Goal: Task Accomplishment & Management: Complete application form

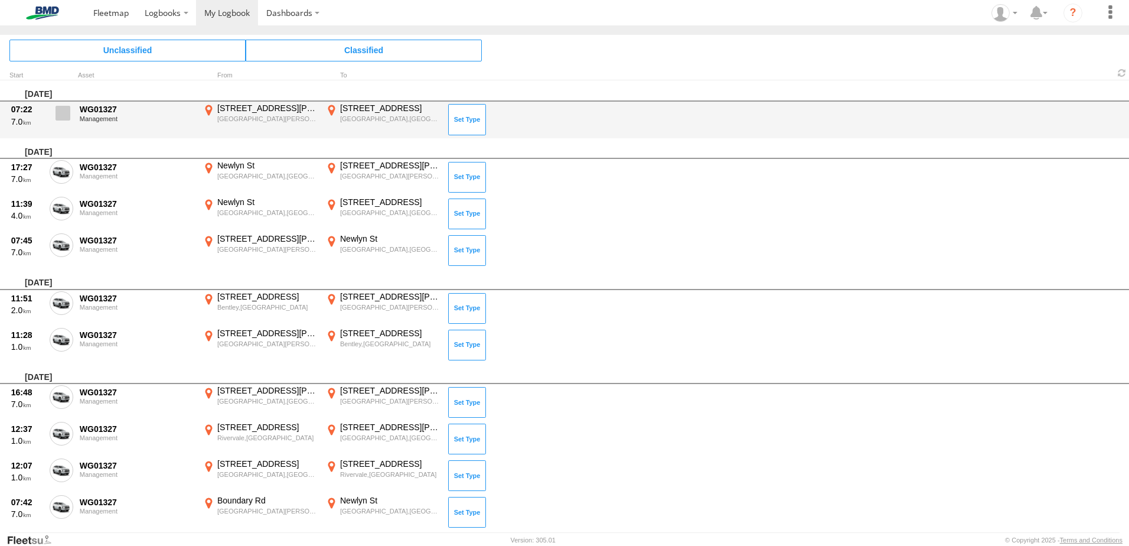
click at [65, 108] on span at bounding box center [63, 113] width 15 height 15
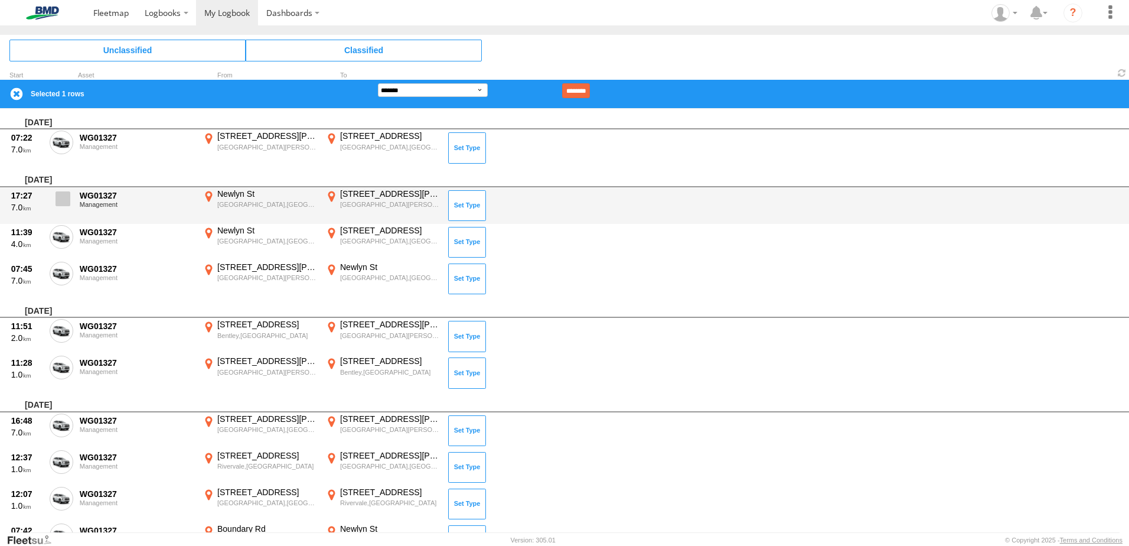
click at [62, 197] on span at bounding box center [63, 198] width 15 height 15
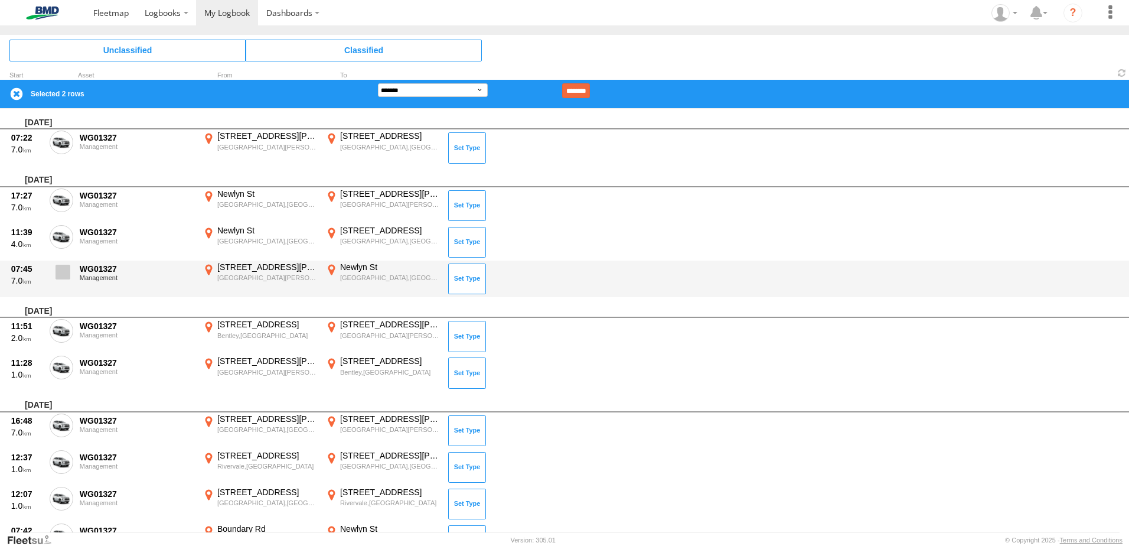
click at [60, 275] on span at bounding box center [63, 272] width 15 height 15
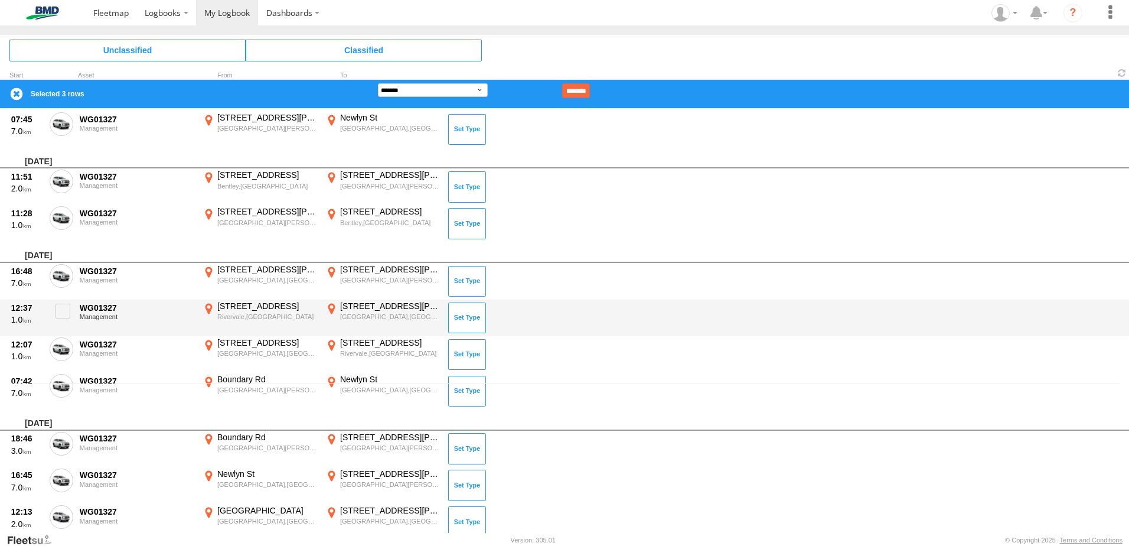
scroll to position [177, 0]
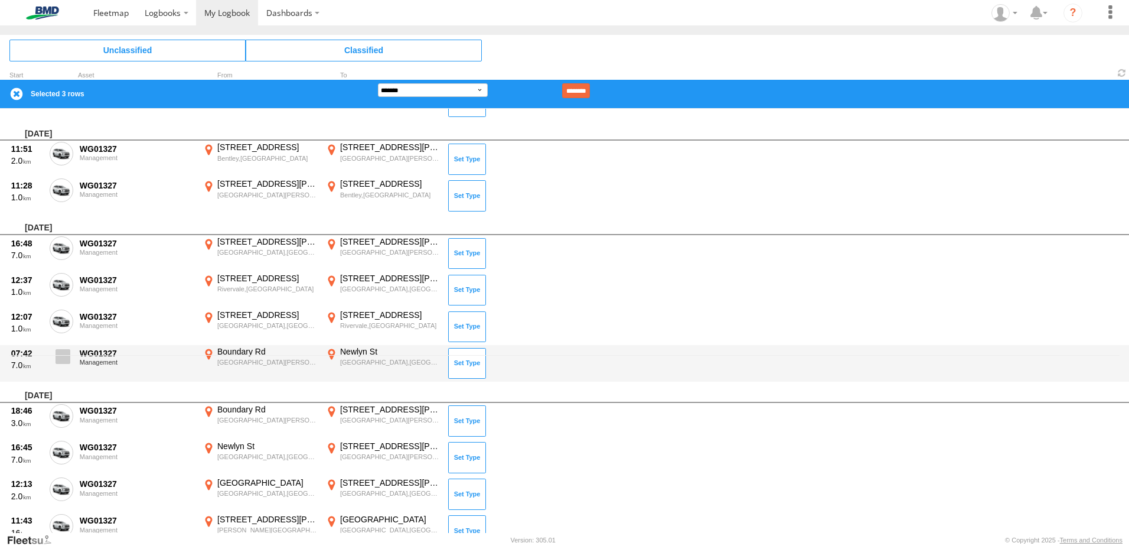
drag, startPoint x: 73, startPoint y: 360, endPoint x: 67, endPoint y: 361, distance: 6.5
click at [71, 360] on div "07:42 7.0 WG01327 Management [GEOGRAPHIC_DATA][PERSON_NAME],[GEOGRAPHIC_DATA] -…" at bounding box center [564, 363] width 1129 height 37
click at [67, 361] on span at bounding box center [63, 356] width 15 height 15
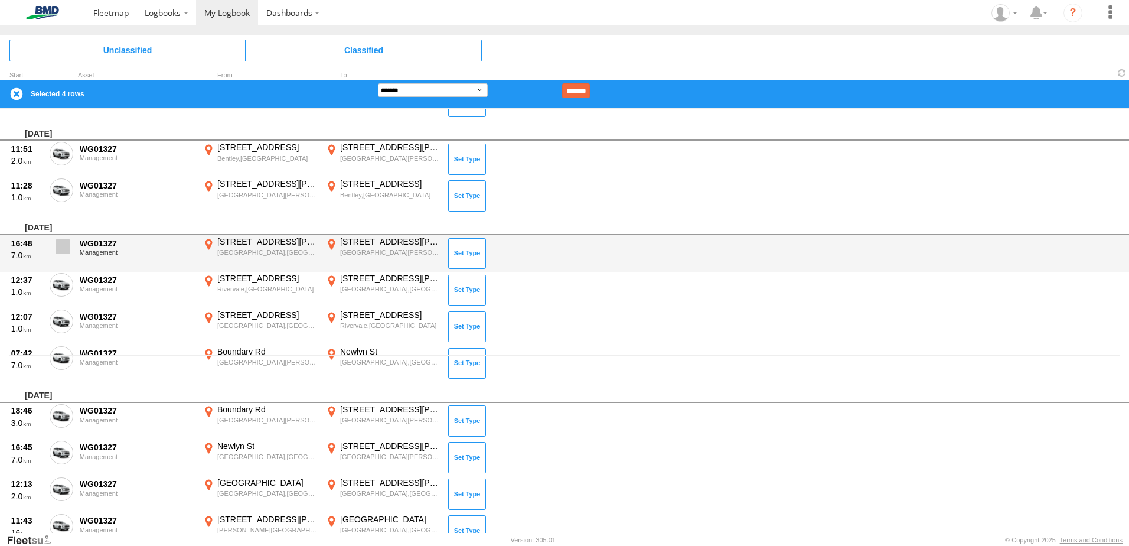
click at [66, 244] on span at bounding box center [63, 246] width 15 height 15
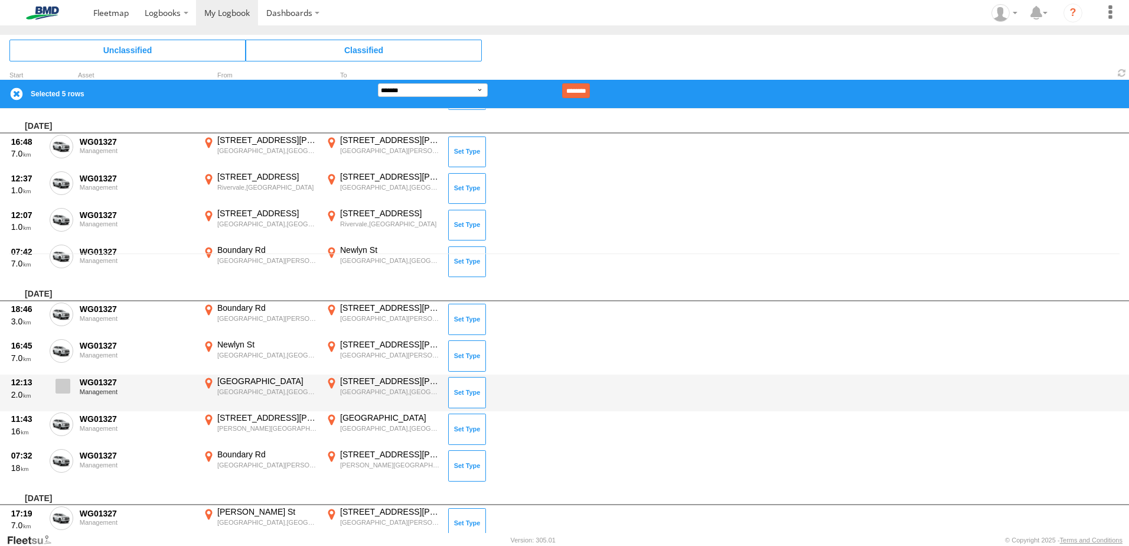
scroll to position [295, 0]
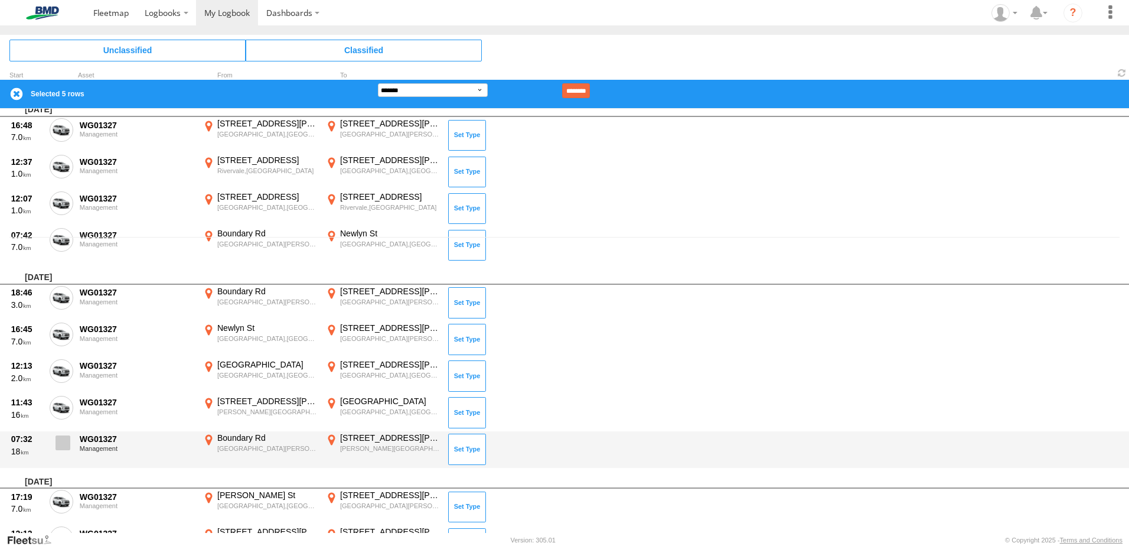
drag, startPoint x: 66, startPoint y: 438, endPoint x: 73, endPoint y: 435, distance: 7.5
click at [67, 438] on span at bounding box center [63, 442] width 15 height 15
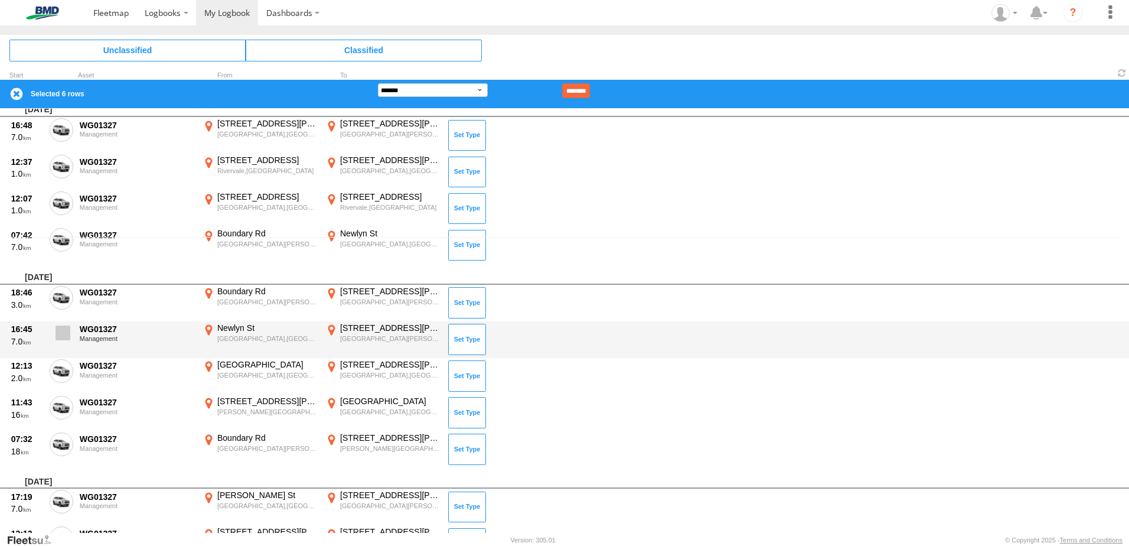
click at [66, 333] on span at bounding box center [63, 332] width 15 height 15
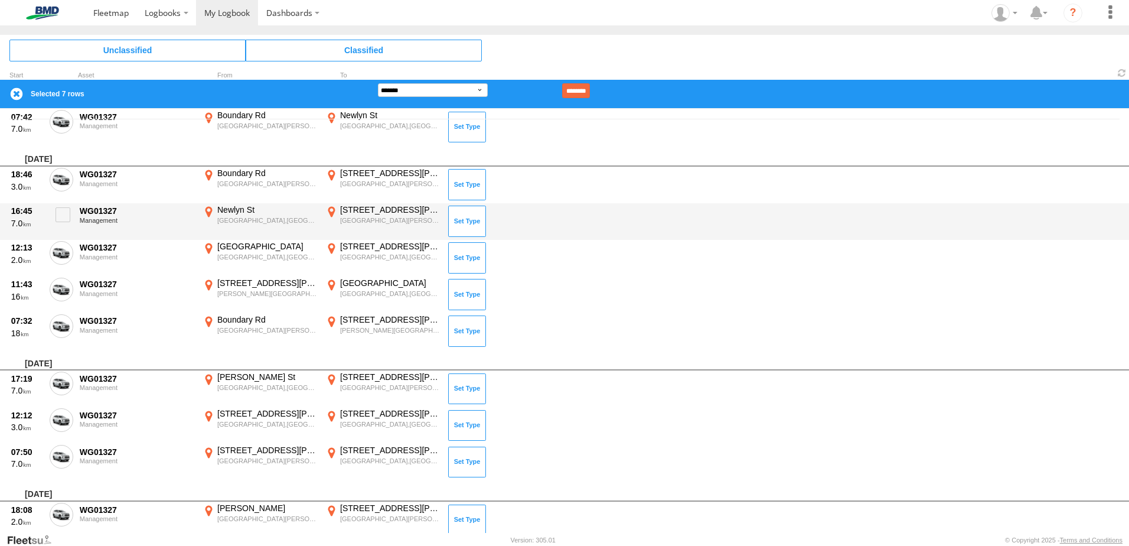
scroll to position [473, 0]
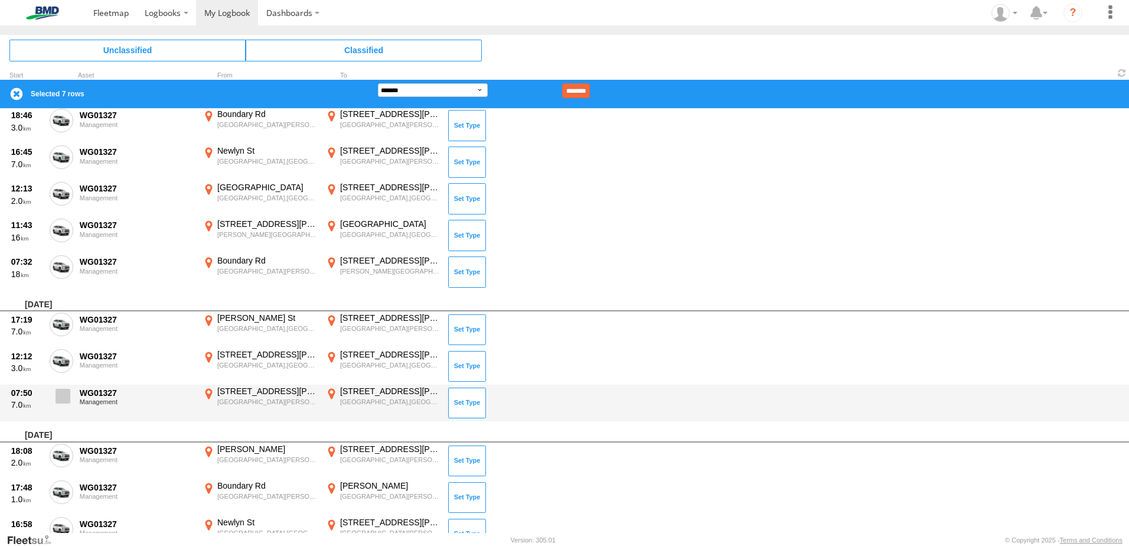
click at [63, 396] on span at bounding box center [63, 396] width 15 height 15
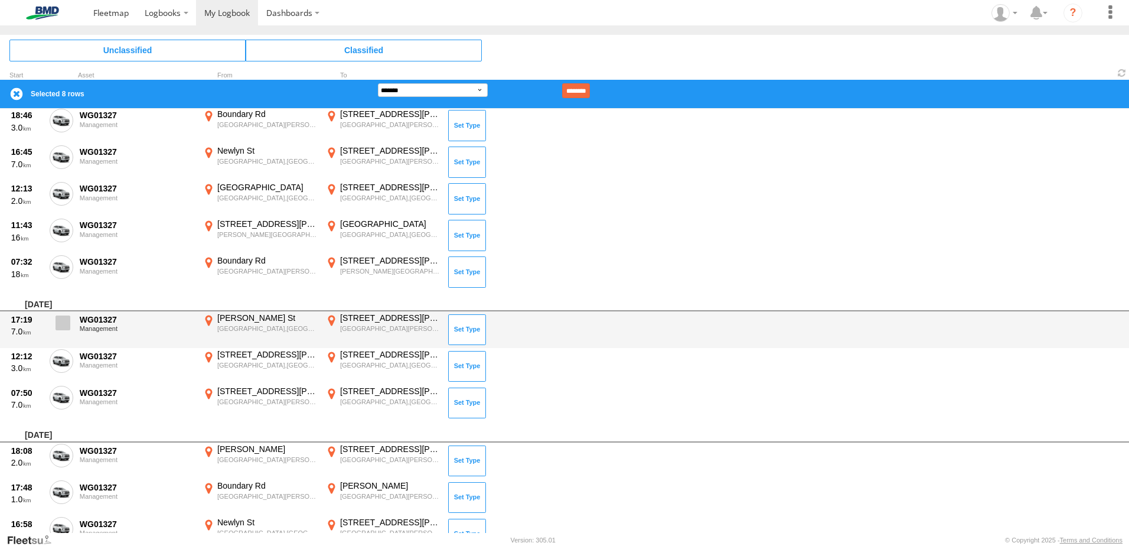
click at [57, 316] on span at bounding box center [63, 322] width 15 height 15
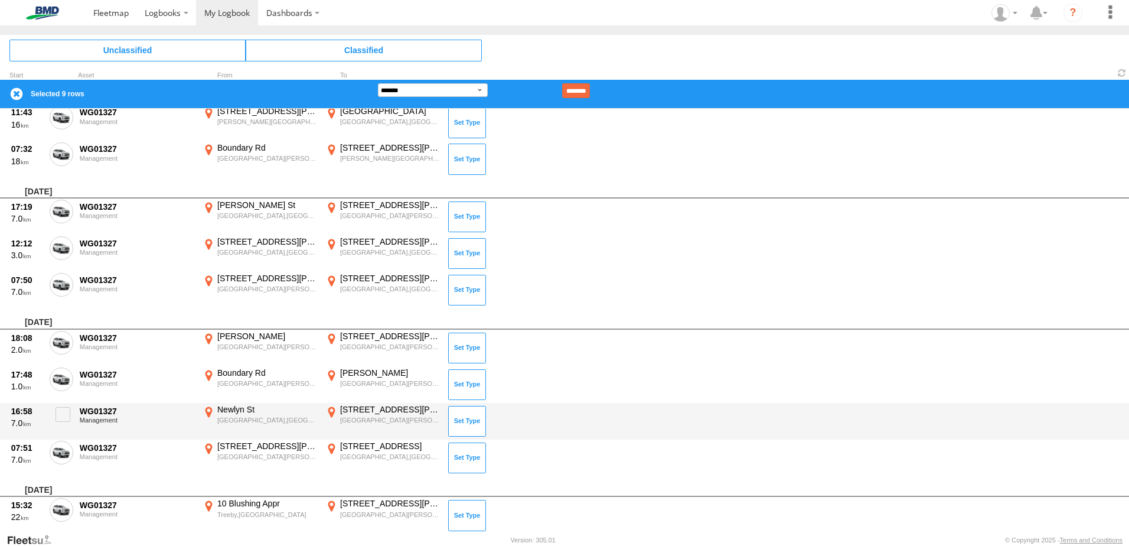
scroll to position [591, 0]
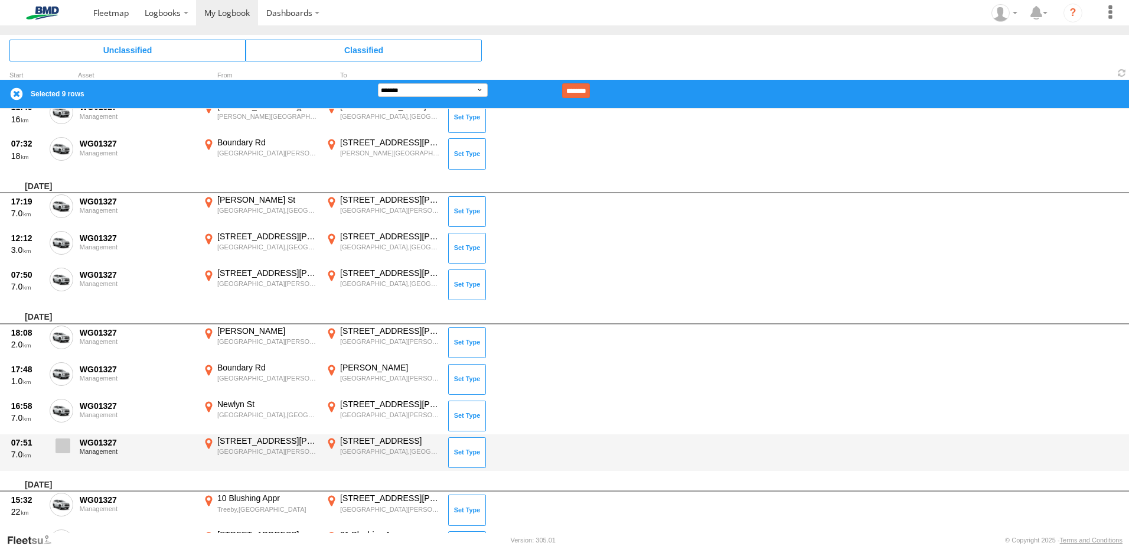
click at [67, 451] on span at bounding box center [63, 445] width 15 height 15
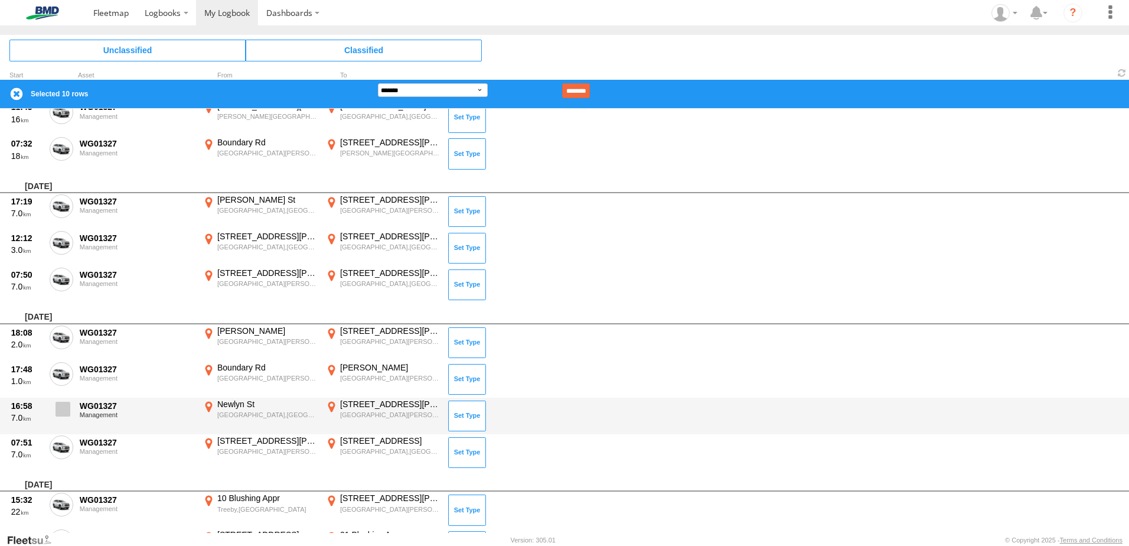
click at [63, 411] on span at bounding box center [63, 409] width 15 height 15
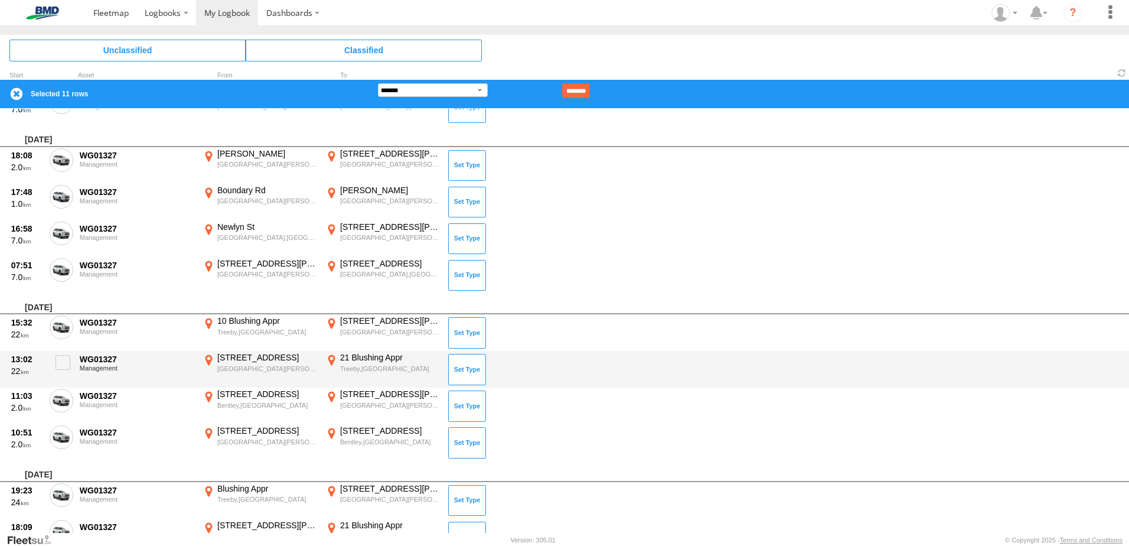
scroll to position [945, 0]
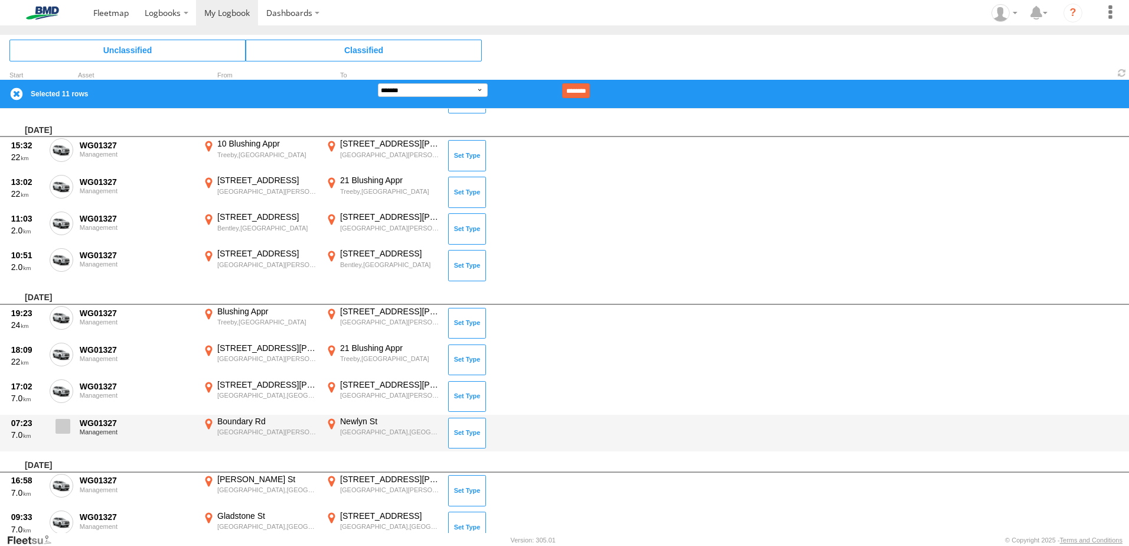
click at [61, 425] on span at bounding box center [63, 426] width 15 height 15
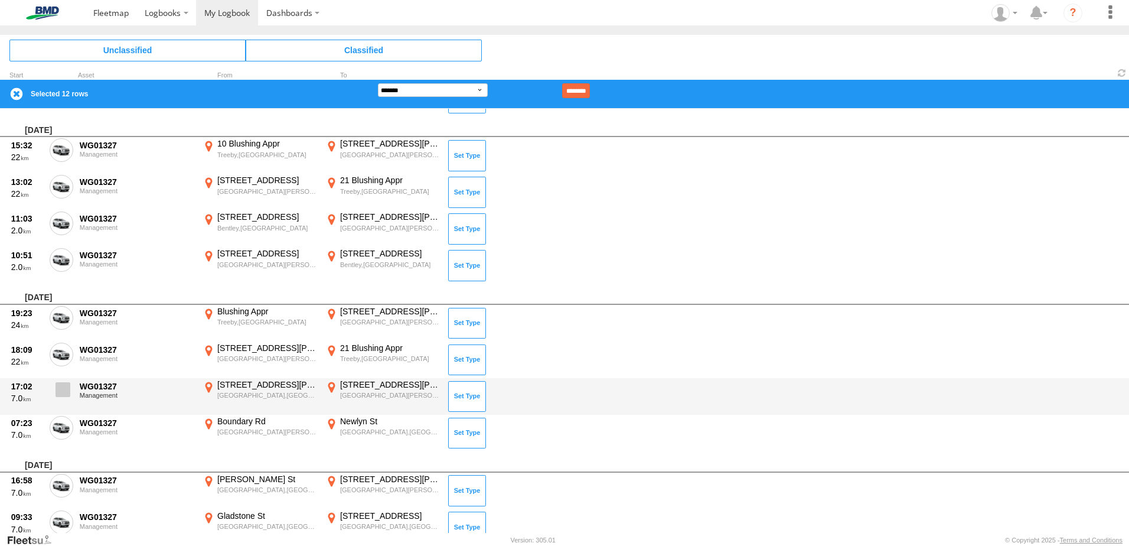
click at [64, 390] on span at bounding box center [63, 389] width 15 height 15
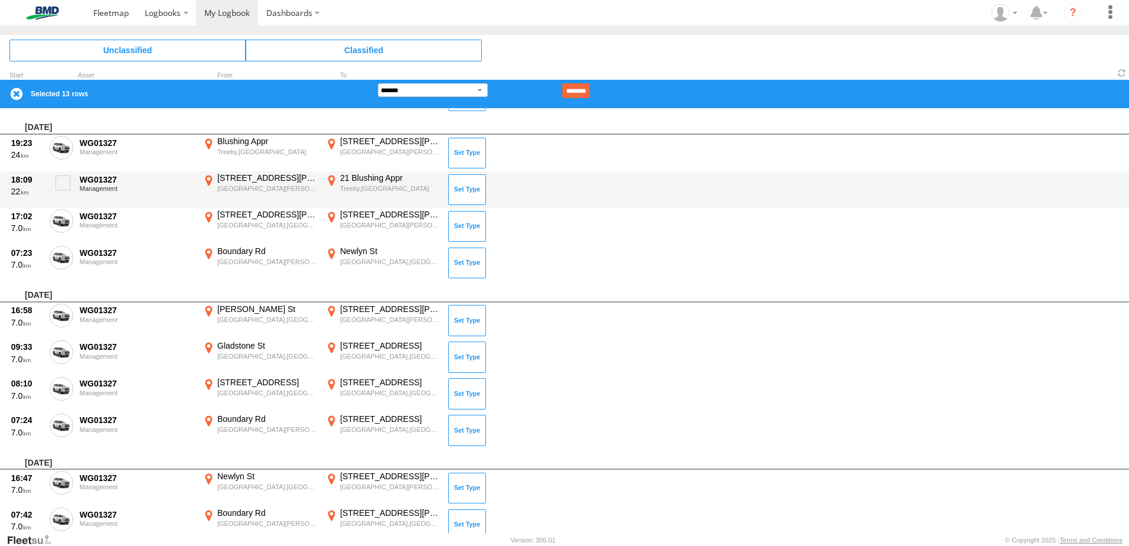
scroll to position [1122, 0]
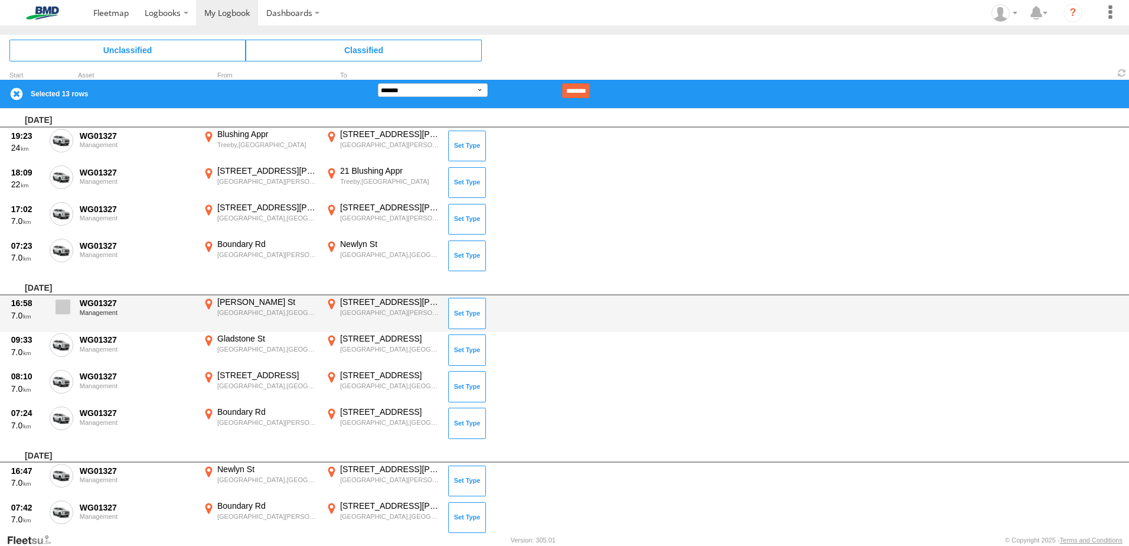
click at [68, 310] on span at bounding box center [63, 306] width 15 height 15
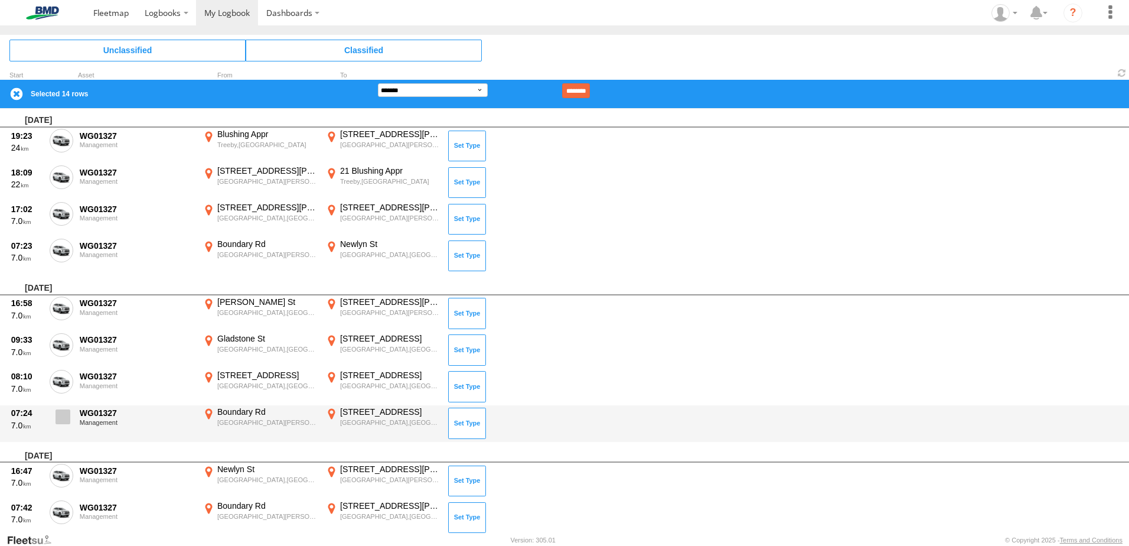
click at [63, 416] on span at bounding box center [63, 416] width 15 height 15
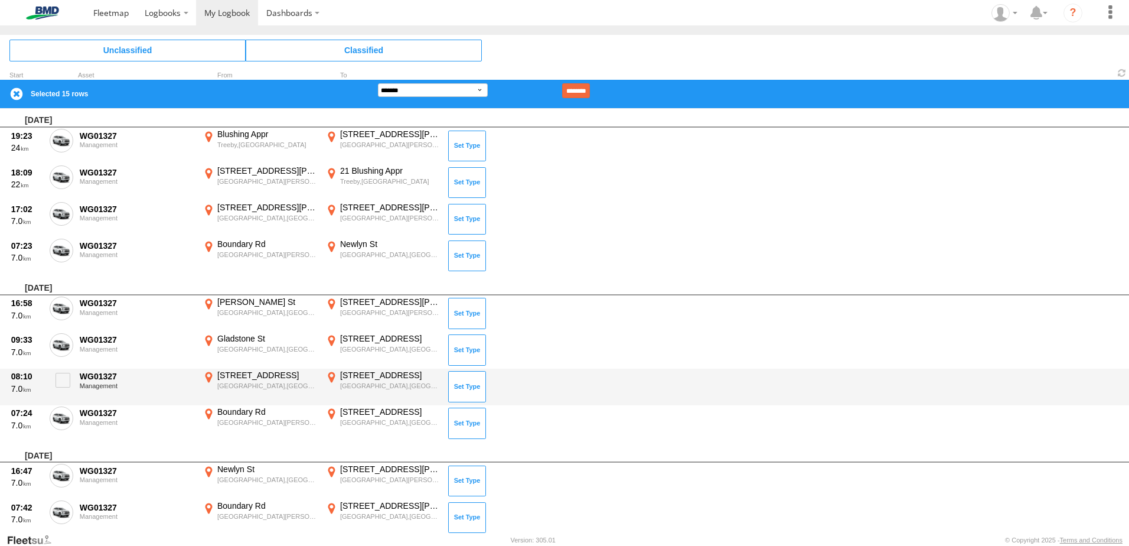
click at [353, 376] on div "[STREET_ADDRESS]" at bounding box center [390, 375] width 100 height 11
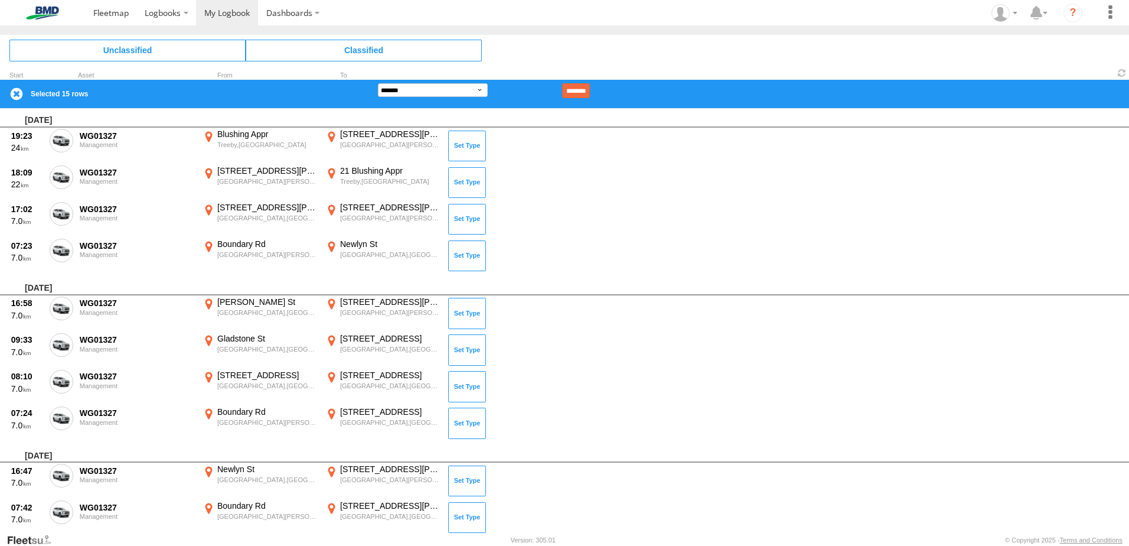
click at [0, 0] on label "×" at bounding box center [0, 0] width 0 height 0
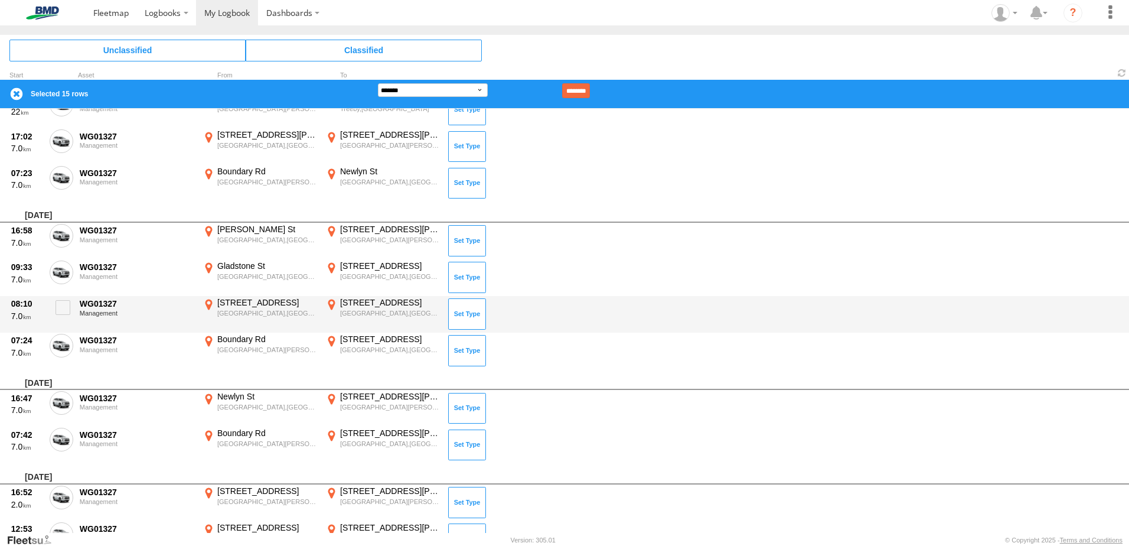
scroll to position [1240, 0]
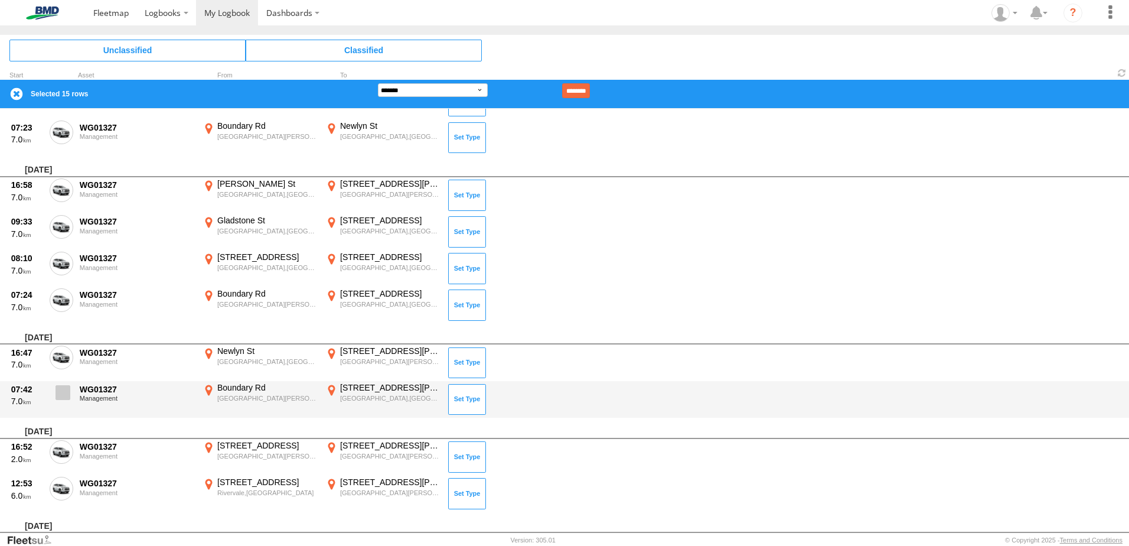
click at [66, 393] on span at bounding box center [63, 392] width 15 height 15
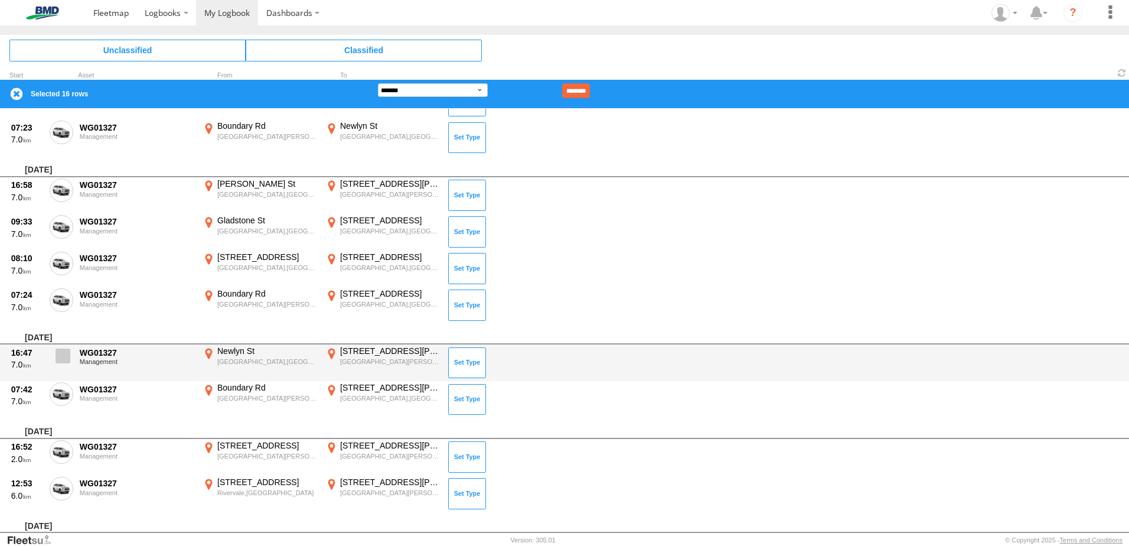
click at [56, 354] on span at bounding box center [63, 355] width 15 height 15
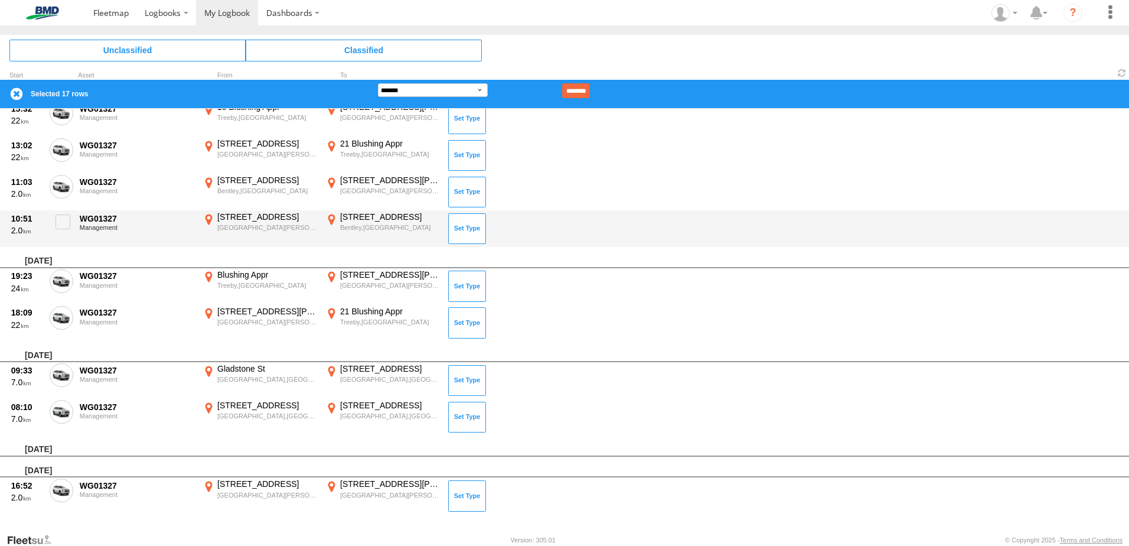
scroll to position [1949, 0]
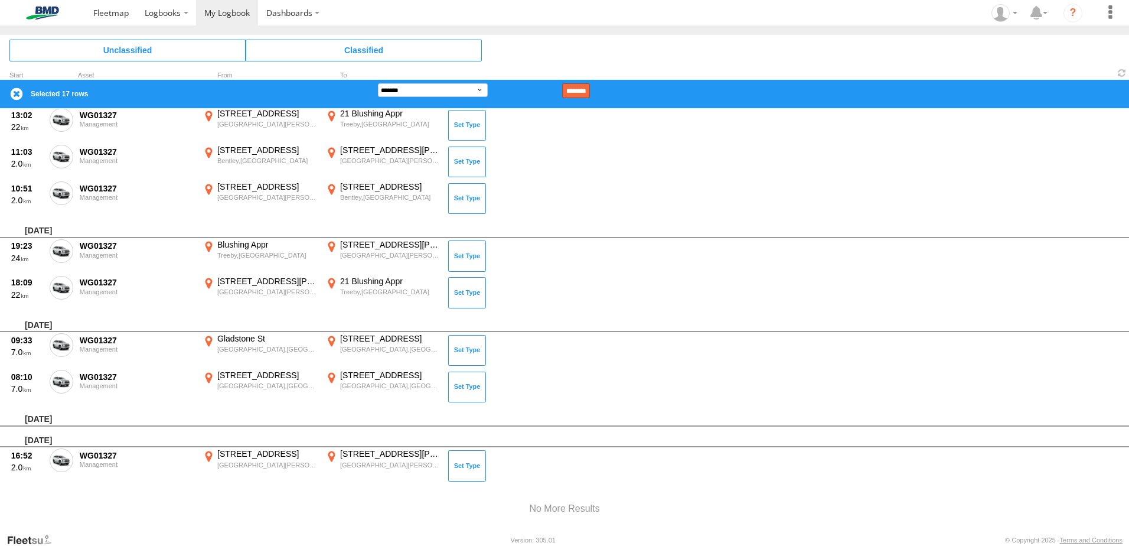
click at [588, 90] on input "********" at bounding box center [576, 90] width 28 height 15
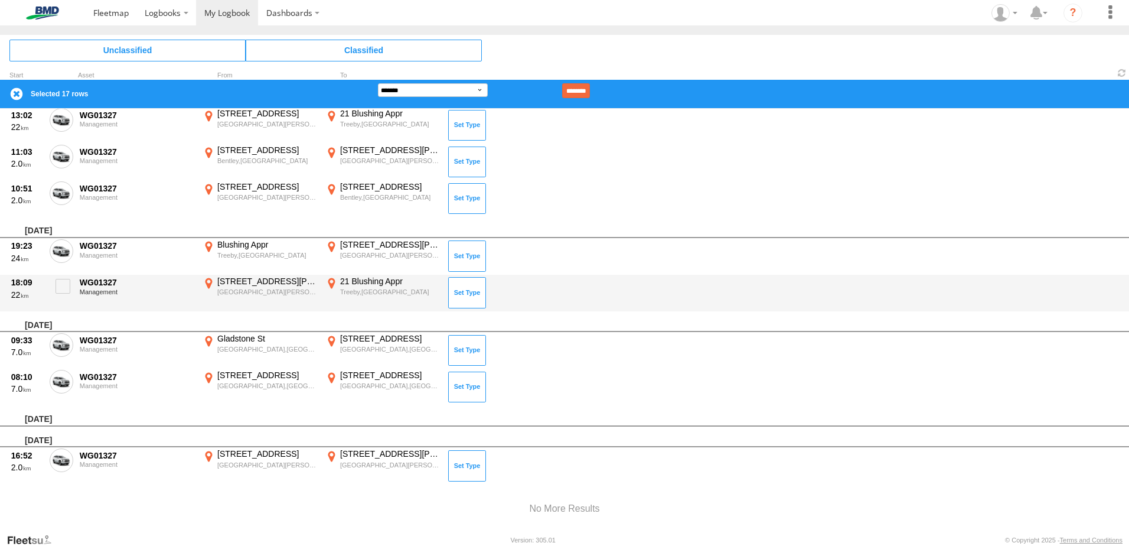
scroll to position [1941, 0]
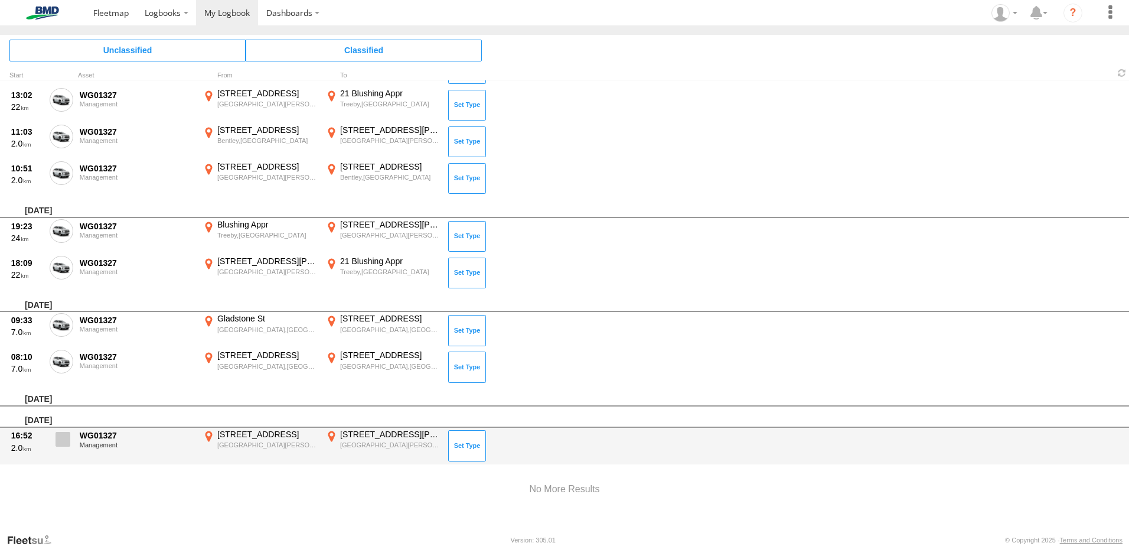
click at [69, 438] on span at bounding box center [63, 439] width 15 height 15
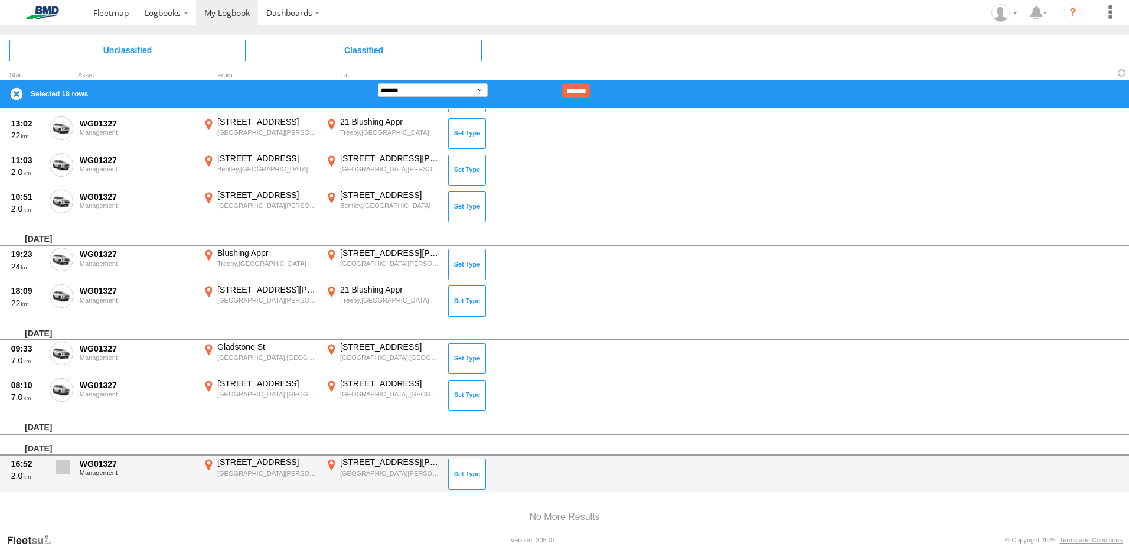
click at [63, 465] on span at bounding box center [63, 467] width 15 height 15
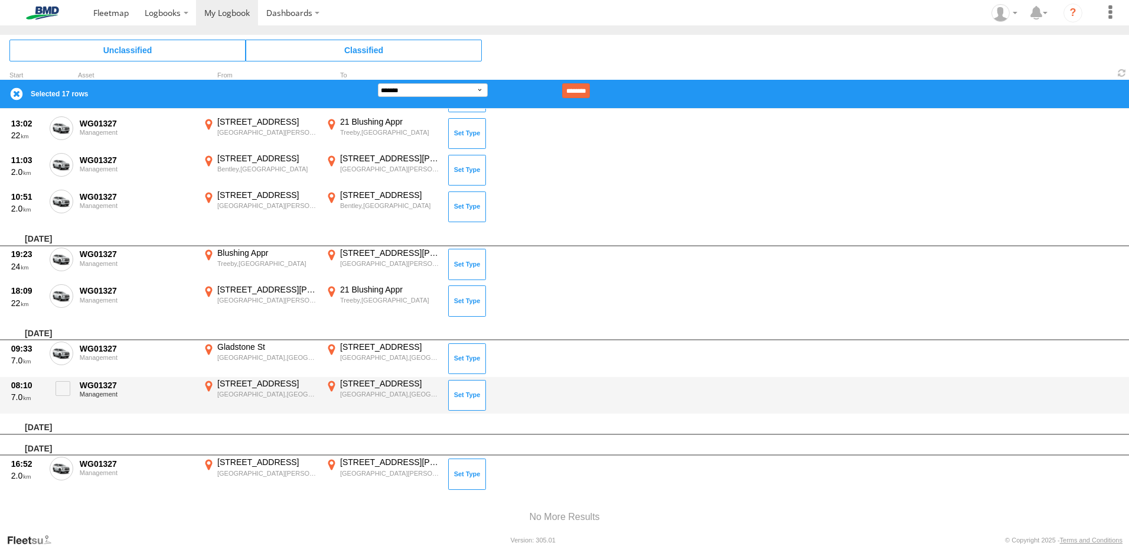
click at [372, 382] on div "[STREET_ADDRESS]" at bounding box center [390, 383] width 100 height 11
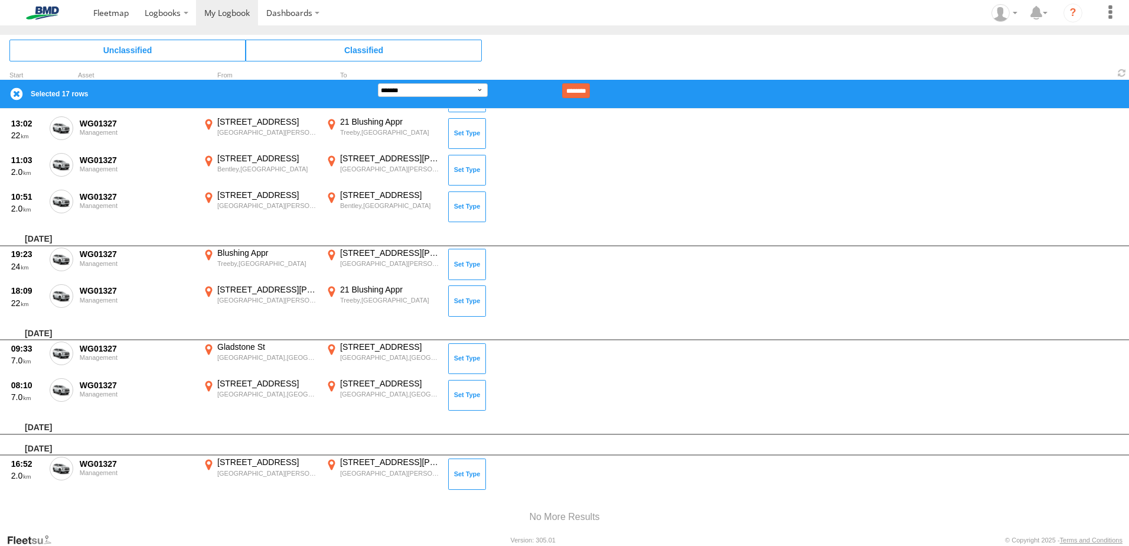
scroll to position [1318, 0]
click at [0, 0] on label "×" at bounding box center [0, 0] width 0 height 0
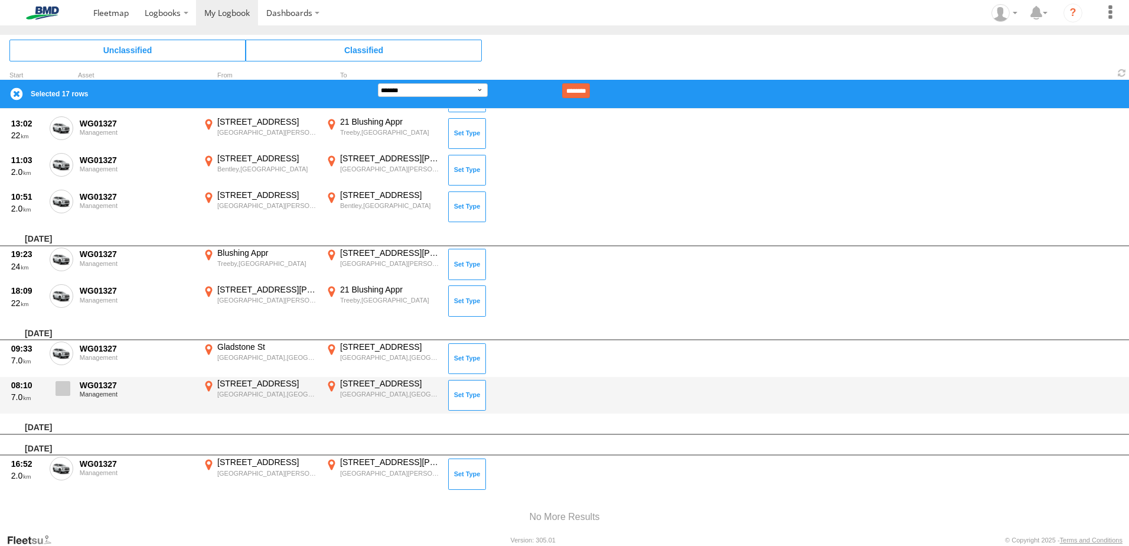
click at [58, 390] on span at bounding box center [63, 388] width 15 height 15
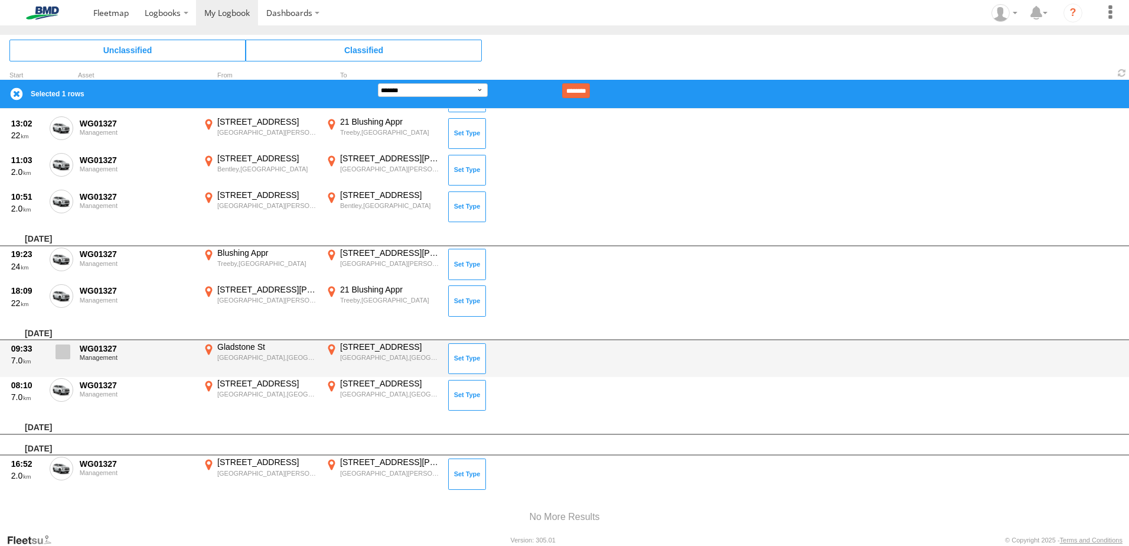
click at [67, 346] on span at bounding box center [63, 351] width 15 height 15
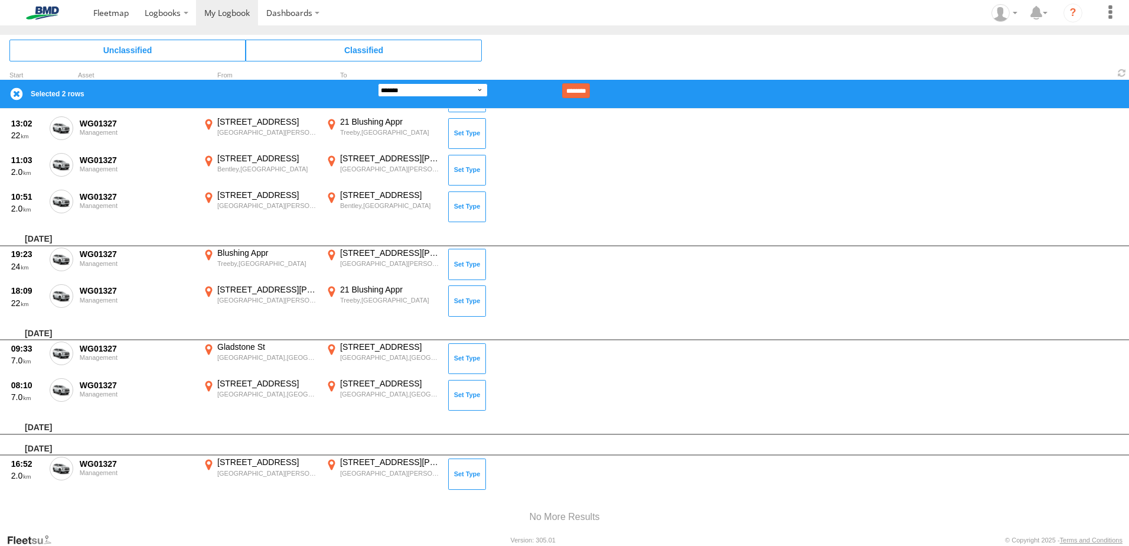
click at [467, 92] on select "**********" at bounding box center [433, 90] width 110 height 14
click at [378, 83] on select "**********" at bounding box center [433, 90] width 110 height 14
click at [590, 91] on input "********" at bounding box center [576, 90] width 28 height 15
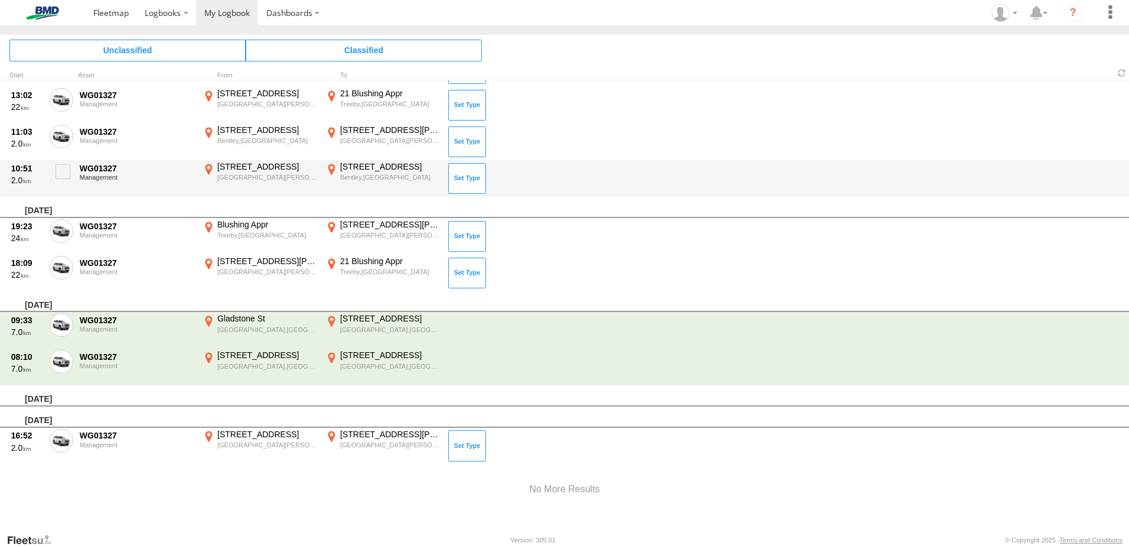
scroll to position [1200, 0]
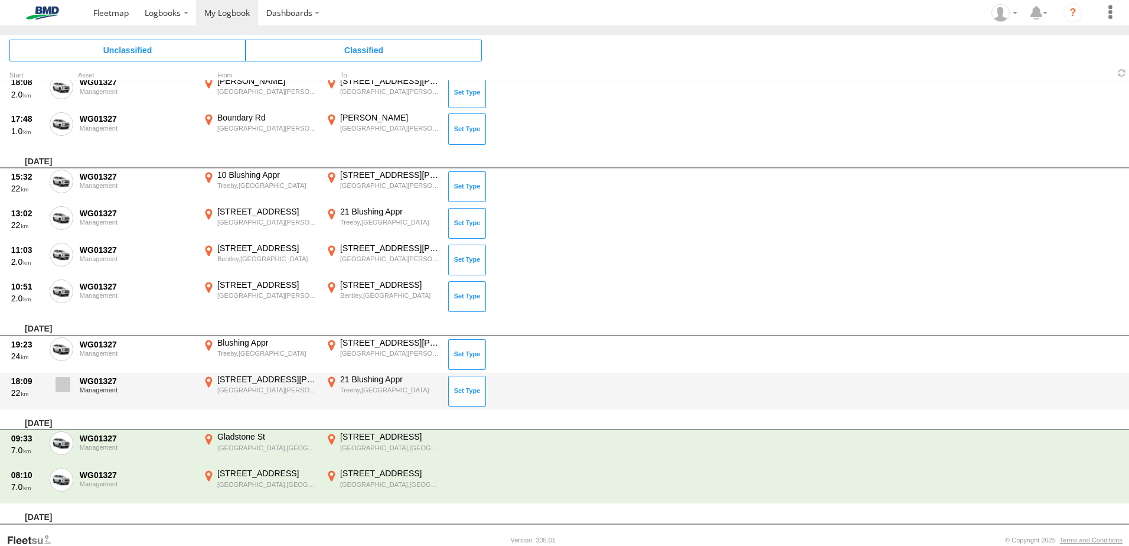
click at [68, 385] on span at bounding box center [63, 384] width 15 height 15
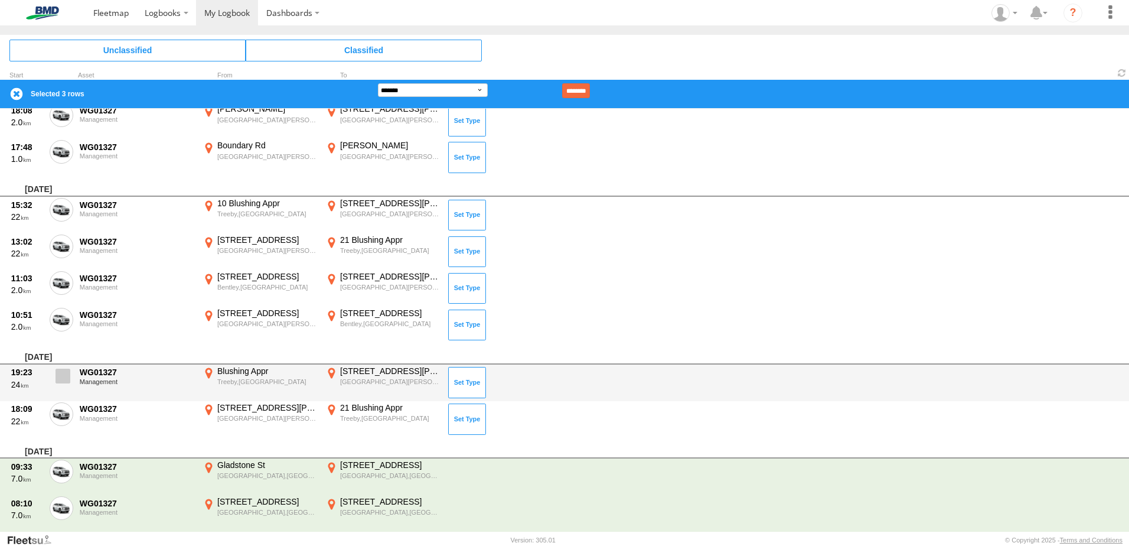
click at [69, 373] on span at bounding box center [63, 376] width 15 height 15
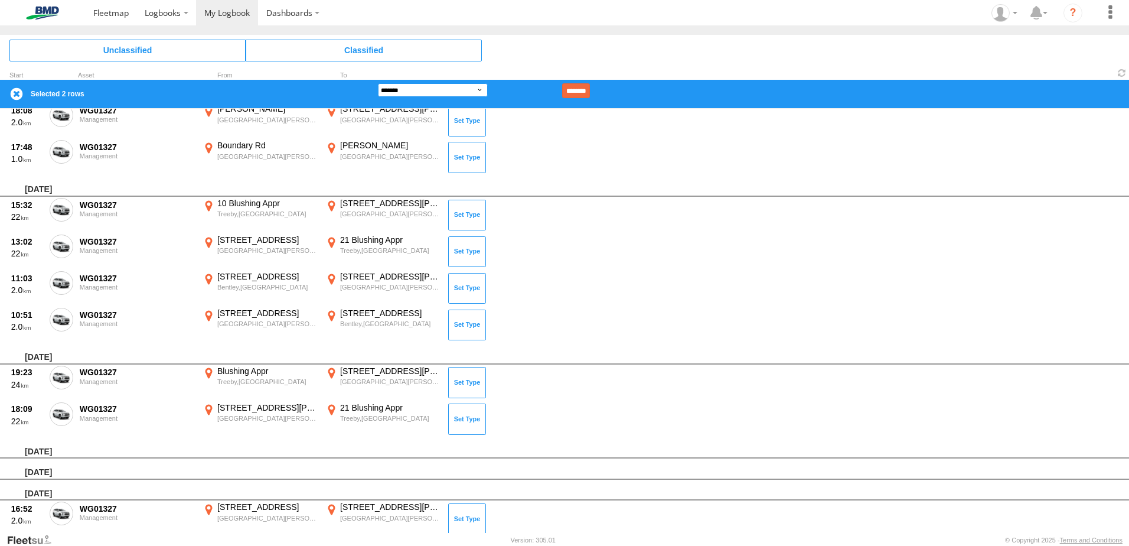
click at [458, 87] on select "**********" at bounding box center [433, 90] width 110 height 14
click at [378, 83] on select "**********" at bounding box center [433, 90] width 110 height 14
click at [590, 90] on input "********" at bounding box center [576, 90] width 28 height 15
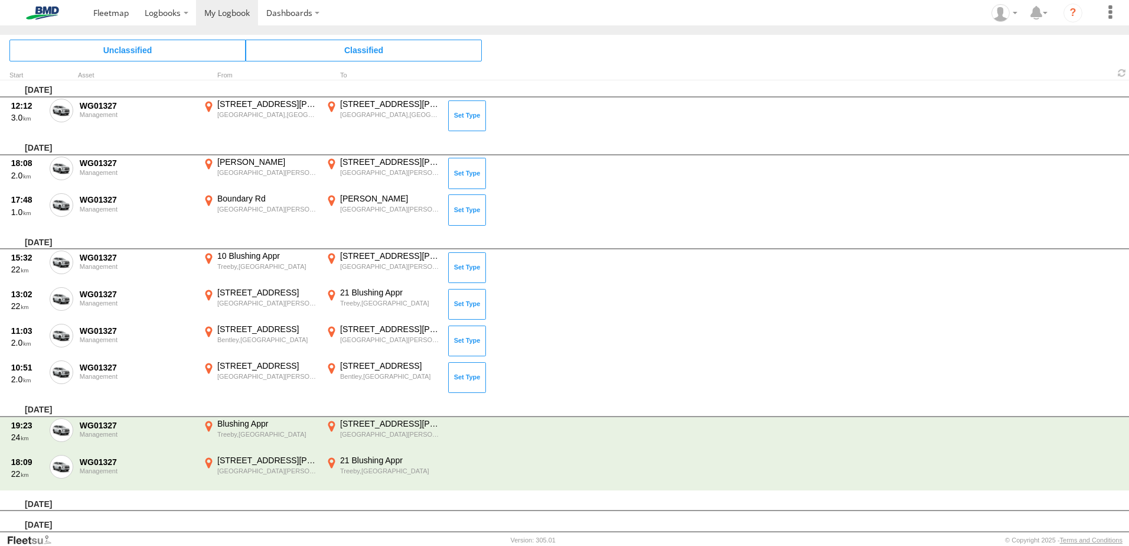
scroll to position [1082, 0]
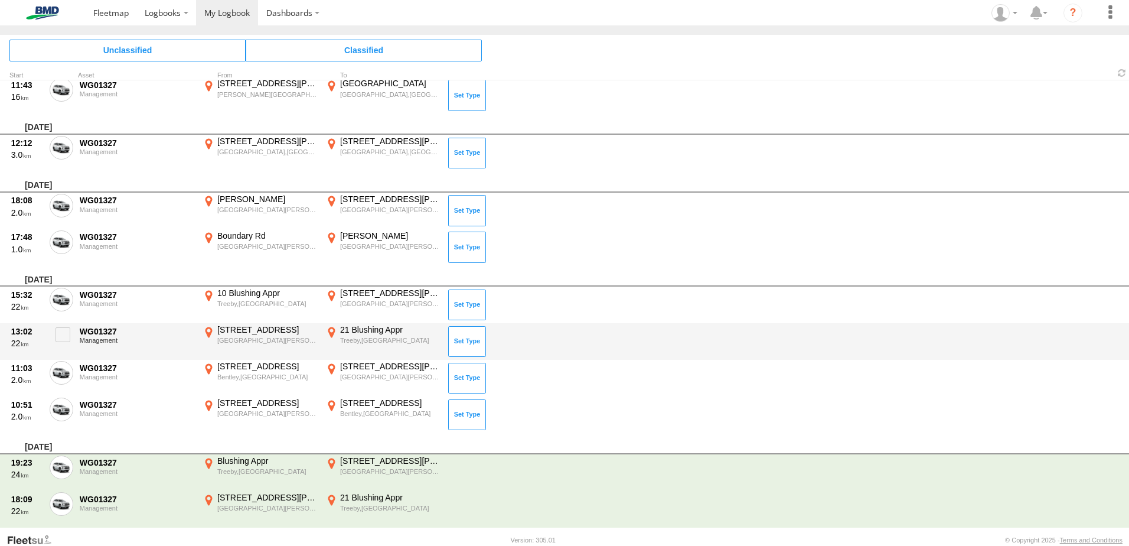
drag, startPoint x: 60, startPoint y: 411, endPoint x: 66, endPoint y: 385, distance: 27.2
click at [0, 0] on span at bounding box center [0, 0] width 0 height 0
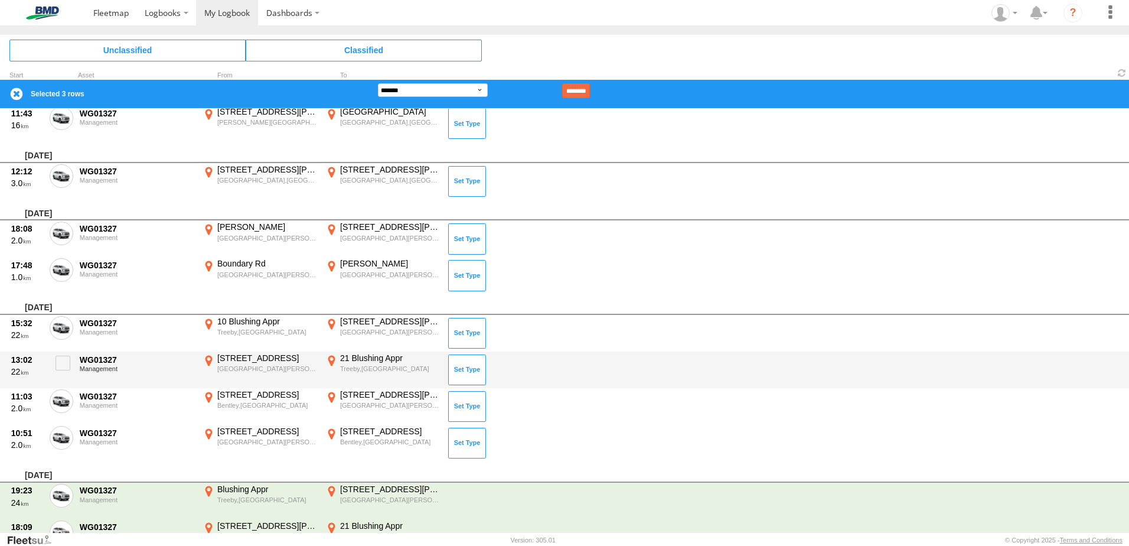
click at [61, 387] on div "13:02 22 WG01327 Management [STREET_ADDRESS][PERSON_NAME] 115.91191 21 Blushing…" at bounding box center [564, 369] width 1129 height 37
click at [60, 362] on span at bounding box center [63, 363] width 15 height 15
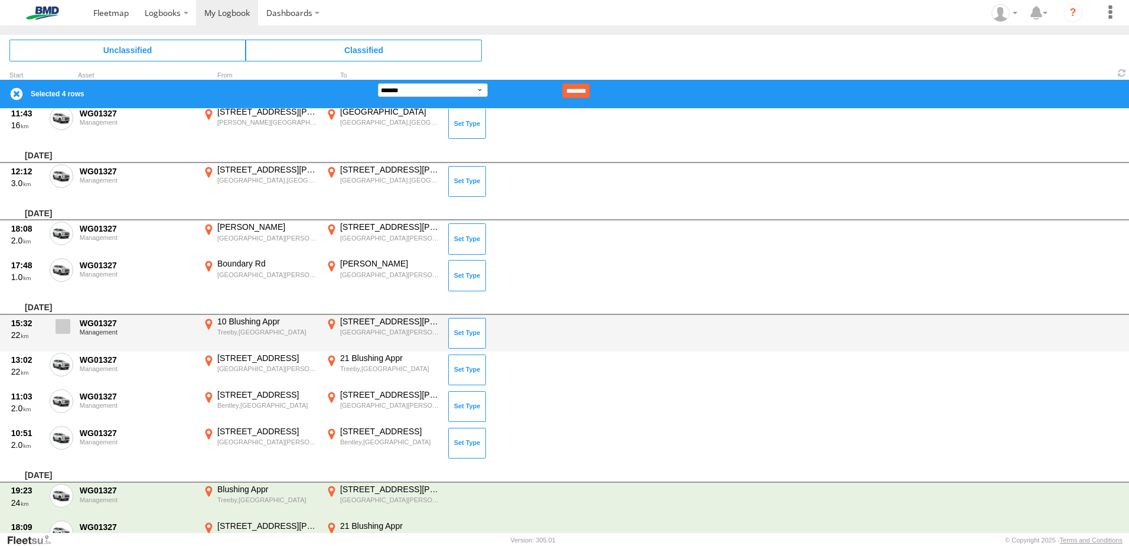
click at [56, 318] on label at bounding box center [62, 329] width 24 height 27
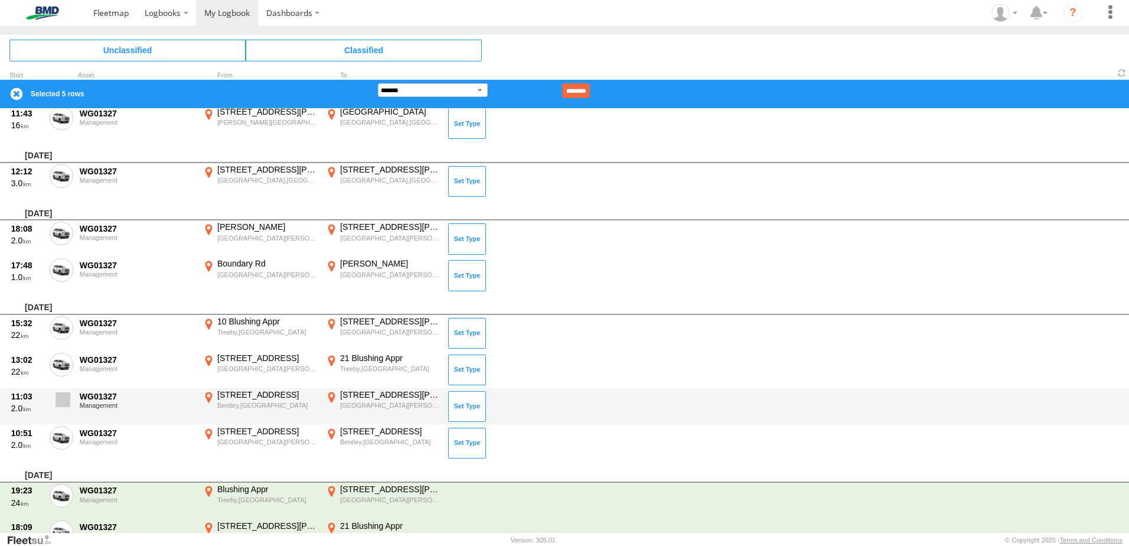
click at [58, 398] on span at bounding box center [63, 399] width 15 height 15
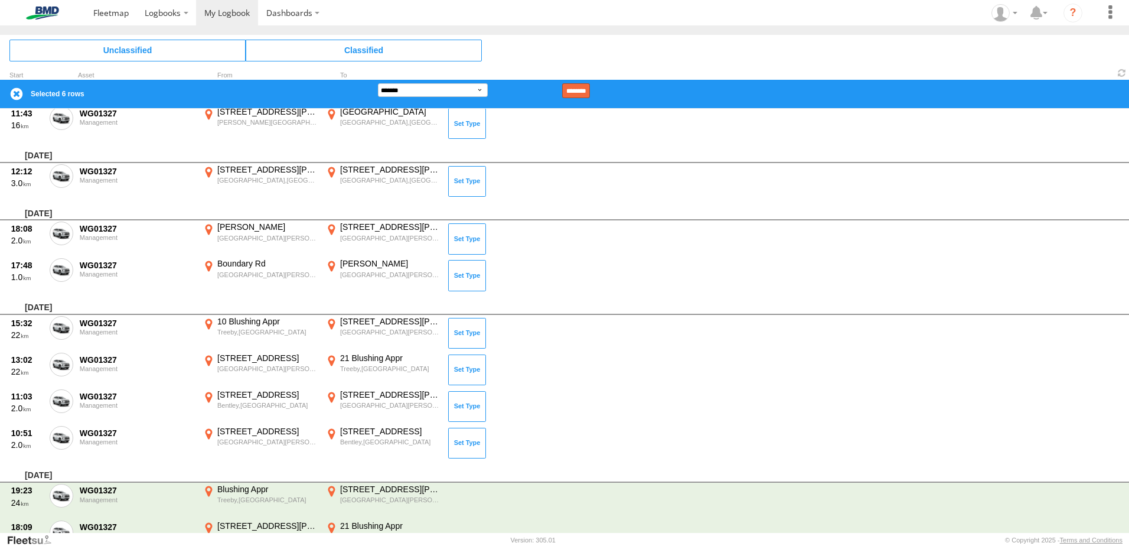
click at [590, 88] on input "********" at bounding box center [576, 90] width 28 height 15
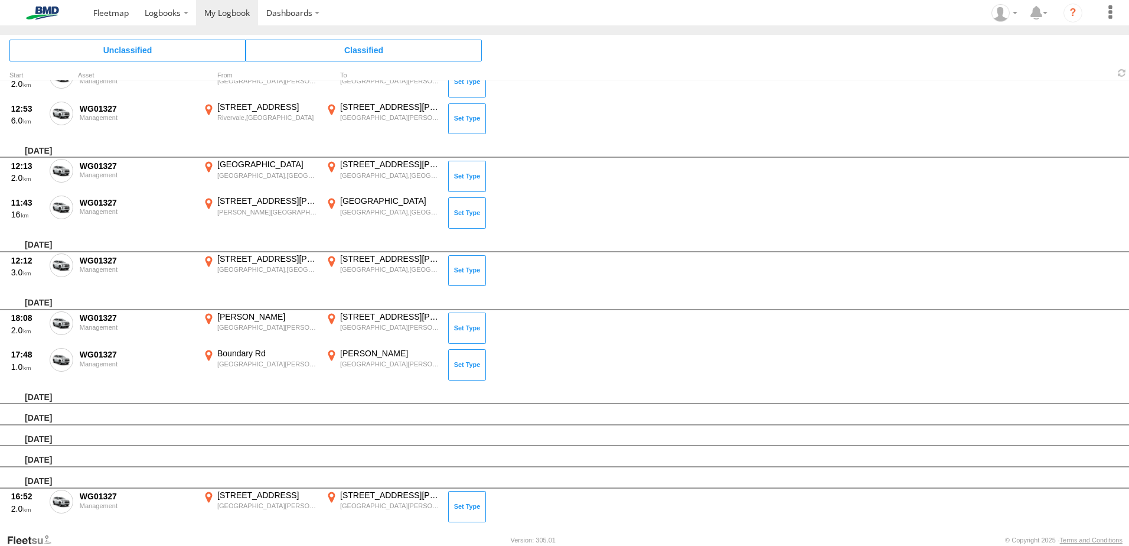
scroll to position [1004, 0]
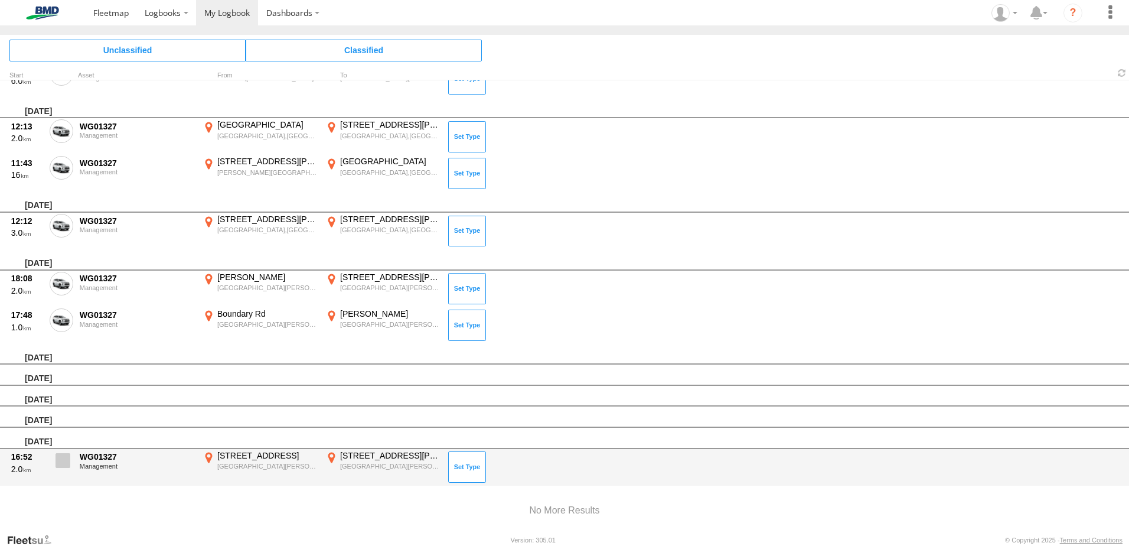
click at [57, 462] on span at bounding box center [63, 460] width 15 height 15
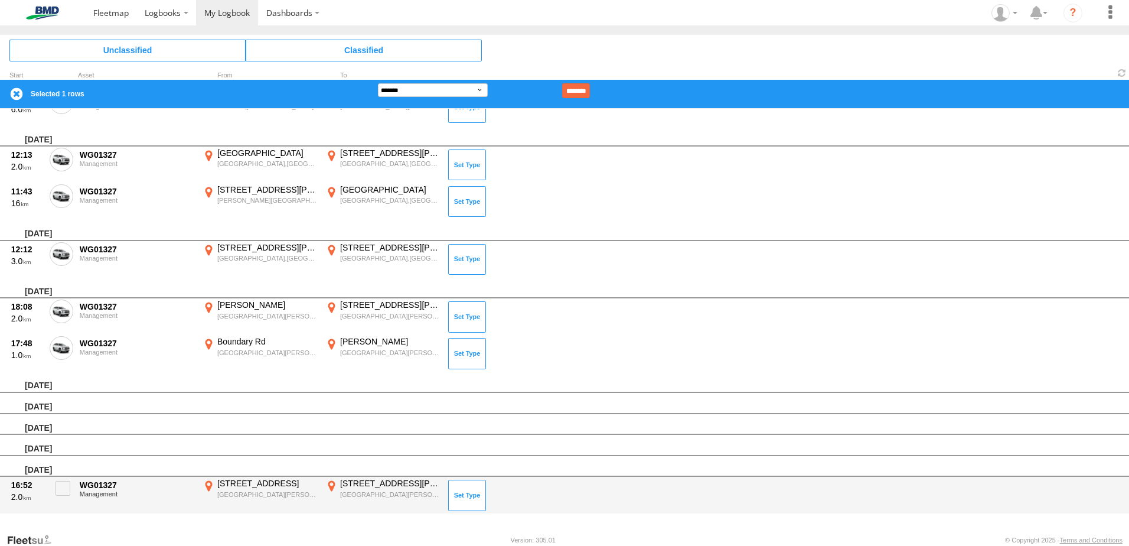
click at [243, 487] on div "[STREET_ADDRESS]" at bounding box center [267, 483] width 100 height 11
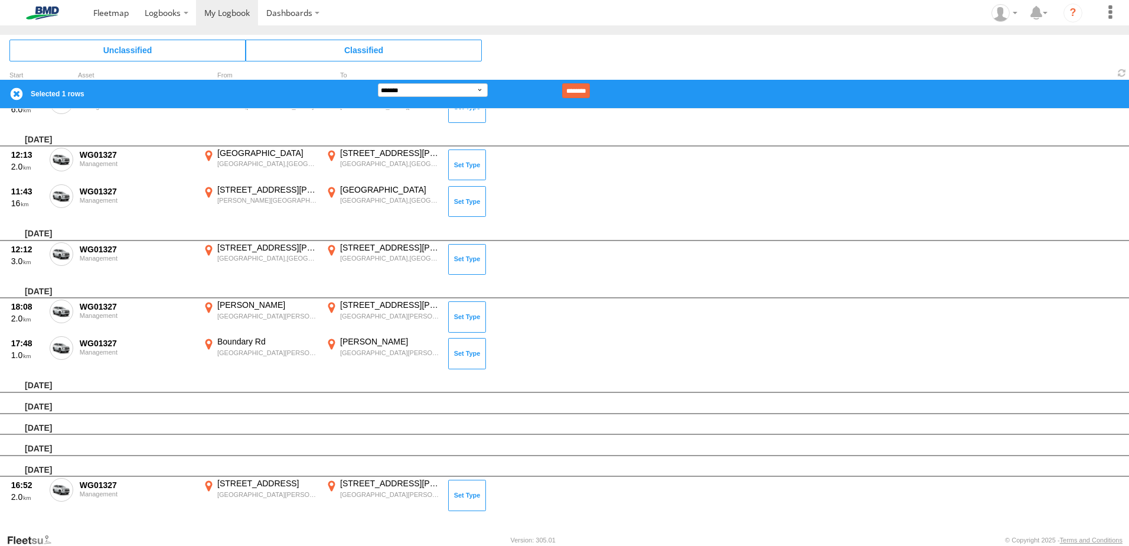
click at [0, 0] on label "×" at bounding box center [0, 0] width 0 height 0
click at [590, 93] on input "********" at bounding box center [576, 90] width 28 height 15
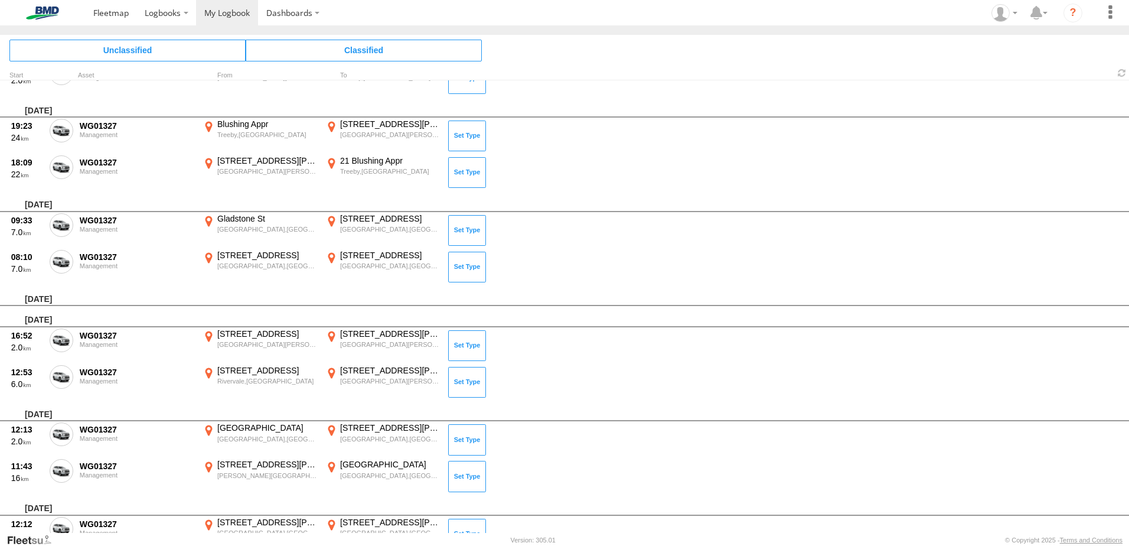
scroll to position [945, 0]
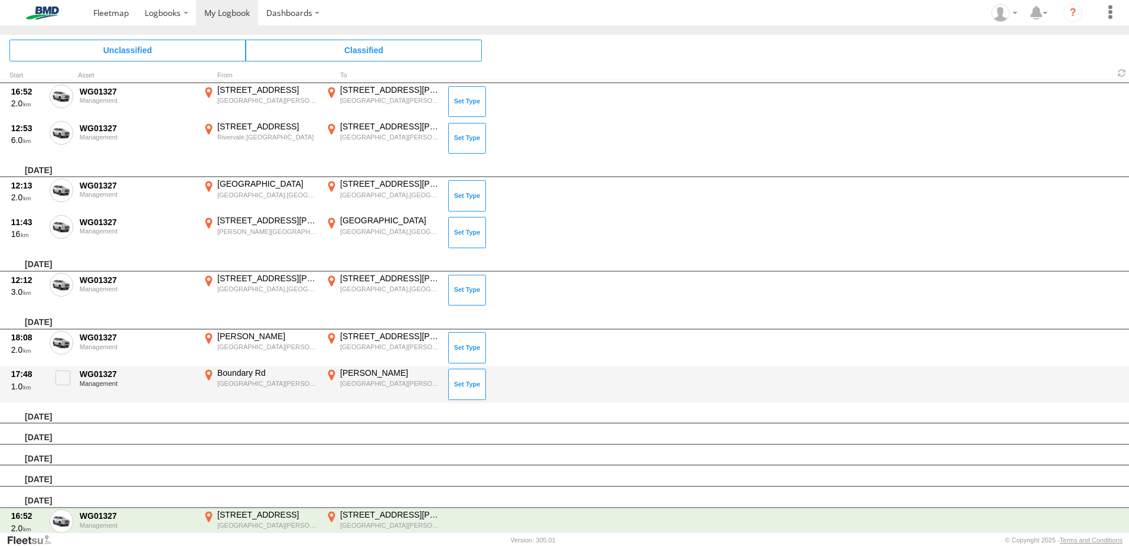
click at [364, 378] on label "[PERSON_NAME][GEOGRAPHIC_DATA][PERSON_NAME],[GEOGRAPHIC_DATA] -31.99185 115.912…" at bounding box center [383, 384] width 118 height 34
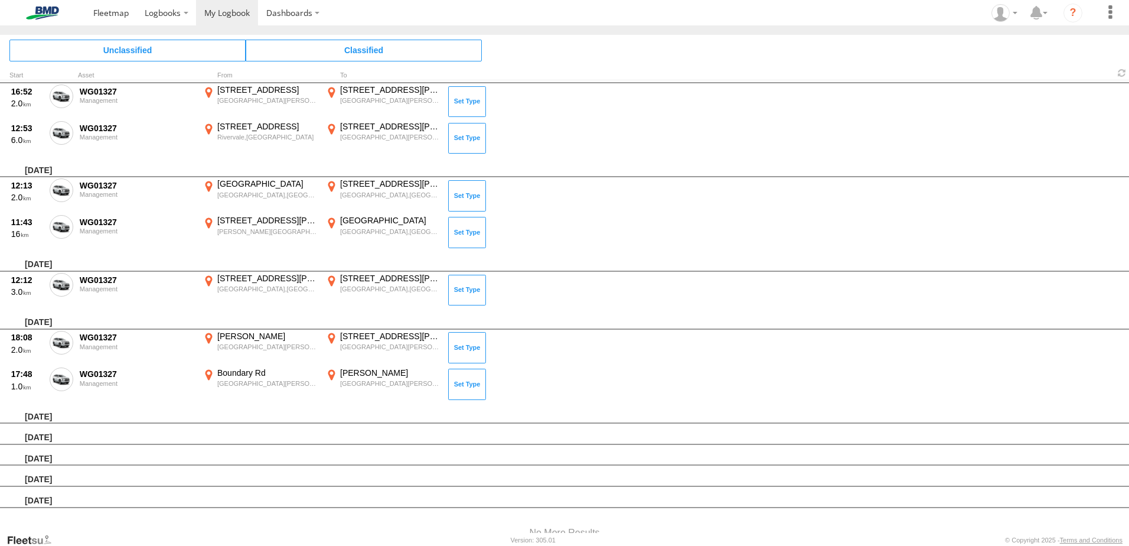
drag, startPoint x: 513, startPoint y: 300, endPoint x: 558, endPoint y: 316, distance: 47.6
click at [0, 0] on div at bounding box center [0, 0] width 0 height 0
drag, startPoint x: 589, startPoint y: 308, endPoint x: 541, endPoint y: 389, distance: 94.3
click at [0, 0] on div at bounding box center [0, 0] width 0 height 0
drag, startPoint x: 490, startPoint y: 381, endPoint x: 517, endPoint y: 297, distance: 88.2
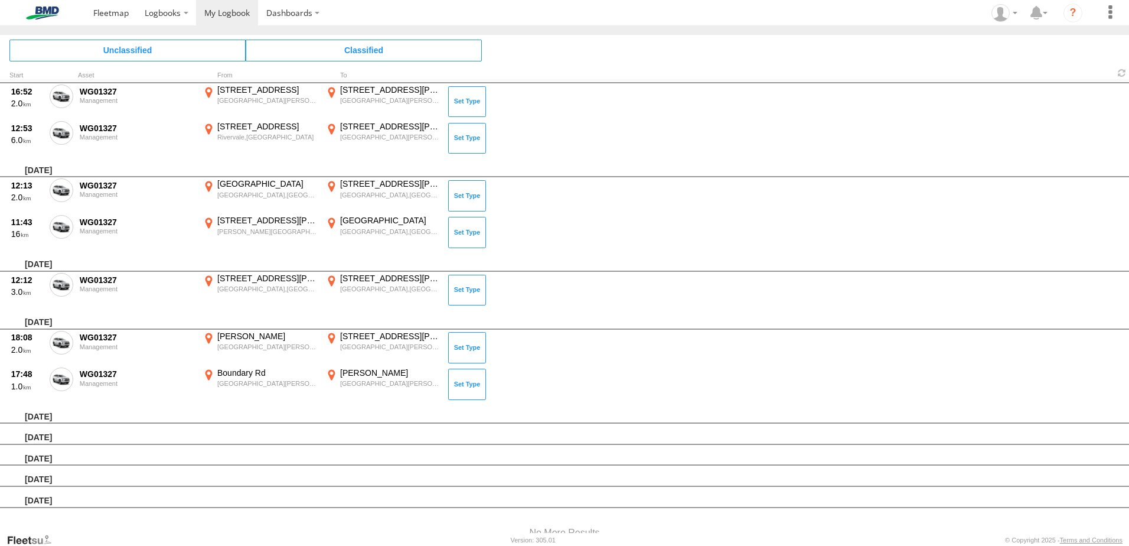
click at [0, 0] on div at bounding box center [0, 0] width 0 height 0
drag, startPoint x: 646, startPoint y: 347, endPoint x: 572, endPoint y: 335, distance: 74.9
click at [0, 0] on div at bounding box center [0, 0] width 0 height 0
drag, startPoint x: 601, startPoint y: 334, endPoint x: 608, endPoint y: 318, distance: 17.7
click at [0, 0] on div at bounding box center [0, 0] width 0 height 0
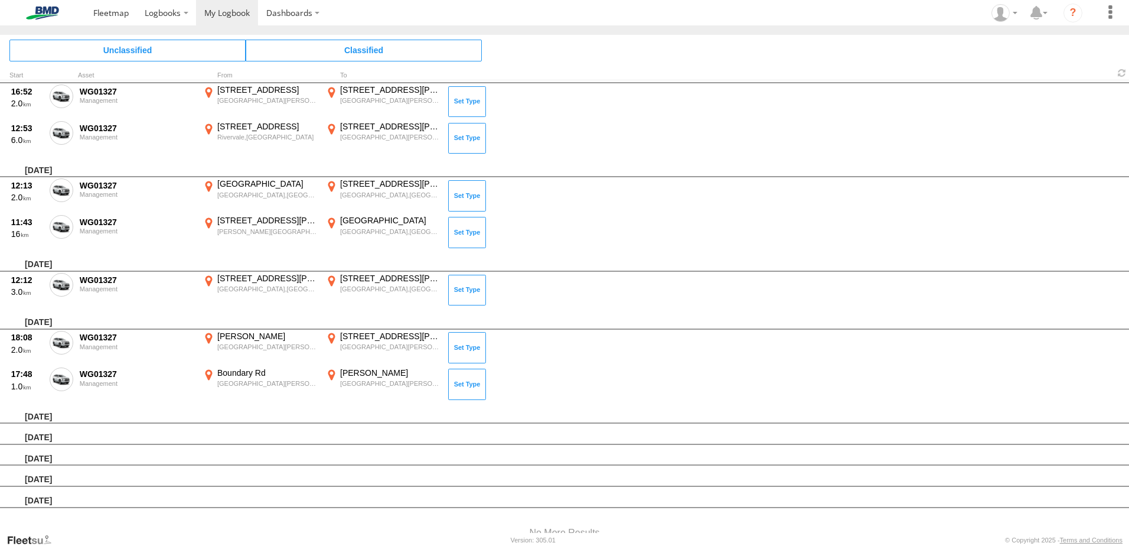
drag, startPoint x: 552, startPoint y: 301, endPoint x: 633, endPoint y: 328, distance: 84.8
click at [0, 0] on div at bounding box center [0, 0] width 0 height 0
drag, startPoint x: 679, startPoint y: 341, endPoint x: 642, endPoint y: 333, distance: 38.0
click at [0, 0] on div at bounding box center [0, 0] width 0 height 0
drag, startPoint x: 606, startPoint y: 329, endPoint x: 558, endPoint y: 269, distance: 76.5
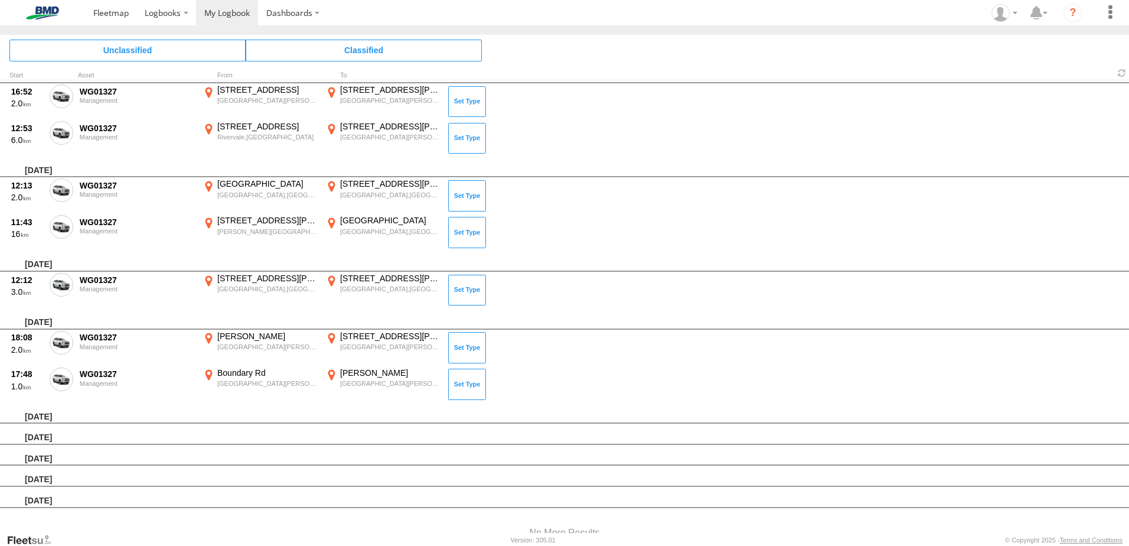
click at [0, 0] on div at bounding box center [0, 0] width 0 height 0
drag, startPoint x: 635, startPoint y: 345, endPoint x: 609, endPoint y: 328, distance: 30.8
click at [0, 0] on div at bounding box center [0, 0] width 0 height 0
click at [0, 0] on label "×" at bounding box center [0, 0] width 0 height 0
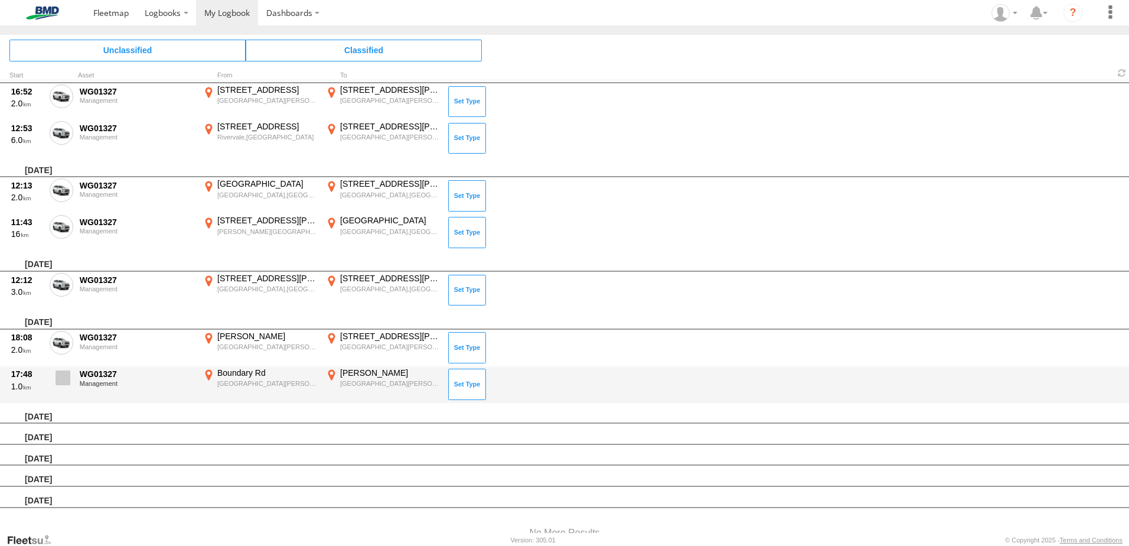
click at [72, 379] on label at bounding box center [62, 380] width 24 height 27
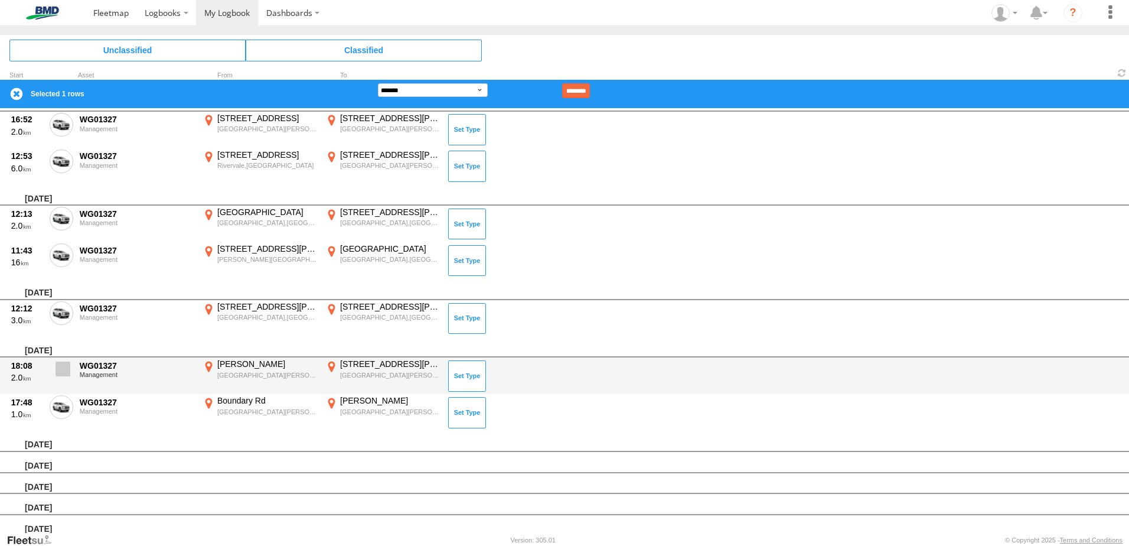
click at [63, 367] on span at bounding box center [63, 368] width 15 height 15
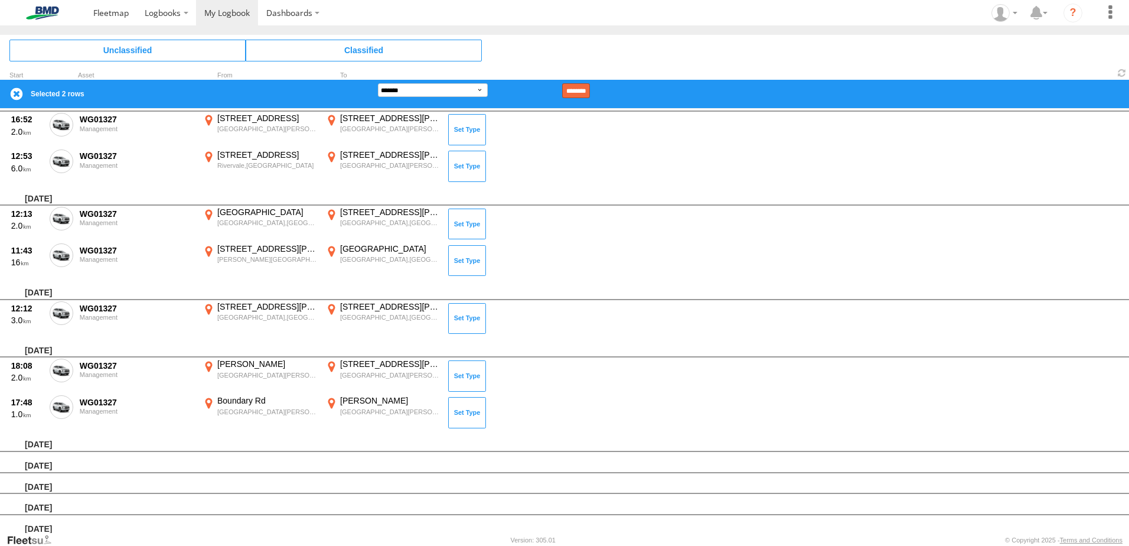
click at [590, 92] on input "********" at bounding box center [576, 90] width 28 height 15
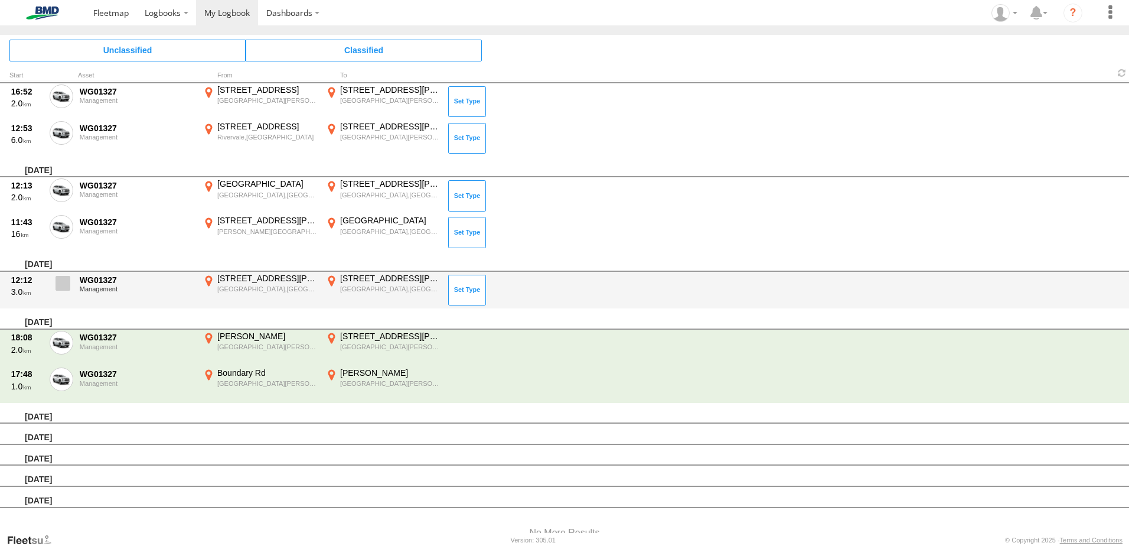
click at [56, 286] on span at bounding box center [63, 283] width 15 height 15
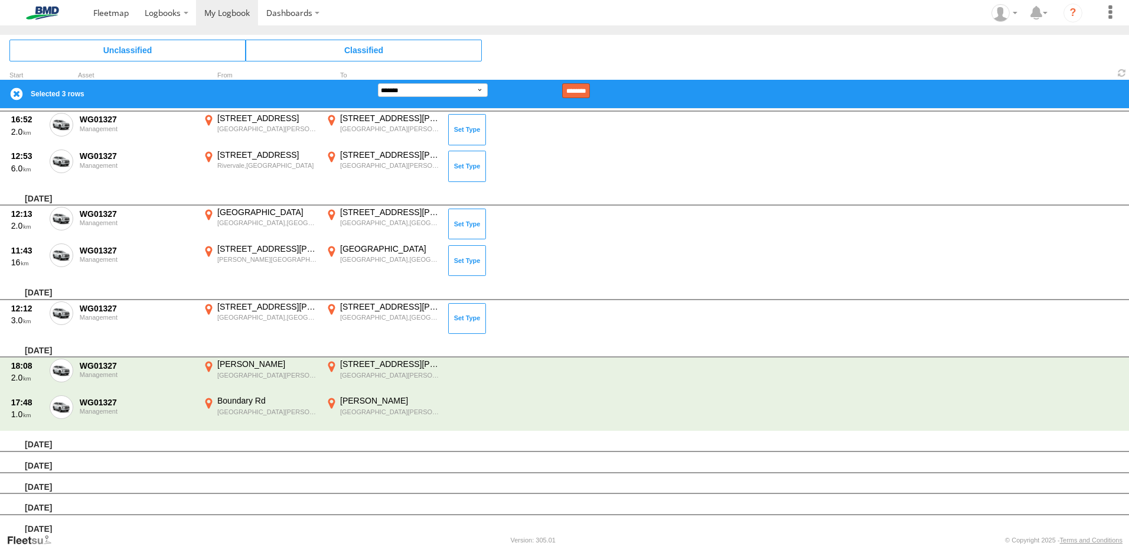
click at [588, 86] on input "********" at bounding box center [576, 90] width 28 height 15
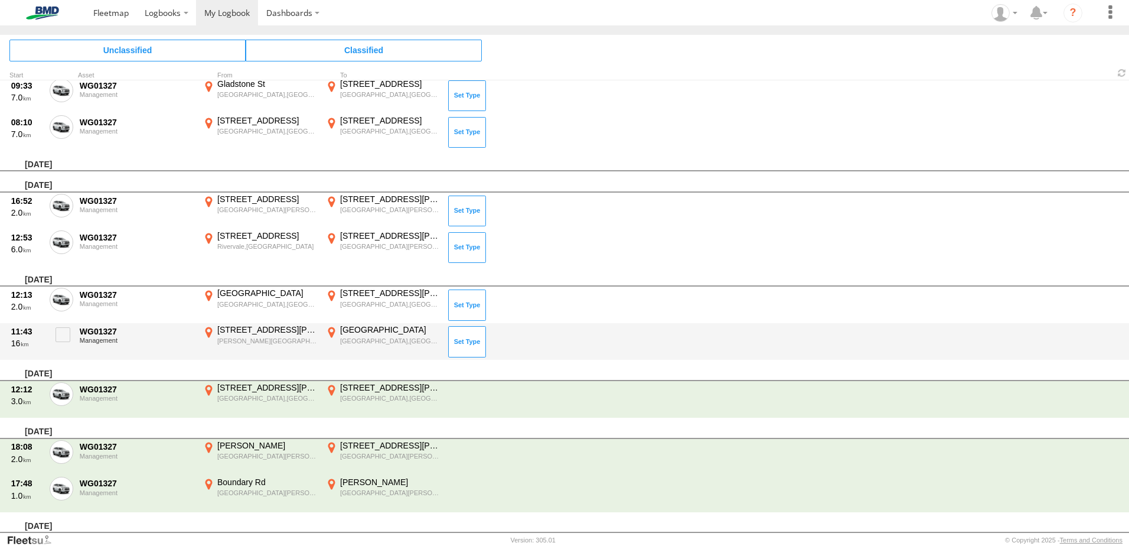
scroll to position [827, 0]
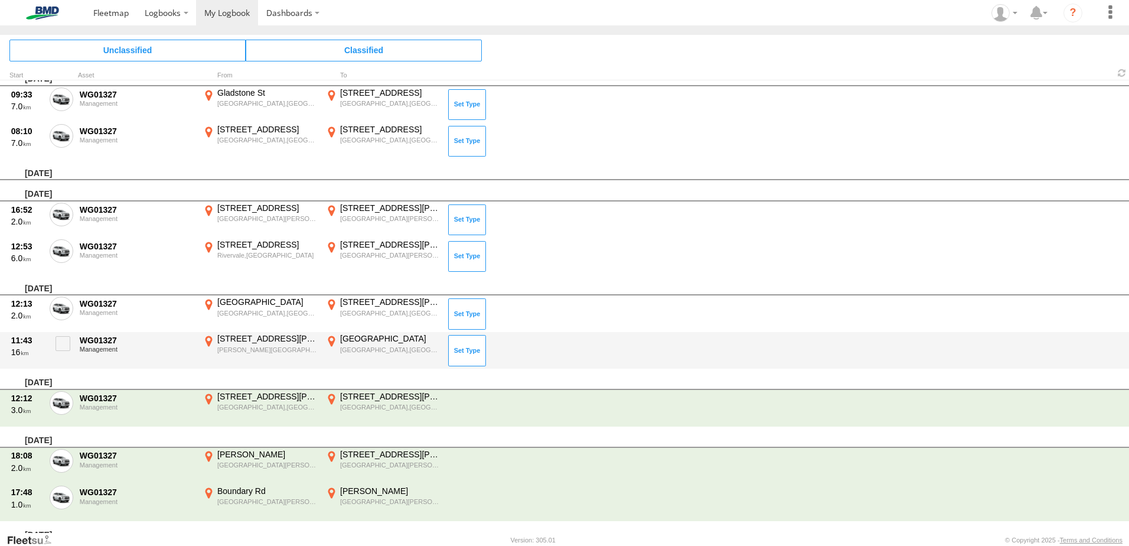
click at [357, 351] on div "[GEOGRAPHIC_DATA],[GEOGRAPHIC_DATA]" at bounding box center [390, 350] width 100 height 8
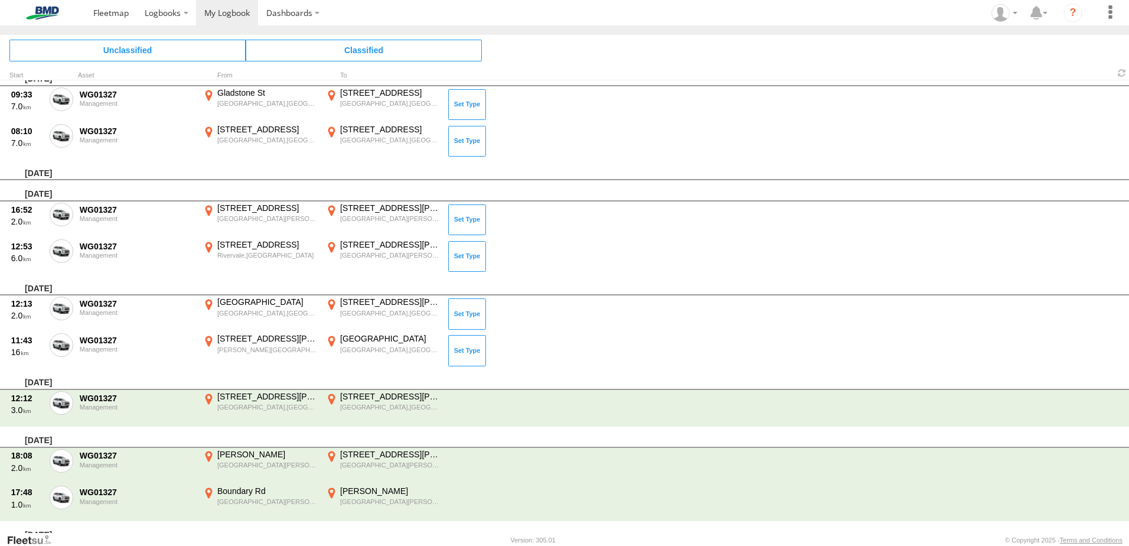
click at [0, 0] on label "×" at bounding box center [0, 0] width 0 height 0
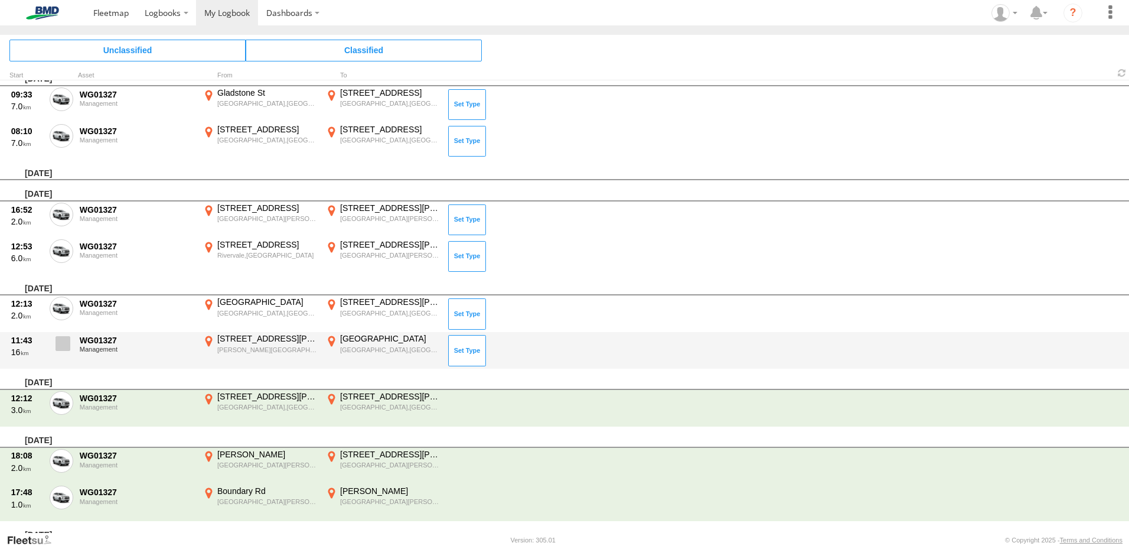
click at [64, 349] on span at bounding box center [63, 343] width 15 height 15
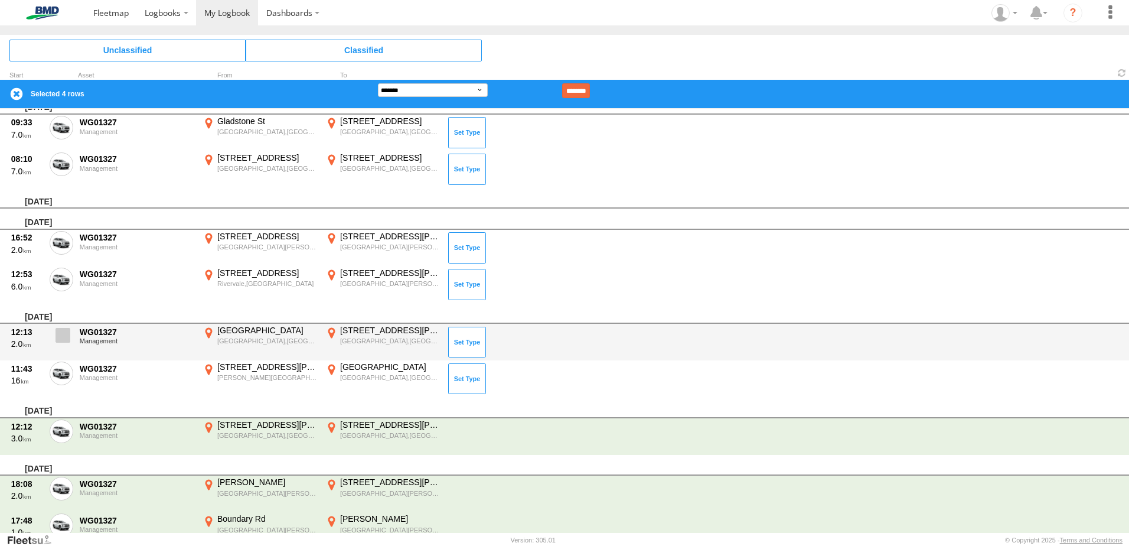
click at [69, 327] on label at bounding box center [62, 338] width 24 height 27
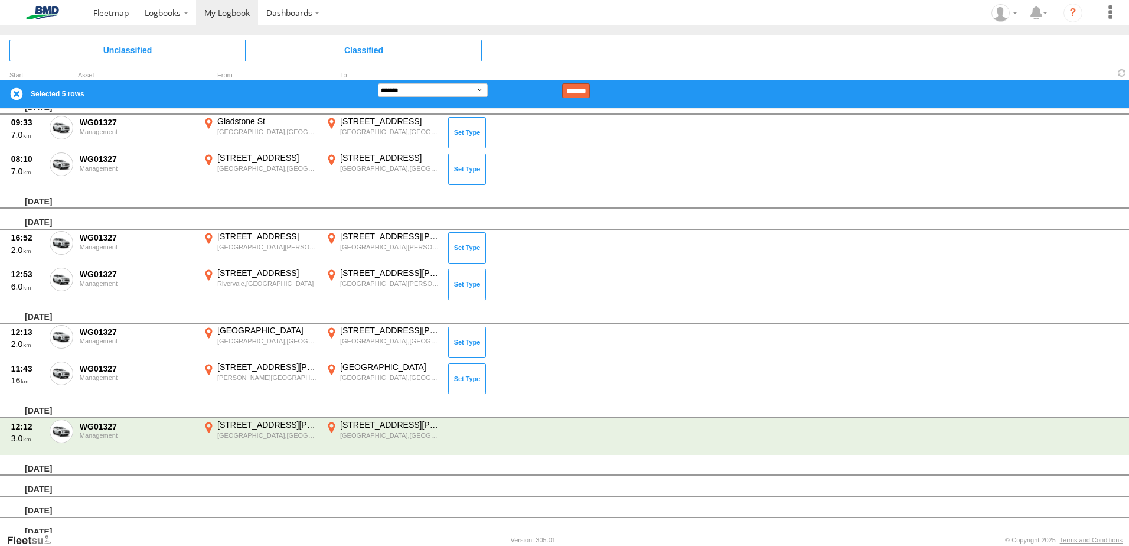
click at [590, 92] on input "********" at bounding box center [576, 90] width 28 height 15
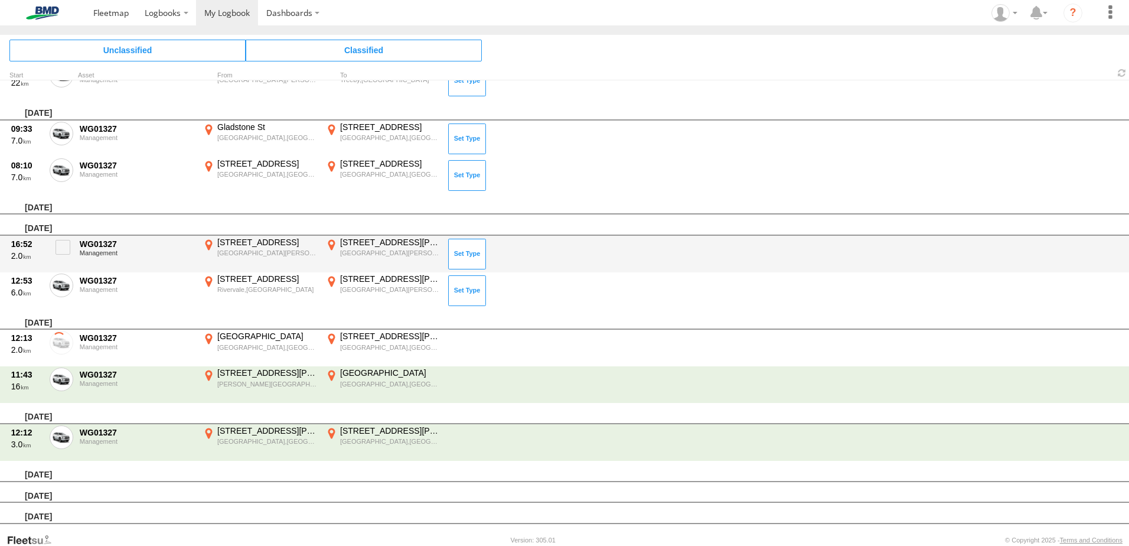
scroll to position [768, 0]
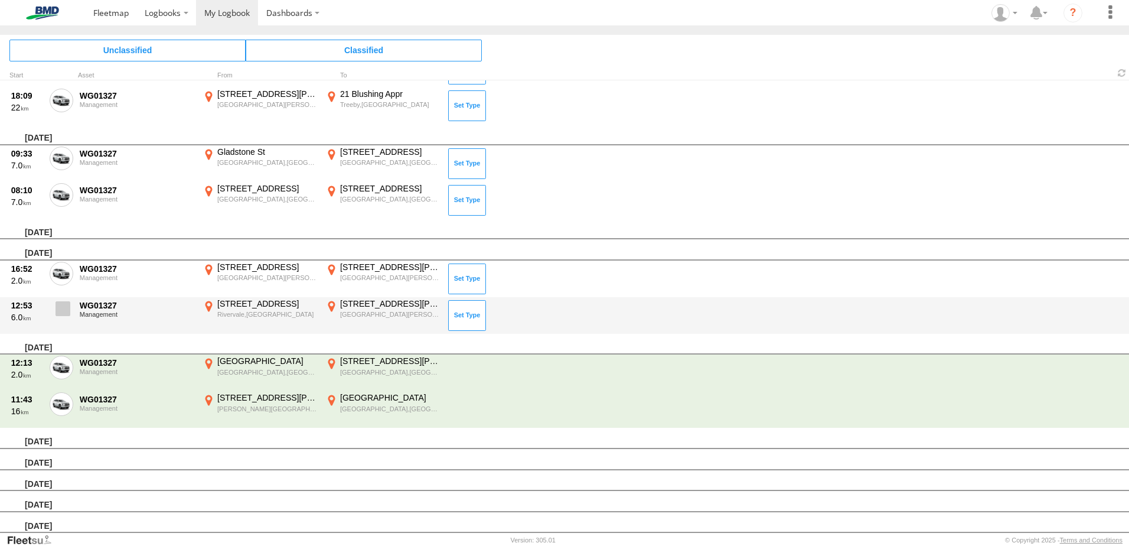
click at [66, 309] on span at bounding box center [63, 308] width 15 height 15
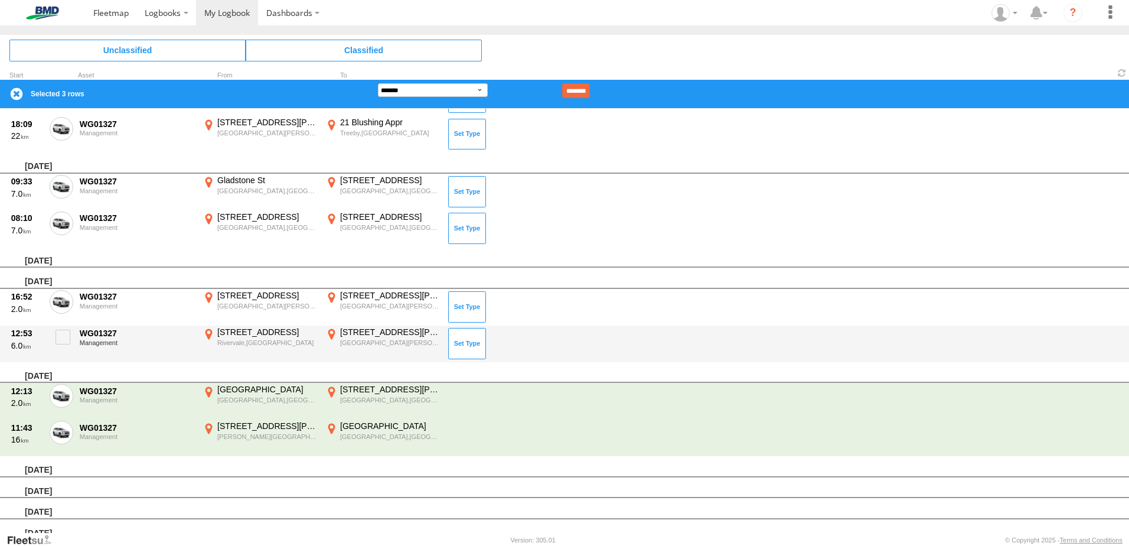
click at [357, 335] on div "[STREET_ADDRESS][PERSON_NAME]" at bounding box center [390, 332] width 100 height 11
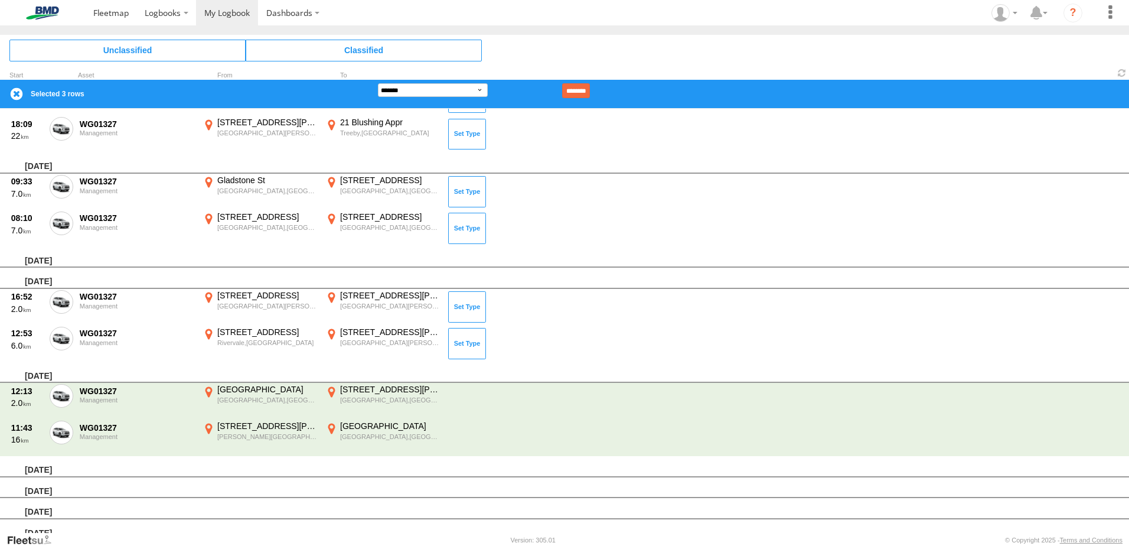
drag, startPoint x: 594, startPoint y: 286, endPoint x: 597, endPoint y: 337, distance: 50.9
click at [0, 0] on div at bounding box center [0, 0] width 0 height 0
click at [0, 0] on label "×" at bounding box center [0, 0] width 0 height 0
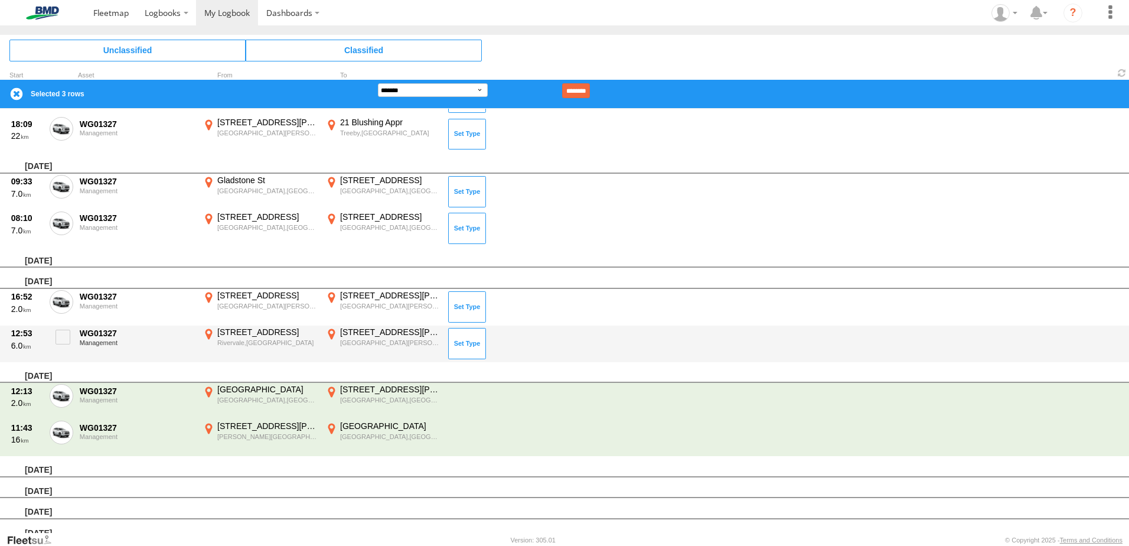
click at [243, 335] on div "[STREET_ADDRESS]" at bounding box center [267, 332] width 100 height 11
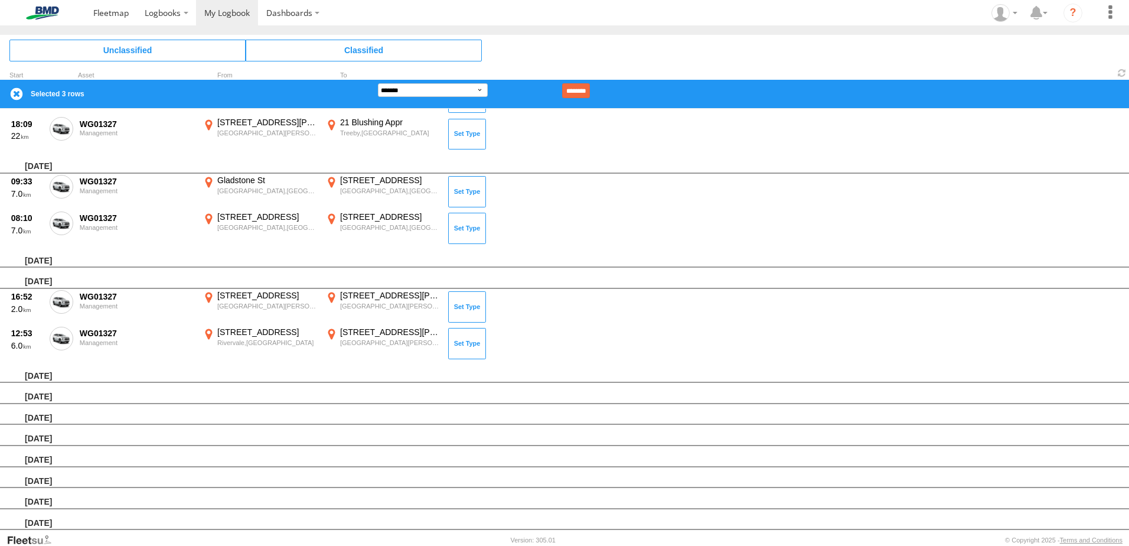
click at [0, 0] on label "×" at bounding box center [0, 0] width 0 height 0
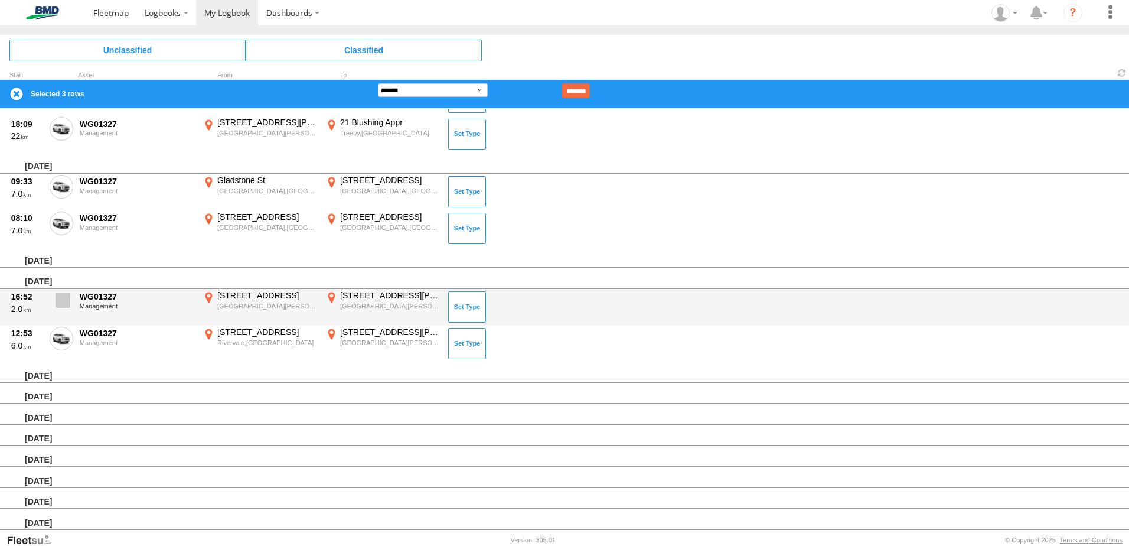
click at [70, 302] on label at bounding box center [62, 303] width 24 height 27
click at [57, 300] on span at bounding box center [63, 300] width 15 height 15
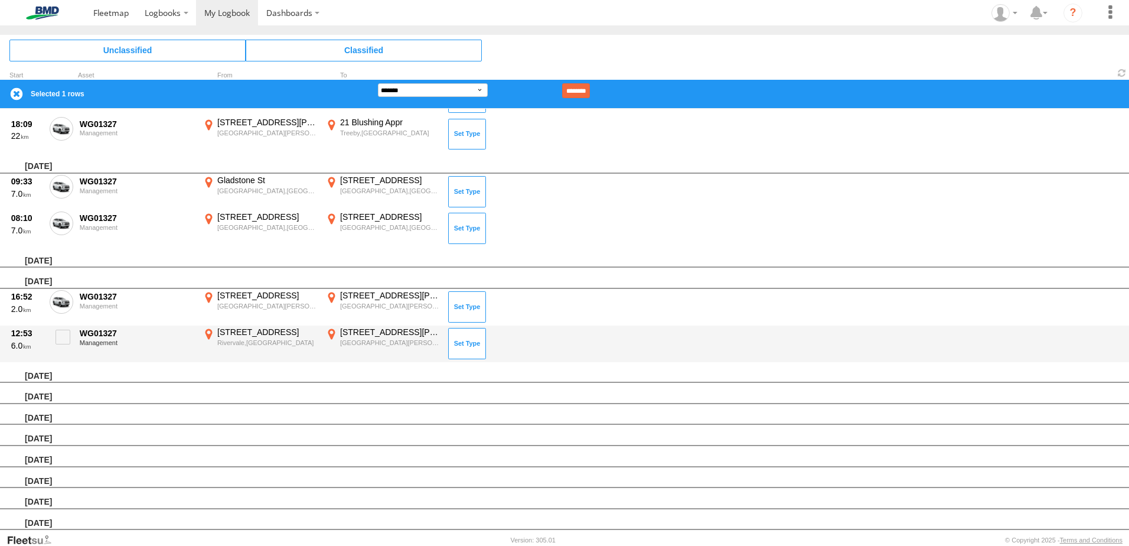
click at [237, 337] on label "[STREET_ADDRESS] 115.92415" at bounding box center [260, 344] width 118 height 34
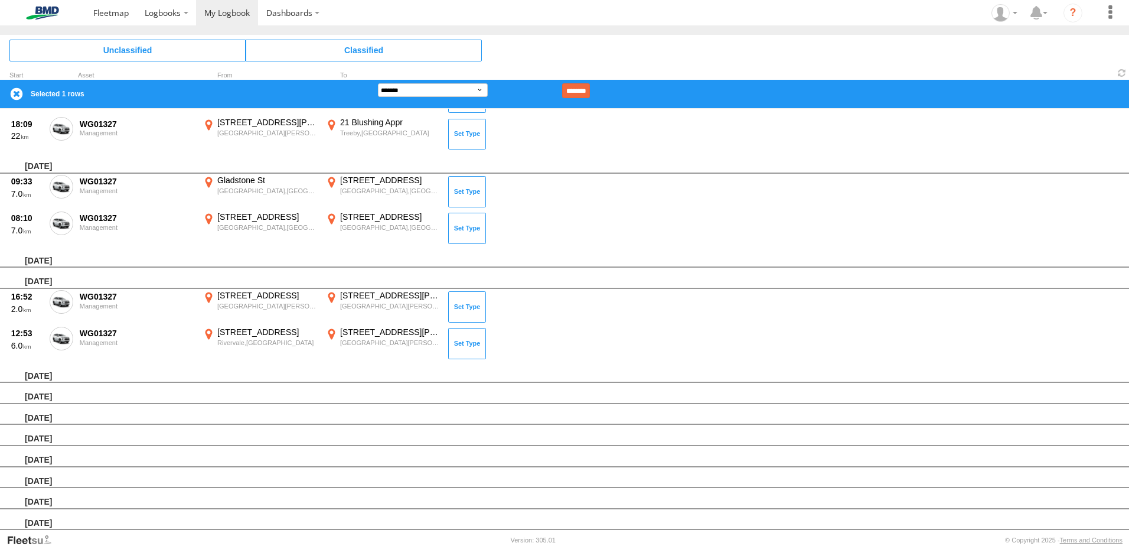
drag, startPoint x: 517, startPoint y: 347, endPoint x: 633, endPoint y: 351, distance: 116.5
click at [0, 0] on div at bounding box center [0, 0] width 0 height 0
drag, startPoint x: 747, startPoint y: 386, endPoint x: 609, endPoint y: 348, distance: 143.5
click at [0, 0] on div at bounding box center [0, 0] width 0 height 0
click at [0, 0] on label "×" at bounding box center [0, 0] width 0 height 0
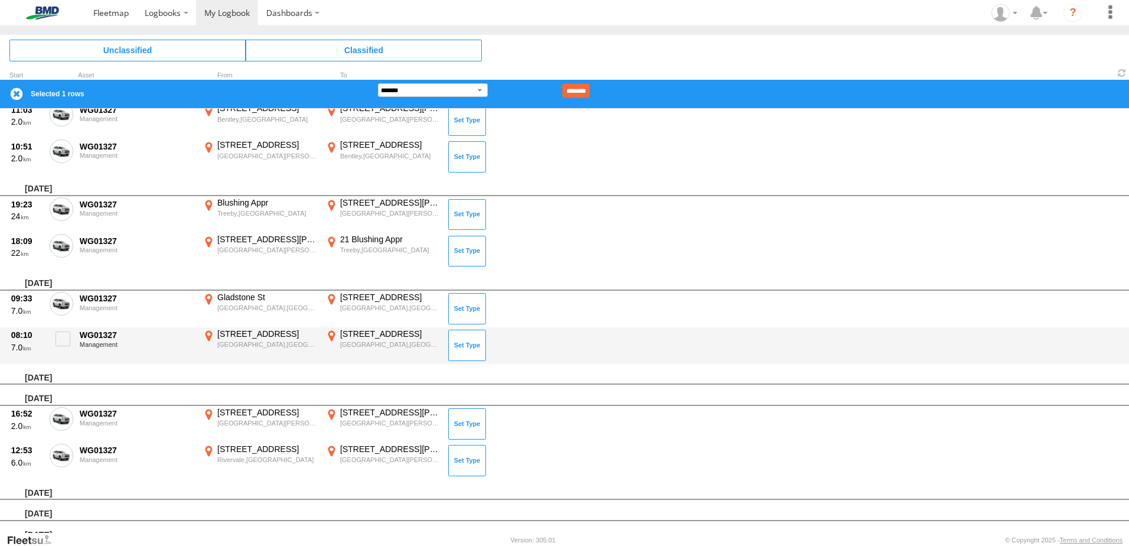
scroll to position [650, 0]
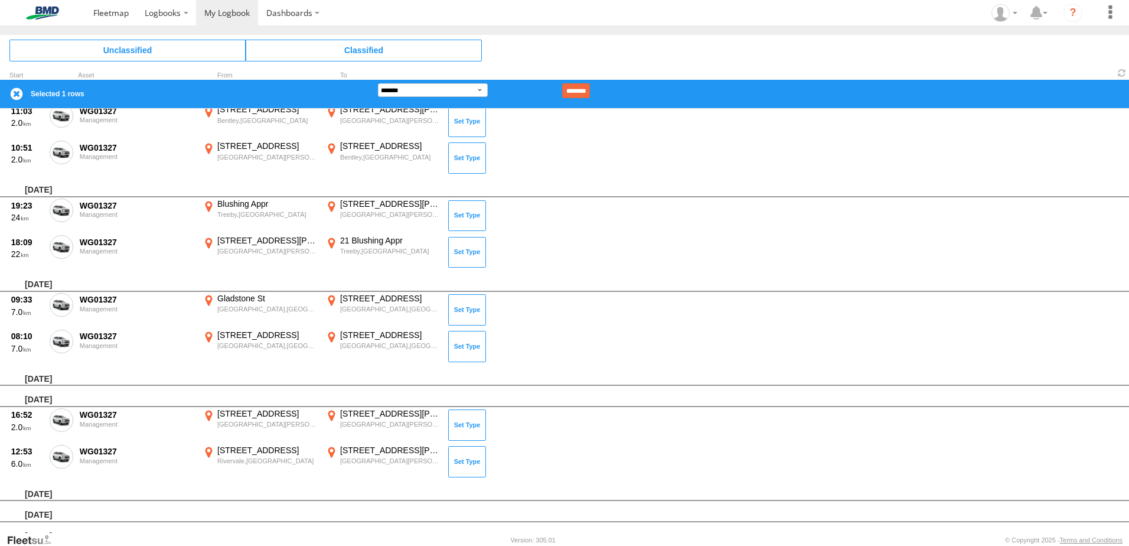
drag, startPoint x: 245, startPoint y: 451, endPoint x: 253, endPoint y: 457, distance: 9.3
click at [245, 451] on div "[STREET_ADDRESS]" at bounding box center [267, 450] width 100 height 11
click at [0, 0] on label "×" at bounding box center [0, 0] width 0 height 0
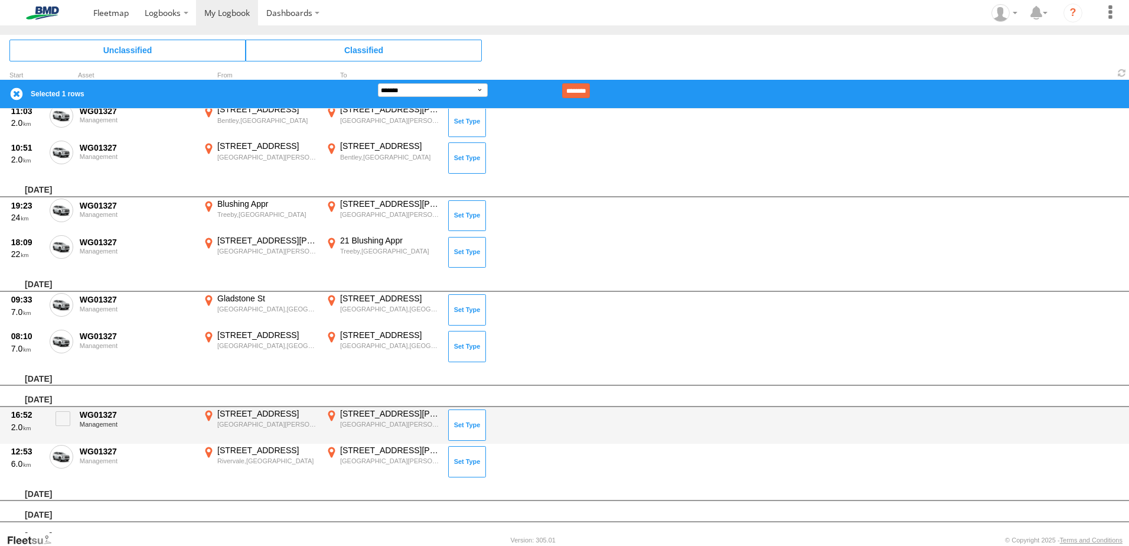
click at [245, 418] on div "[STREET_ADDRESS]" at bounding box center [267, 413] width 100 height 11
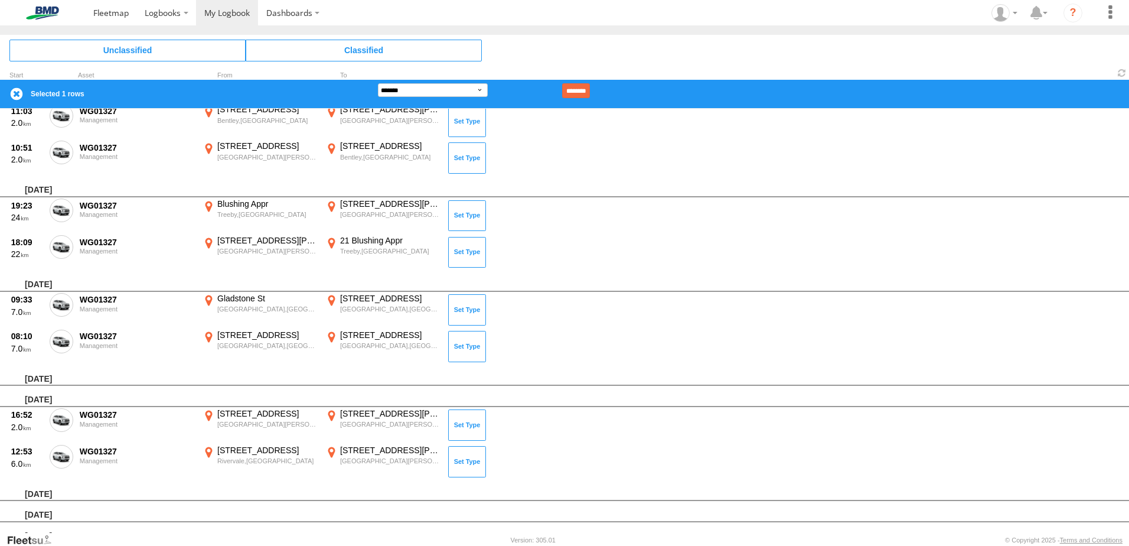
click at [0, 0] on label "×" at bounding box center [0, 0] width 0 height 0
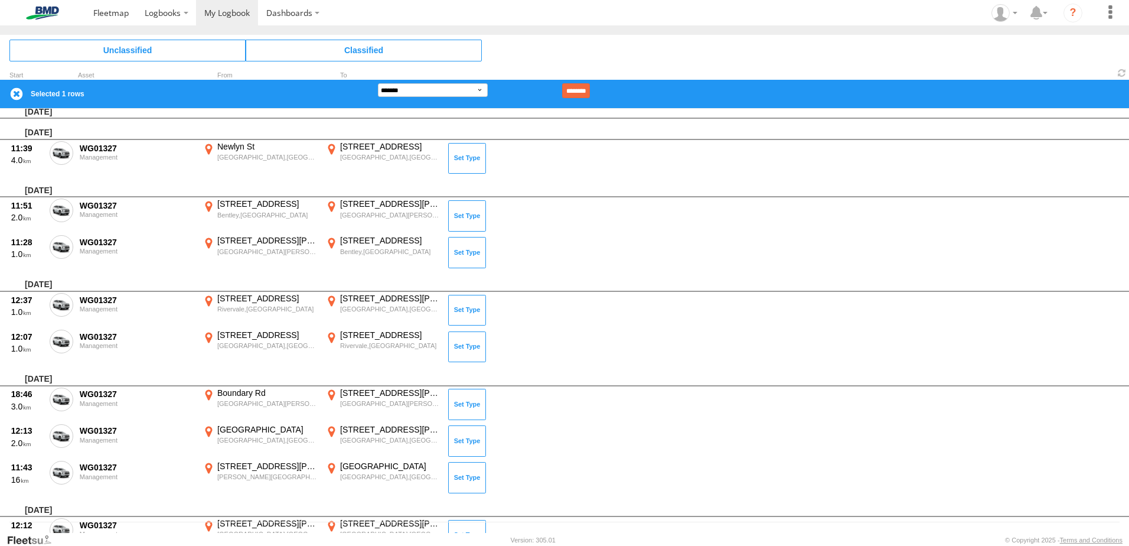
scroll to position [0, 0]
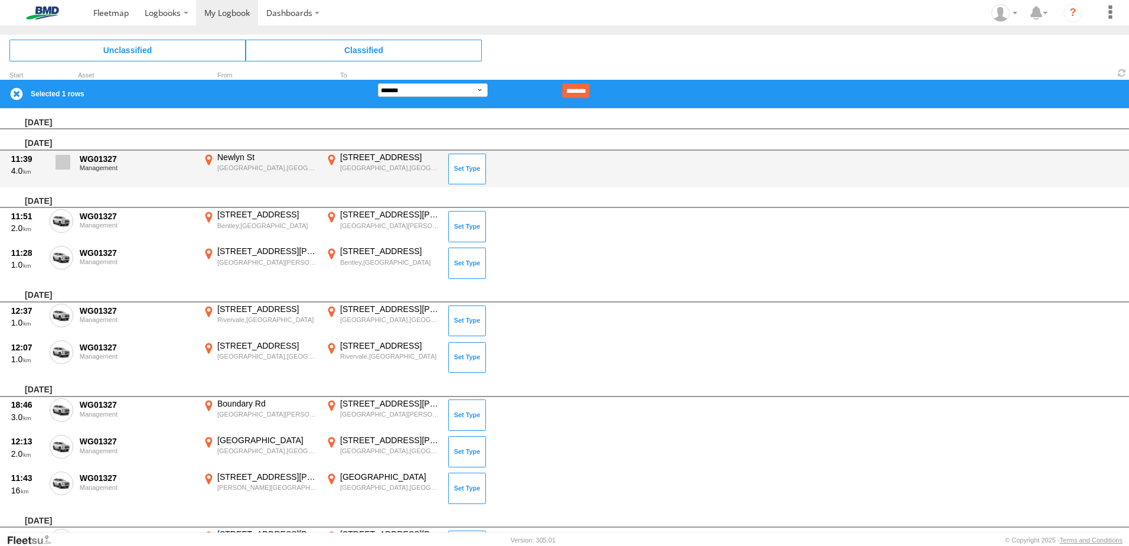
click at [67, 164] on span at bounding box center [63, 162] width 15 height 15
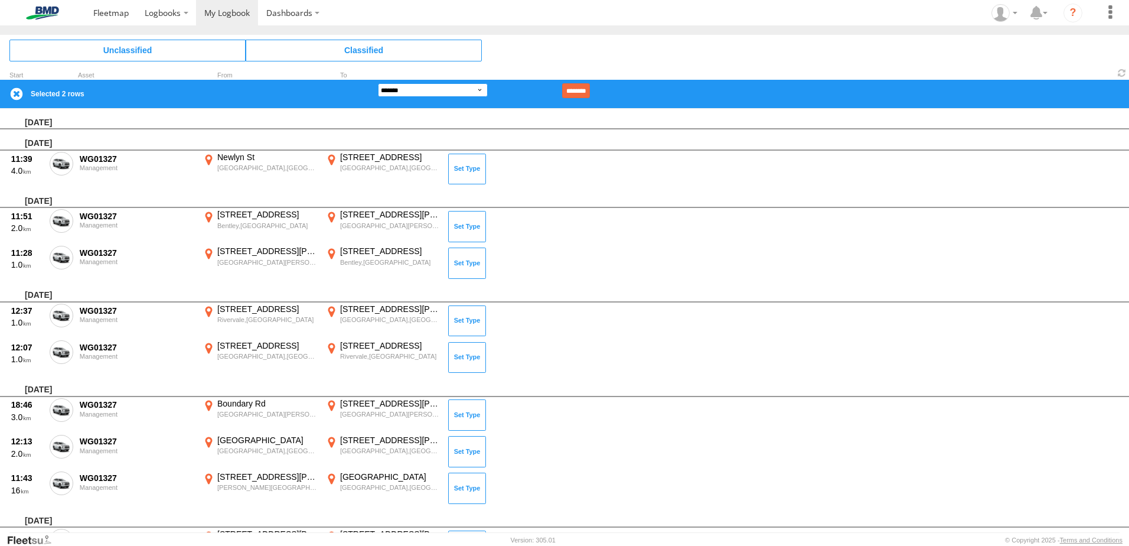
click at [463, 88] on select "**********" at bounding box center [433, 90] width 110 height 14
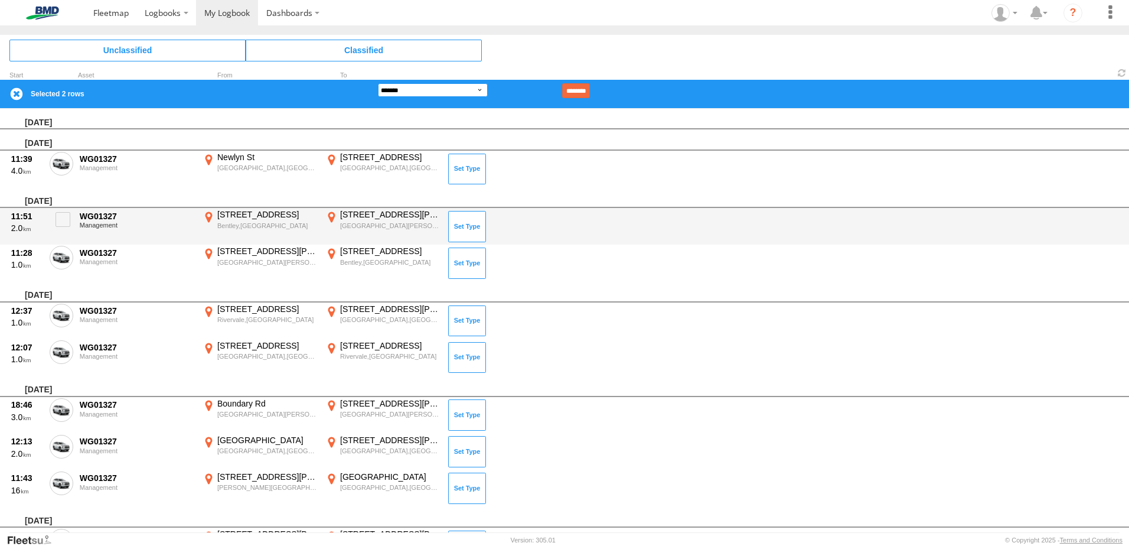
click at [378, 83] on select "**********" at bounding box center [433, 90] width 110 height 14
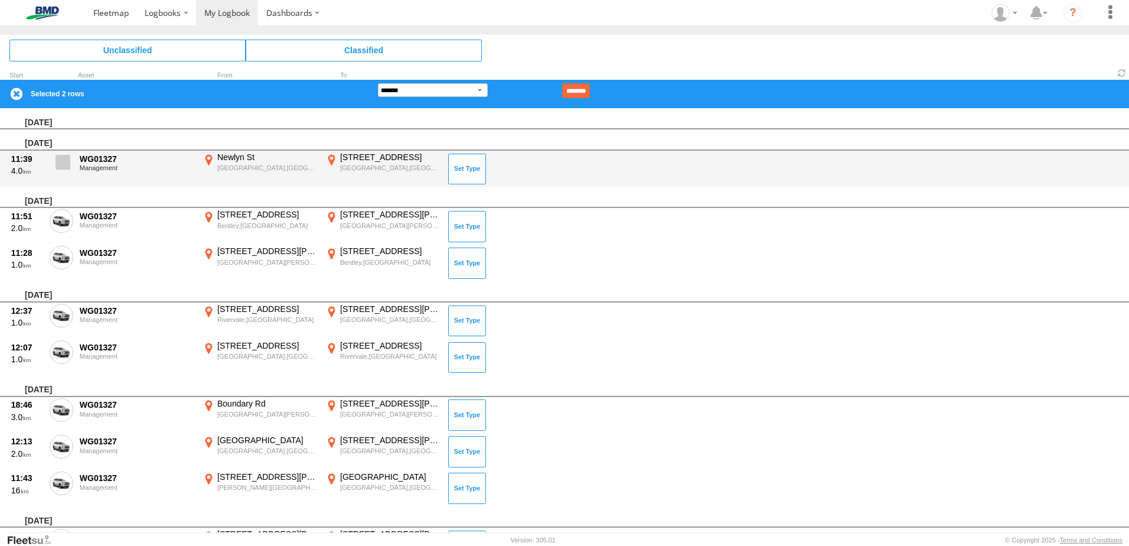
click at [60, 161] on span at bounding box center [63, 162] width 15 height 15
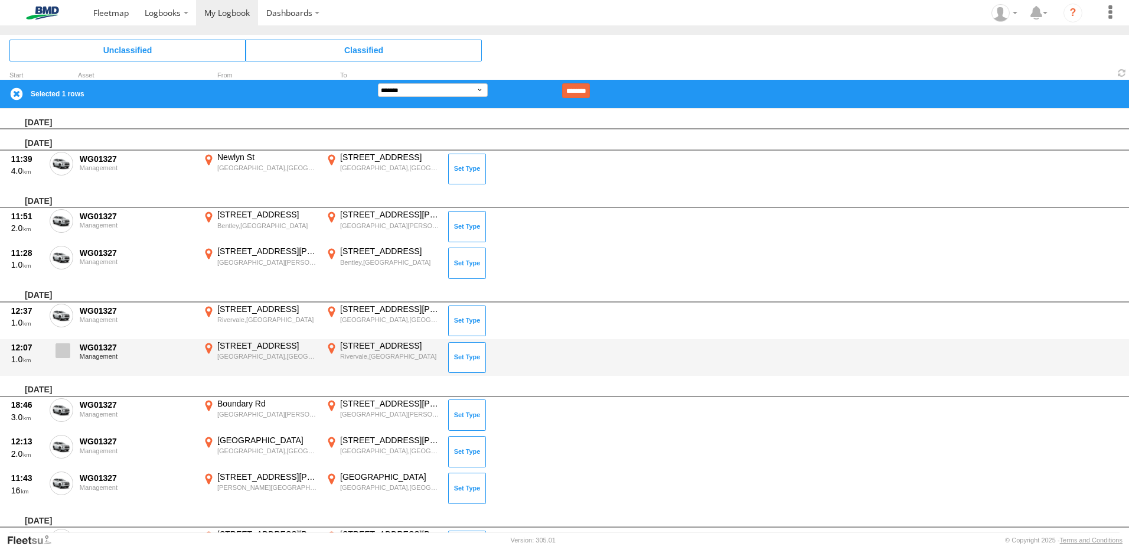
click at [64, 350] on span at bounding box center [63, 350] width 15 height 15
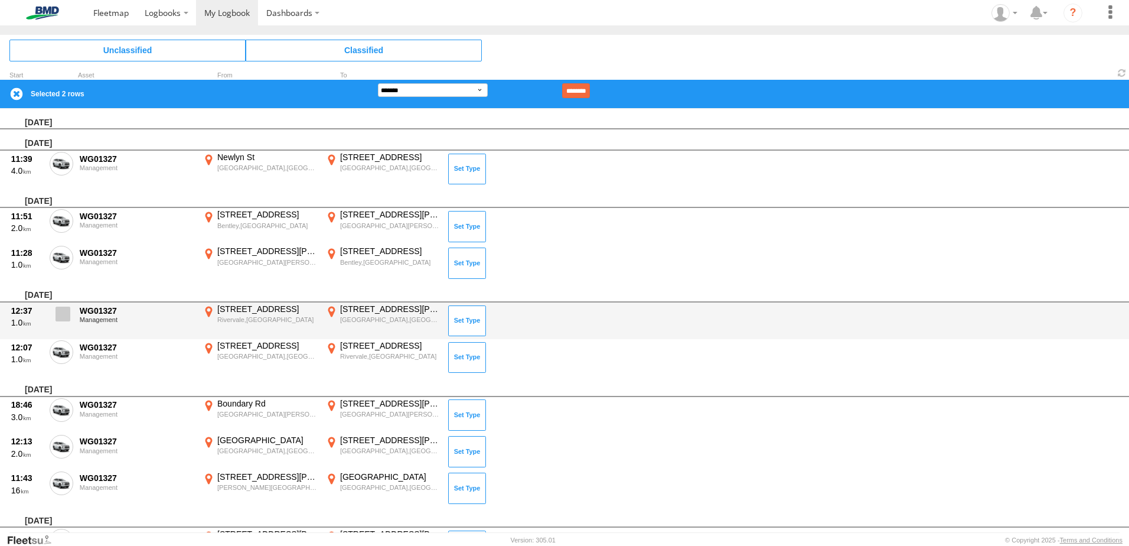
click at [66, 310] on span at bounding box center [63, 314] width 15 height 15
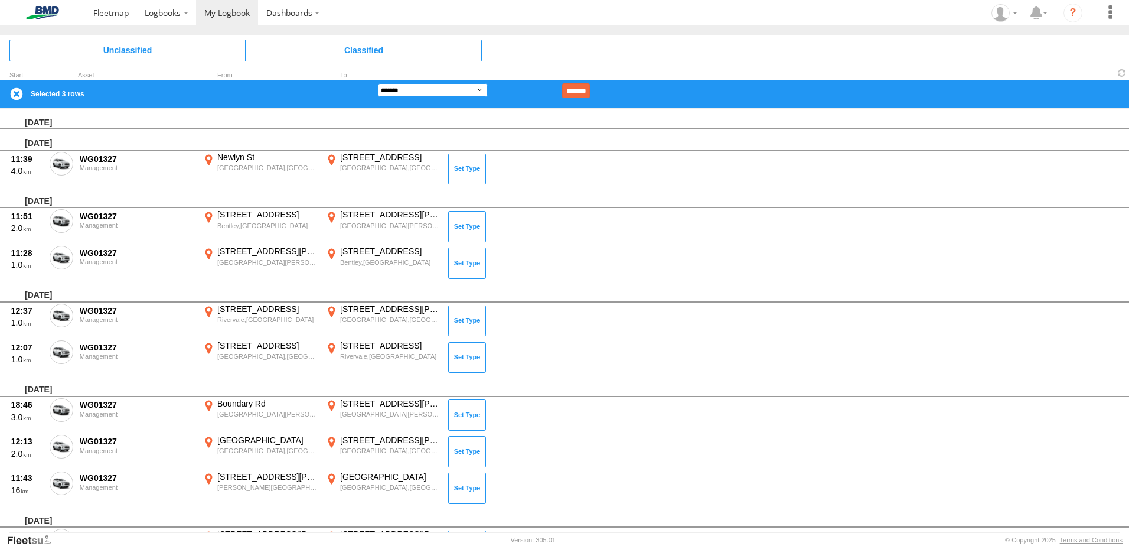
click at [468, 87] on select "**********" at bounding box center [433, 90] width 110 height 14
click at [378, 83] on select "**********" at bounding box center [433, 90] width 110 height 14
click at [590, 90] on input "********" at bounding box center [576, 90] width 28 height 15
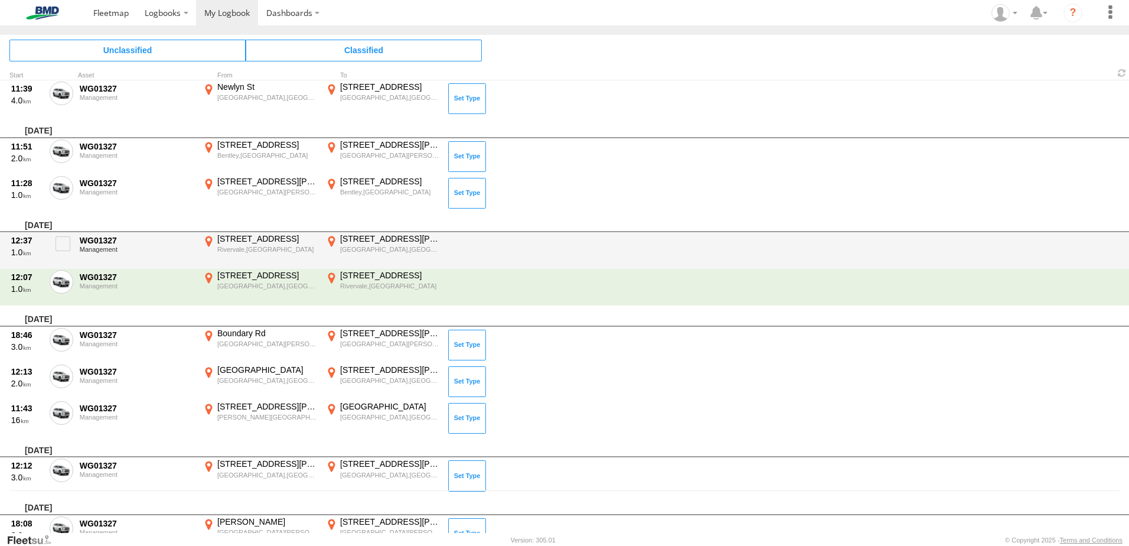
scroll to position [59, 0]
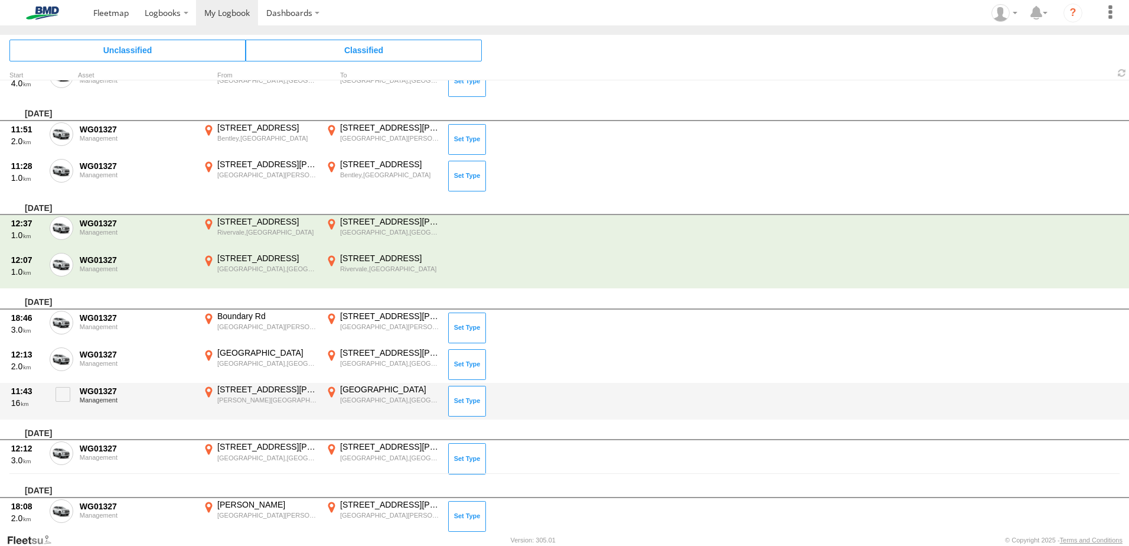
click at [361, 395] on div "[GEOGRAPHIC_DATA]" at bounding box center [390, 389] width 100 height 11
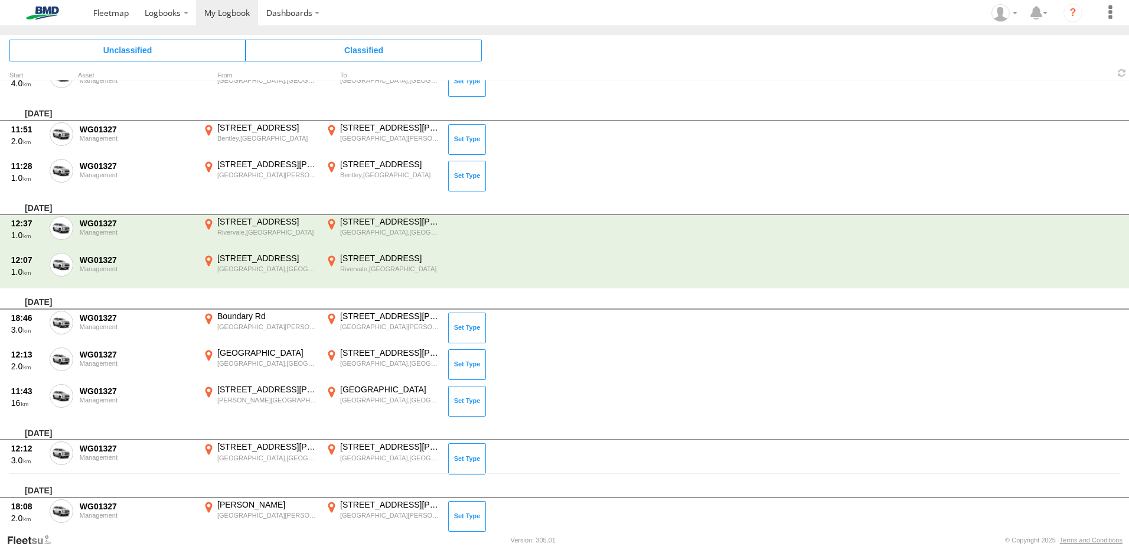
click at [0, 0] on label "×" at bounding box center [0, 0] width 0 height 0
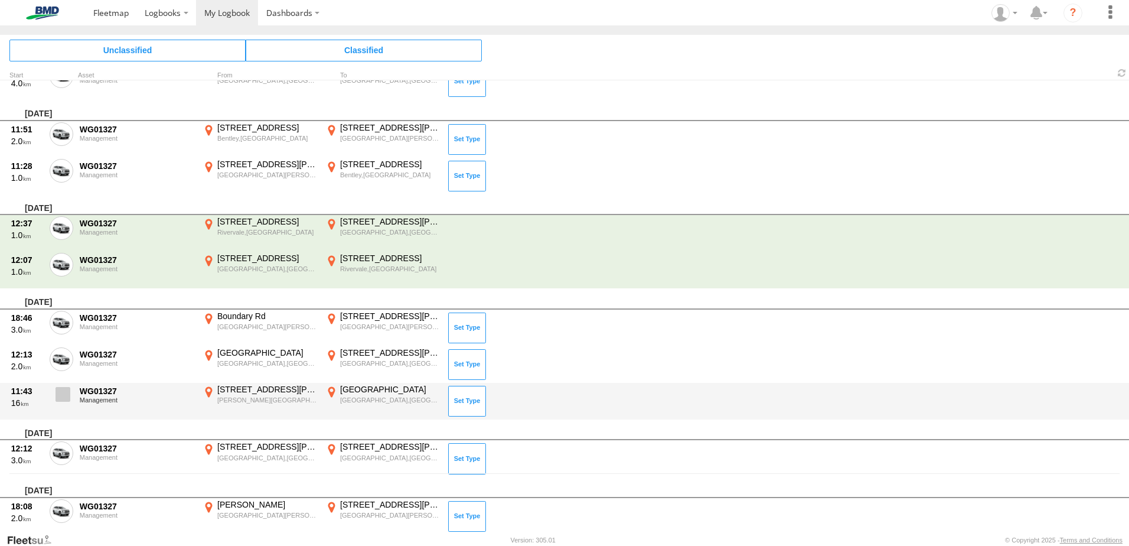
click at [64, 393] on span at bounding box center [63, 394] width 15 height 15
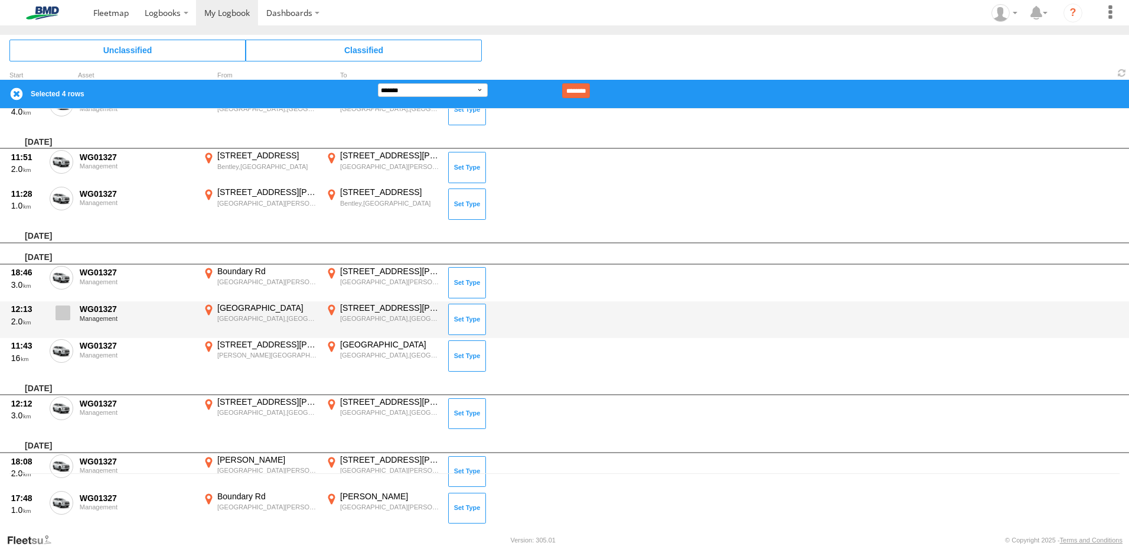
click at [64, 314] on span at bounding box center [63, 312] width 15 height 15
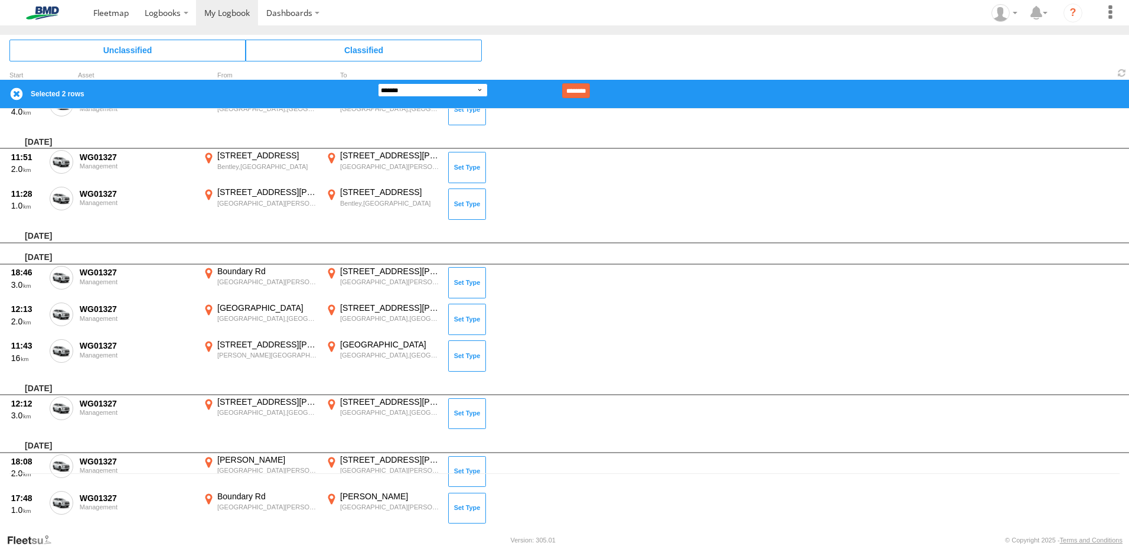
click at [463, 87] on select "**********" at bounding box center [433, 90] width 110 height 14
click at [378, 83] on select "**********" at bounding box center [433, 90] width 110 height 14
click at [590, 87] on input "********" at bounding box center [576, 90] width 28 height 15
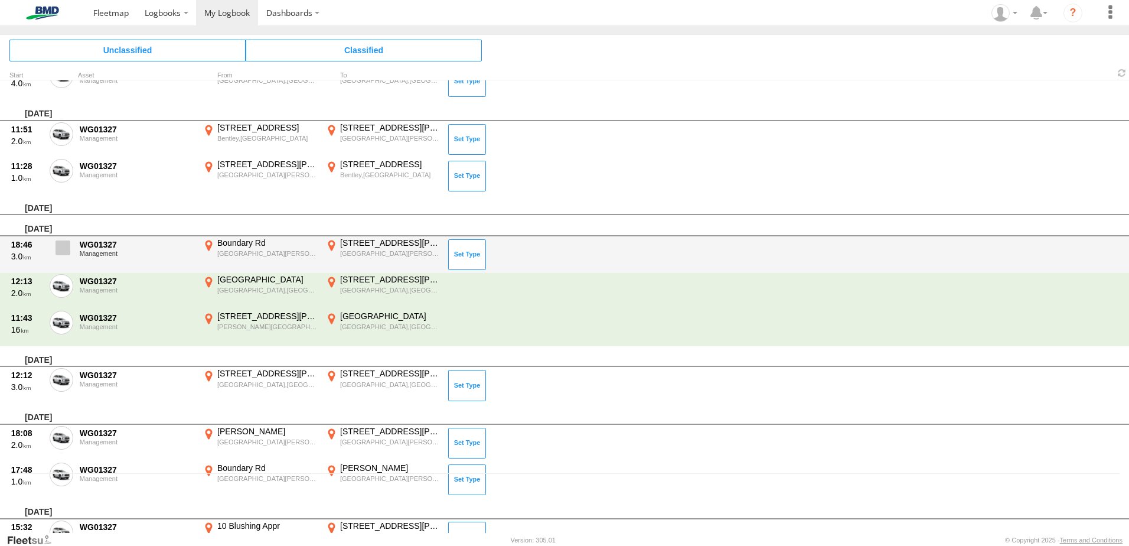
click at [66, 250] on span at bounding box center [63, 247] width 15 height 15
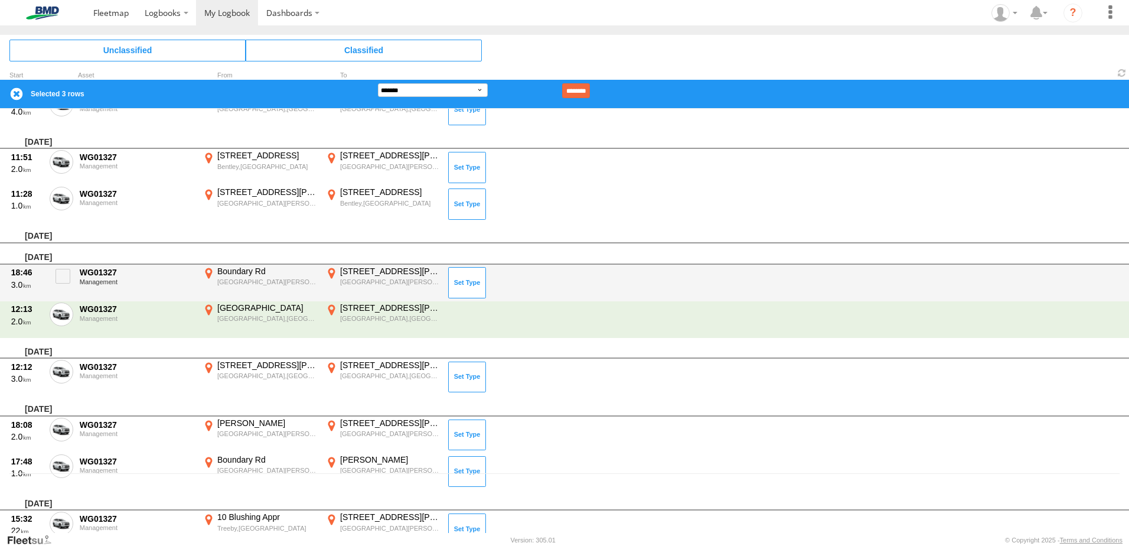
click at [214, 267] on label "Boundary [GEOGRAPHIC_DATA][PERSON_NAME] -31.99961 115.91052" at bounding box center [260, 283] width 118 height 34
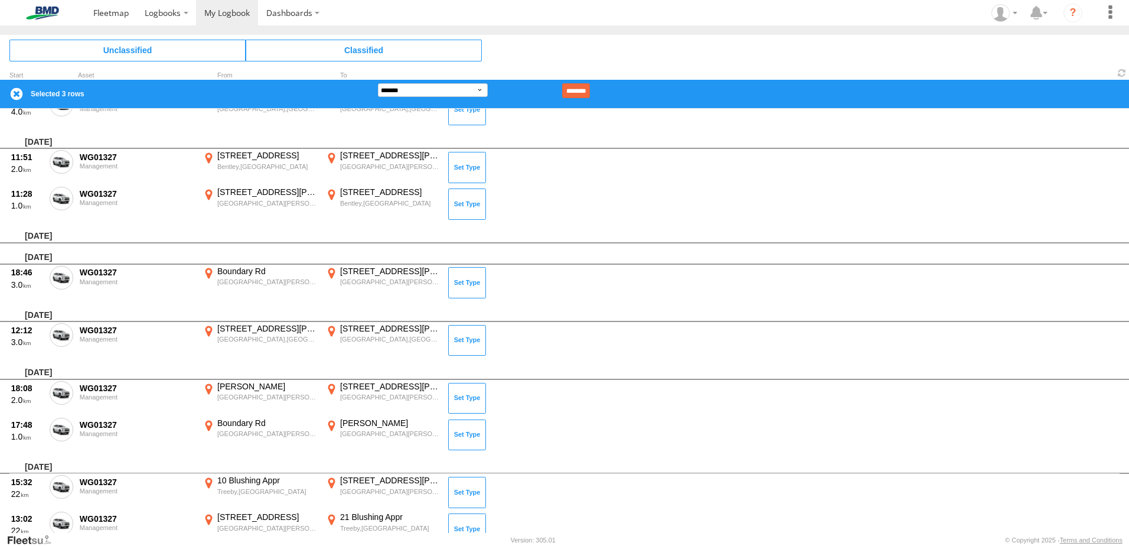
drag, startPoint x: 562, startPoint y: 364, endPoint x: 573, endPoint y: 305, distance: 60.6
click at [0, 0] on div at bounding box center [0, 0] width 0 height 0
click at [0, 0] on label "×" at bounding box center [0, 0] width 0 height 0
click at [590, 89] on input "********" at bounding box center [576, 90] width 28 height 15
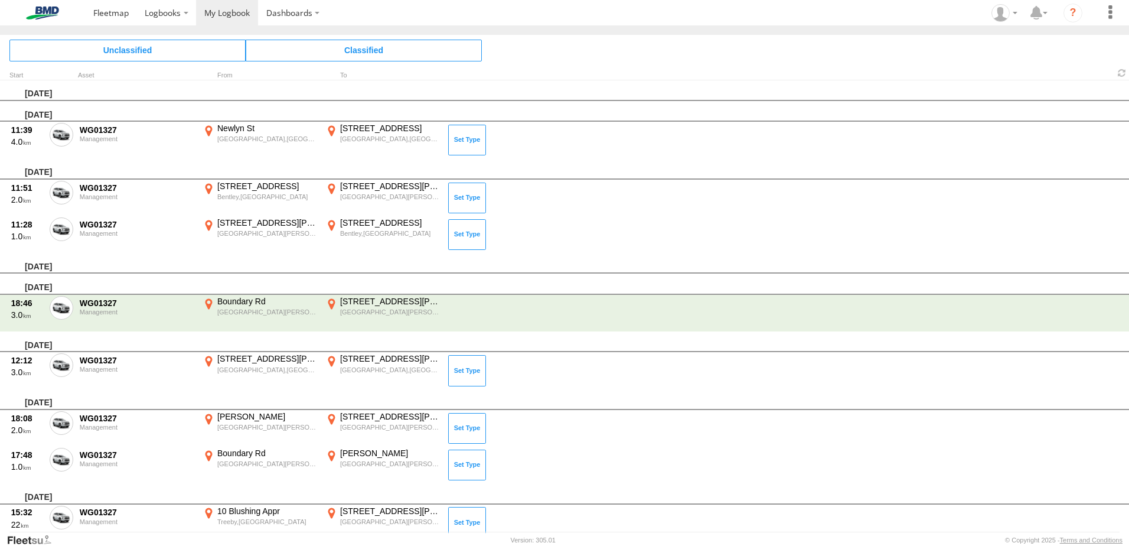
scroll to position [0, 0]
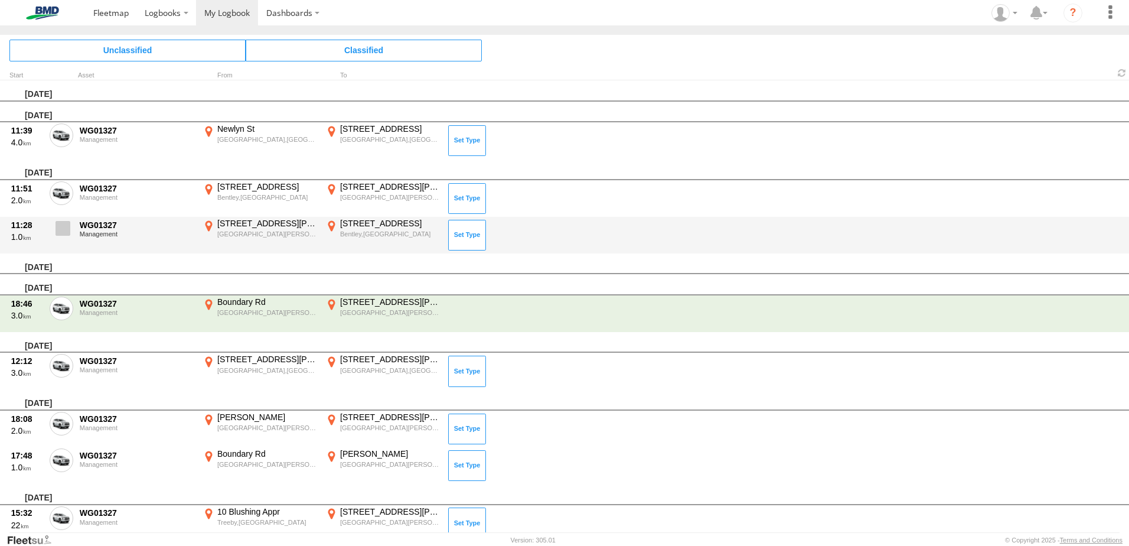
click at [69, 228] on span at bounding box center [63, 228] width 15 height 15
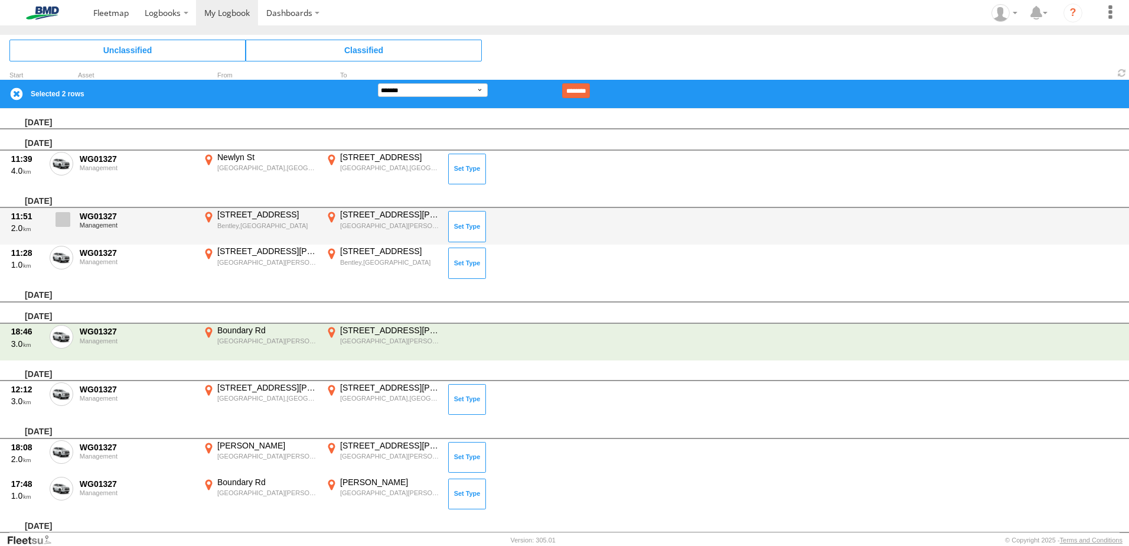
click at [61, 217] on span at bounding box center [63, 219] width 15 height 15
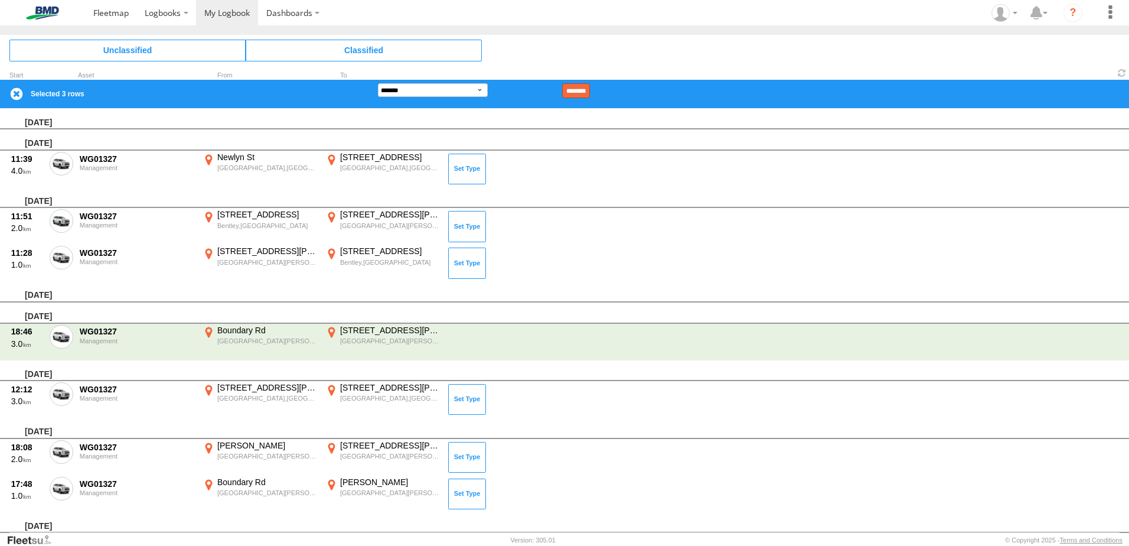
click at [590, 92] on input "********" at bounding box center [576, 90] width 28 height 15
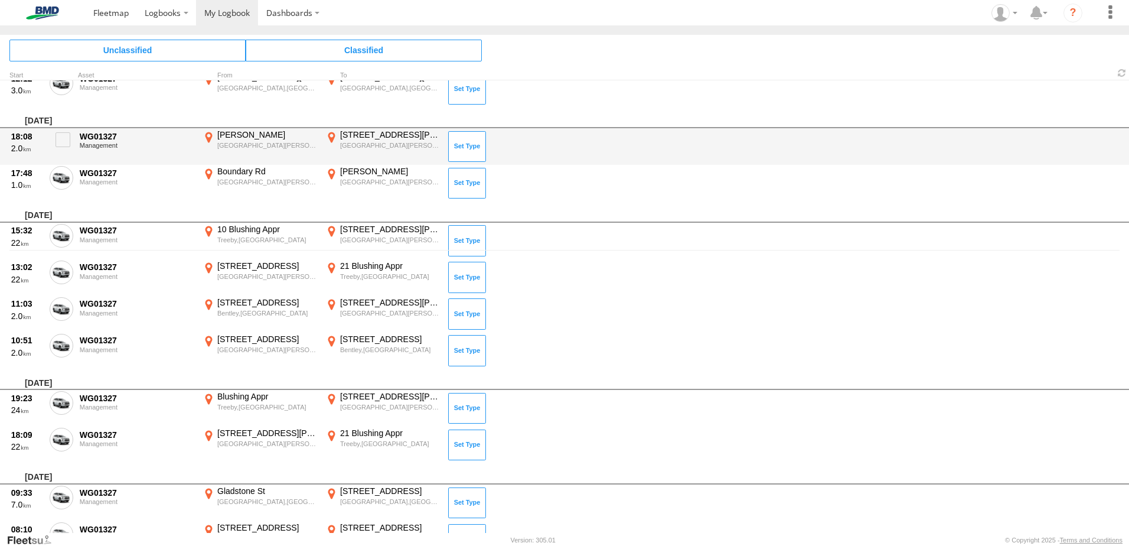
scroll to position [295, 0]
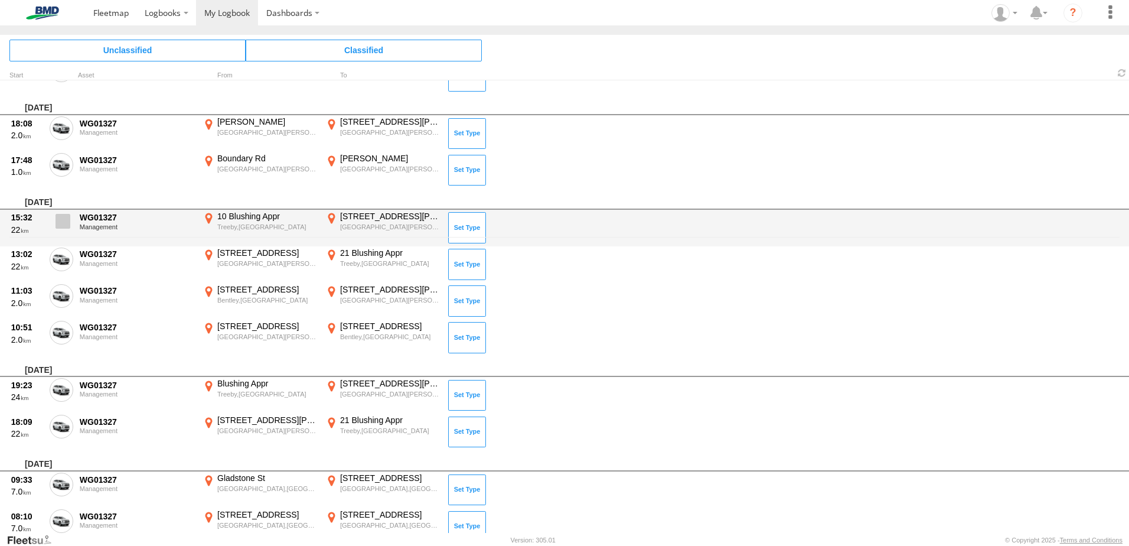
click at [63, 219] on span at bounding box center [63, 221] width 15 height 15
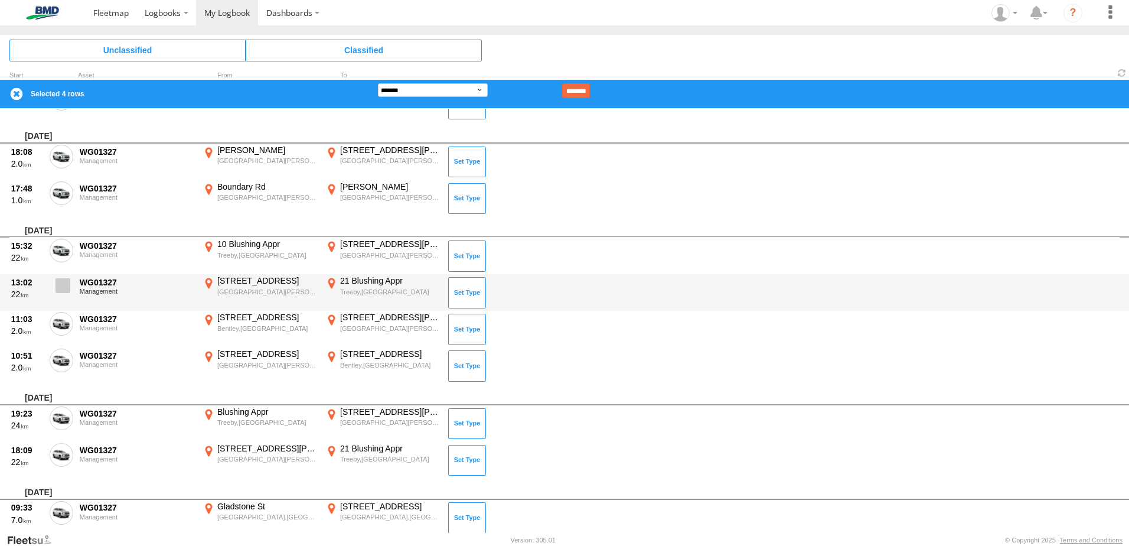
click at [60, 291] on span at bounding box center [63, 285] width 15 height 15
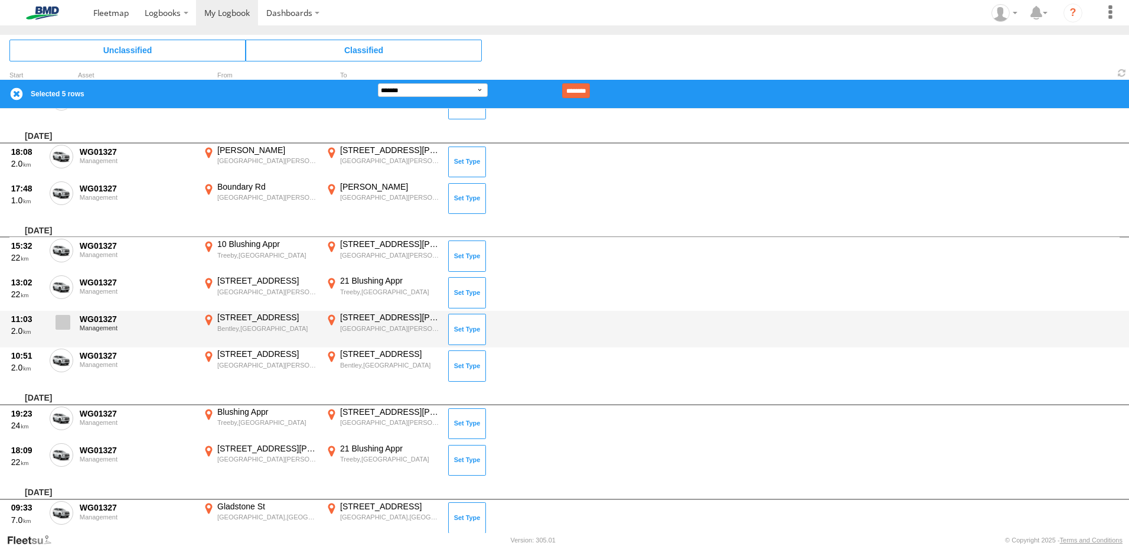
click at [60, 325] on span at bounding box center [63, 322] width 15 height 15
drag, startPoint x: 64, startPoint y: 361, endPoint x: 87, endPoint y: 325, distance: 42.8
click at [0, 0] on span at bounding box center [0, 0] width 0 height 0
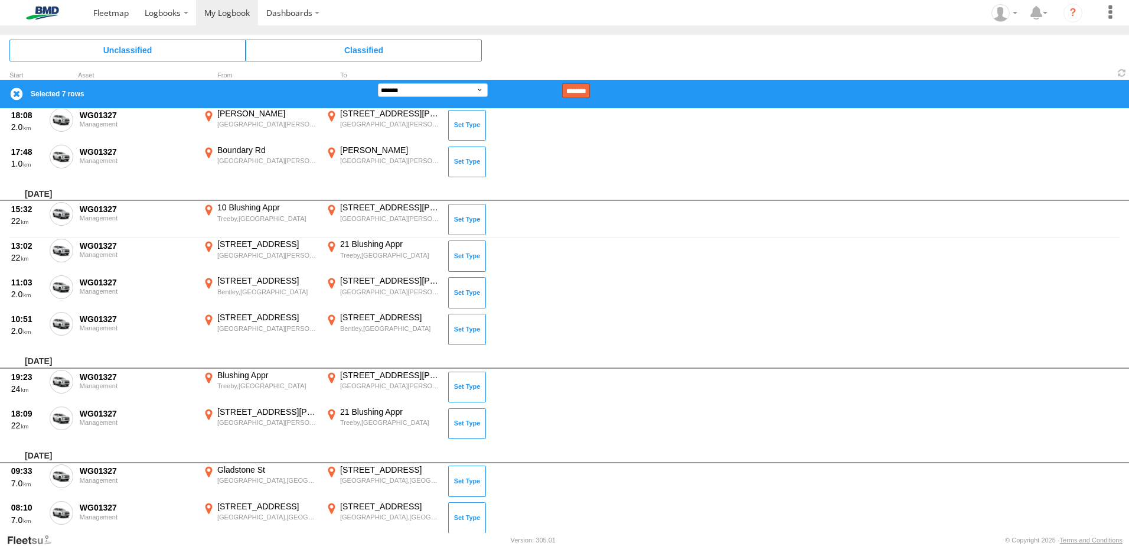
scroll to position [259, 0]
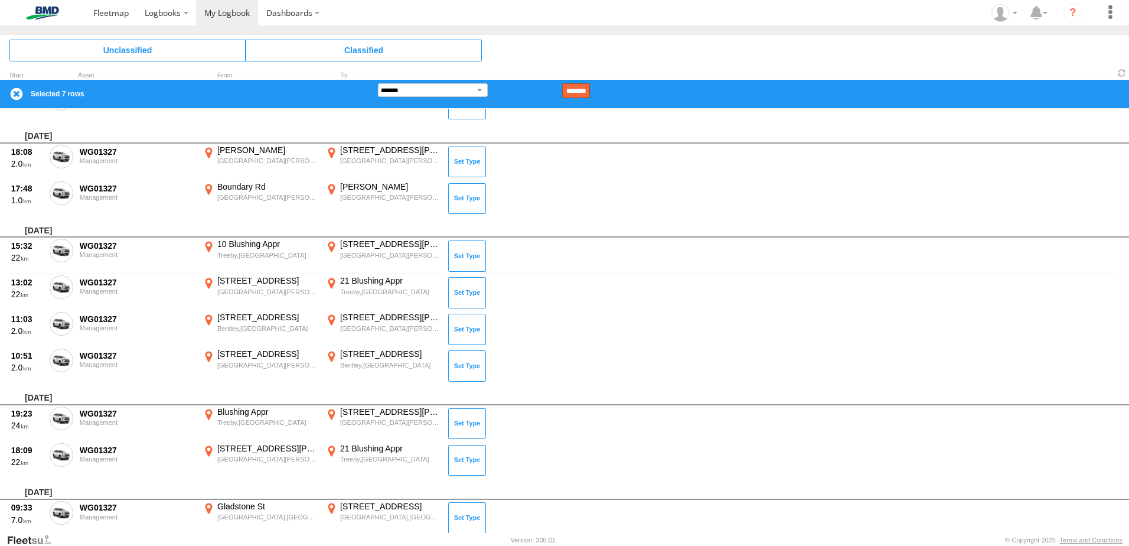
click at [590, 92] on input "********" at bounding box center [576, 90] width 28 height 15
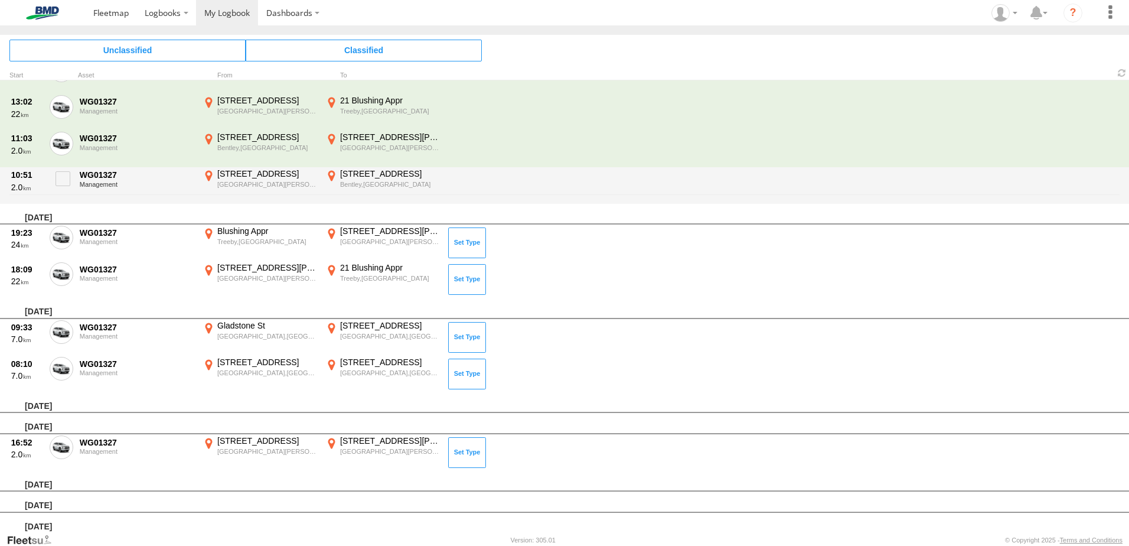
scroll to position [363, 0]
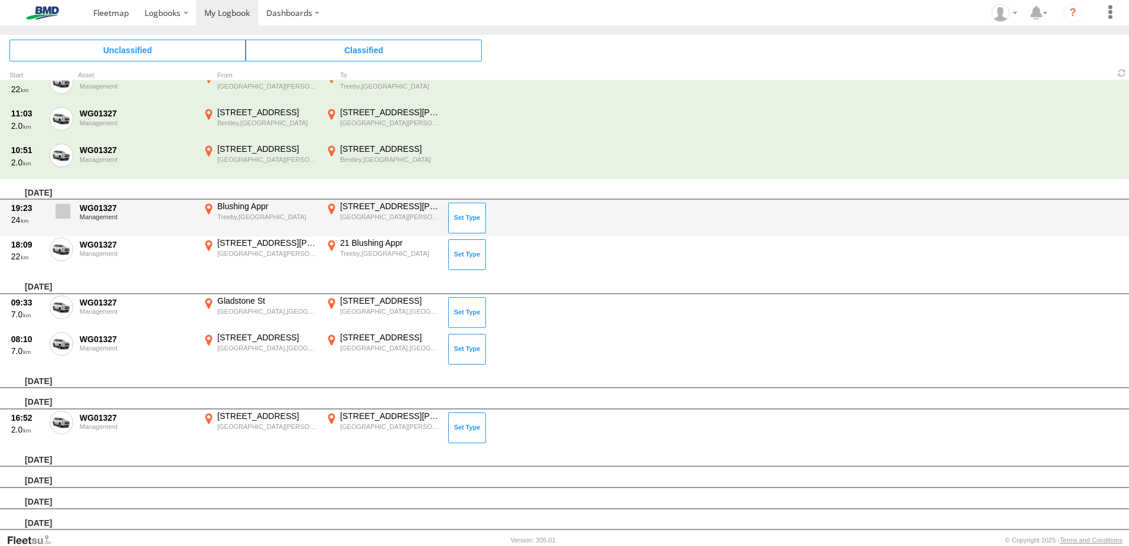
click at [64, 211] on span at bounding box center [63, 211] width 15 height 15
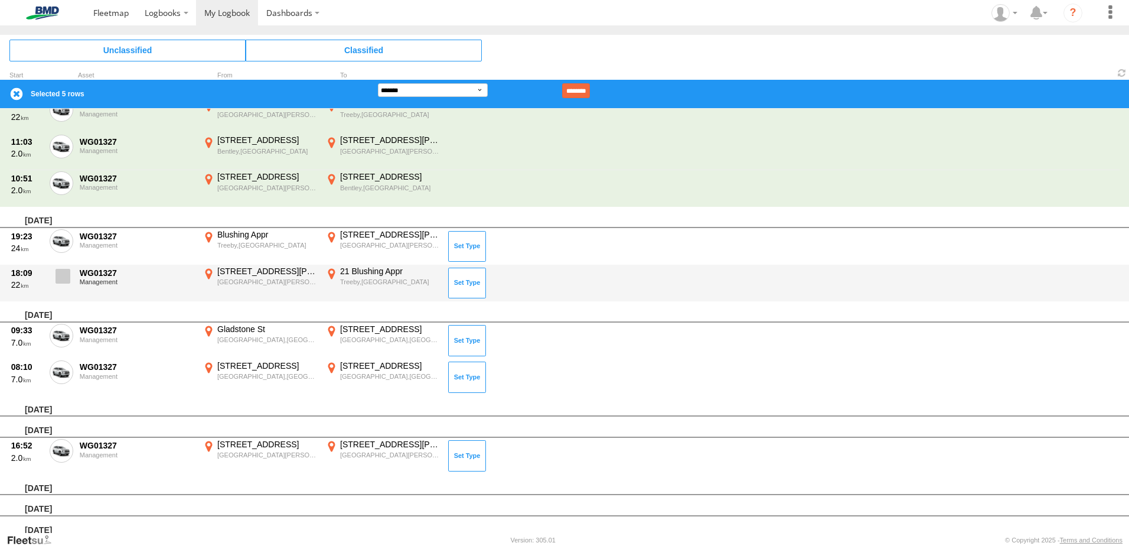
click at [66, 273] on span at bounding box center [63, 276] width 15 height 15
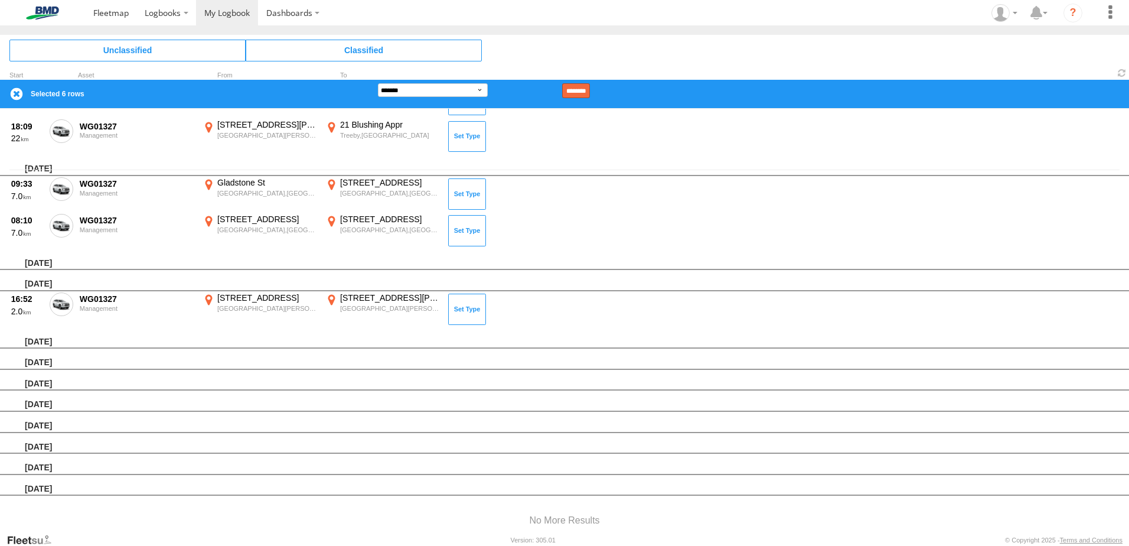
scroll to position [289, 0]
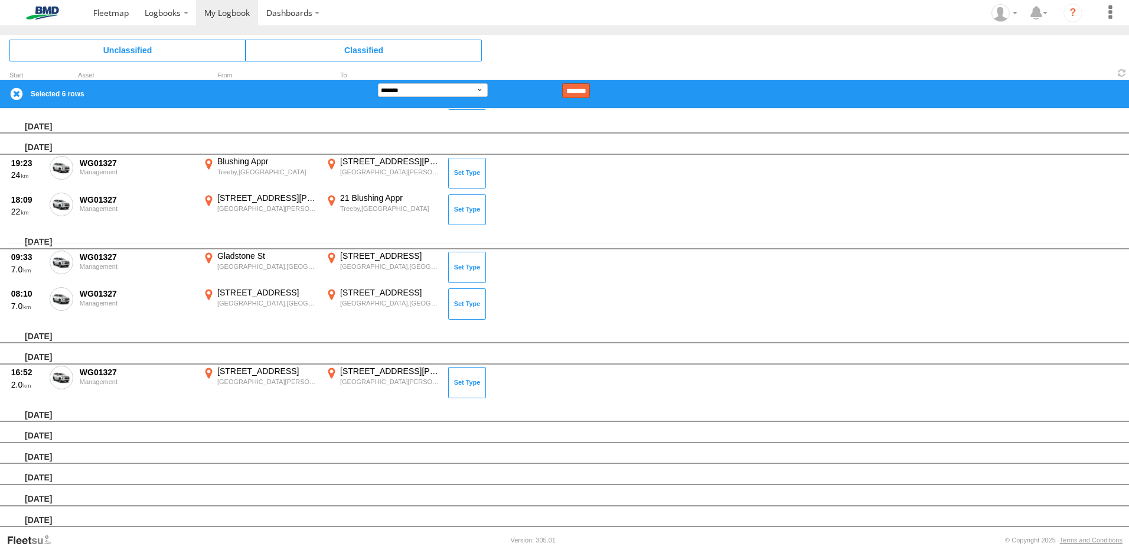
click at [590, 86] on input "********" at bounding box center [576, 90] width 28 height 15
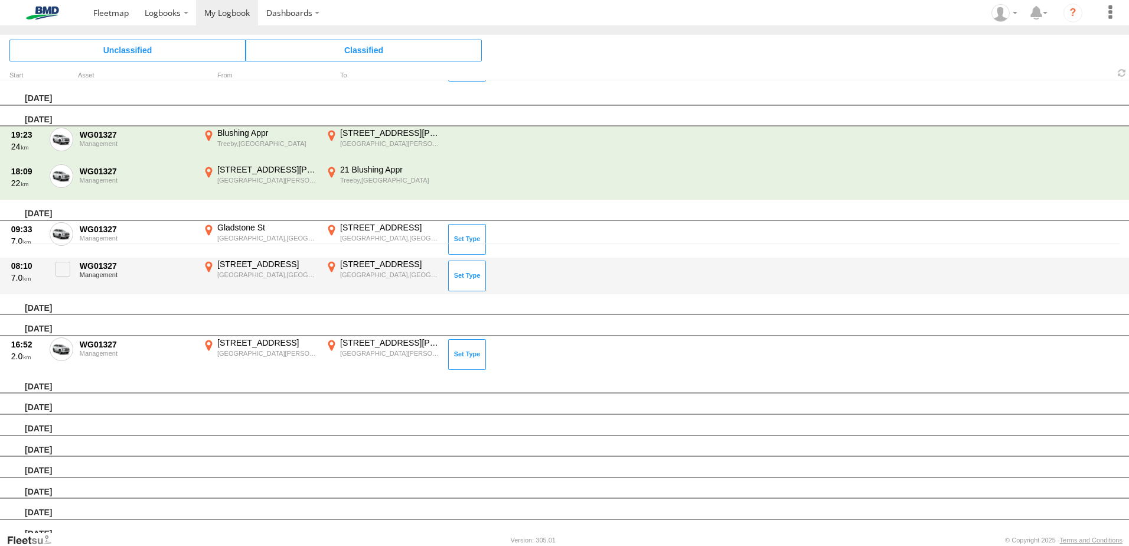
click at [363, 268] on div "[STREET_ADDRESS]" at bounding box center [390, 264] width 100 height 11
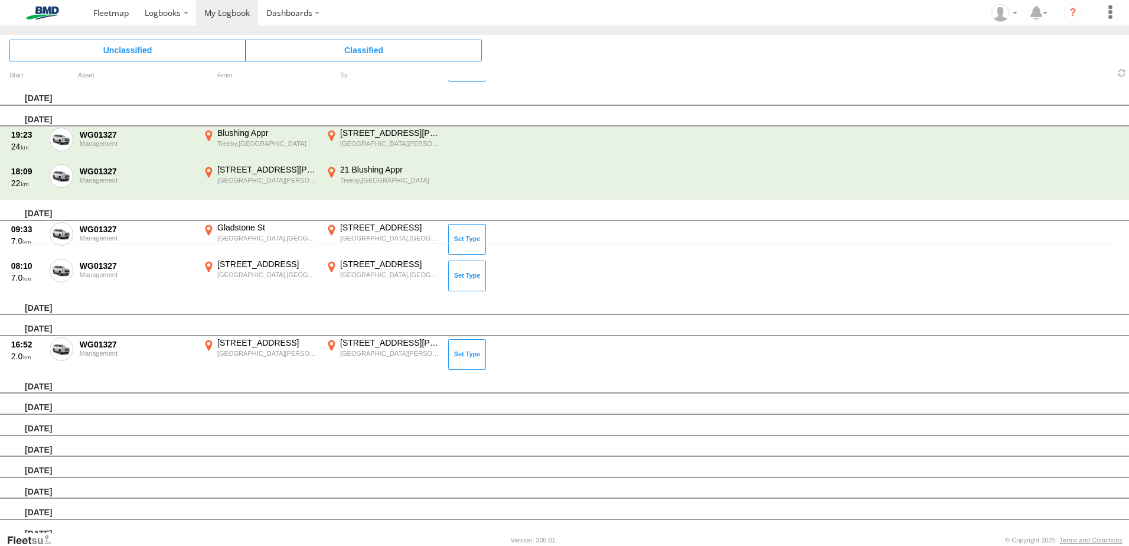
click at [0, 0] on label "×" at bounding box center [0, 0] width 0 height 0
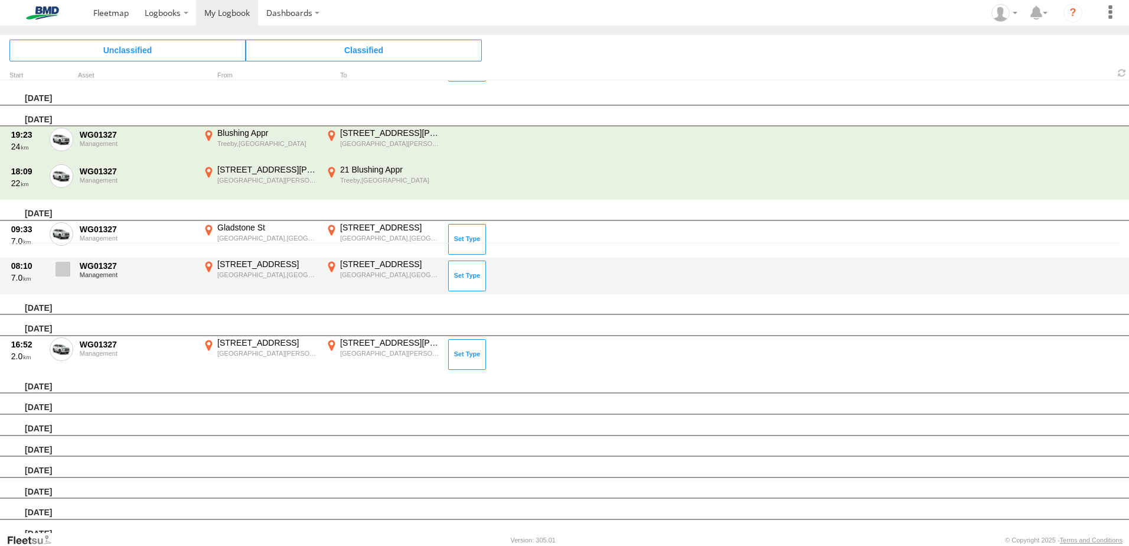
click at [69, 269] on span at bounding box center [63, 269] width 15 height 15
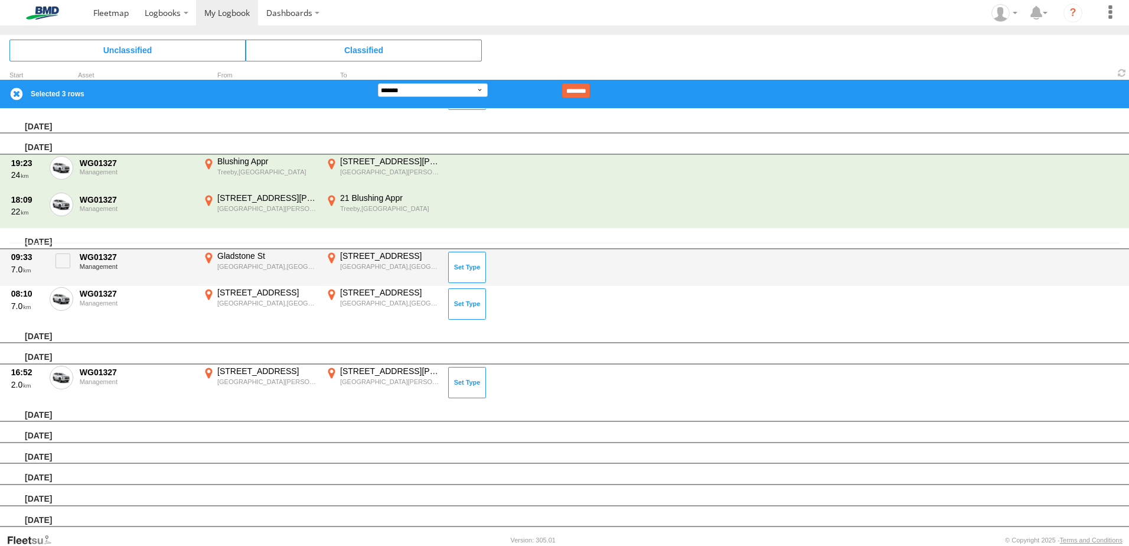
drag, startPoint x: 64, startPoint y: 263, endPoint x: 137, endPoint y: 249, distance: 74.0
click at [64, 263] on span at bounding box center [63, 260] width 15 height 15
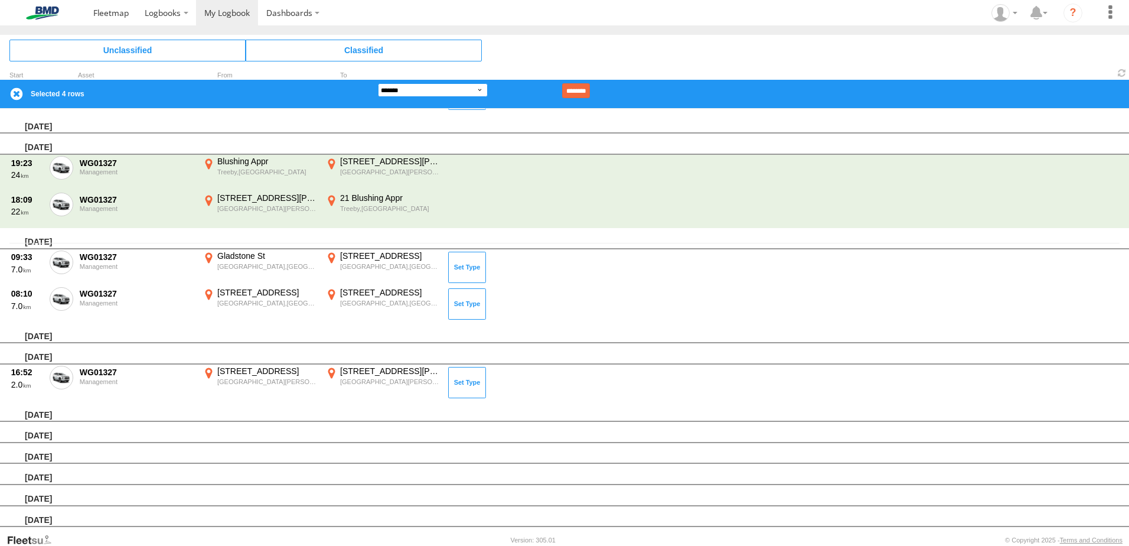
click at [481, 92] on select "**********" at bounding box center [433, 90] width 110 height 14
click at [378, 83] on select "**********" at bounding box center [433, 90] width 110 height 14
click at [590, 93] on input "********" at bounding box center [576, 90] width 28 height 15
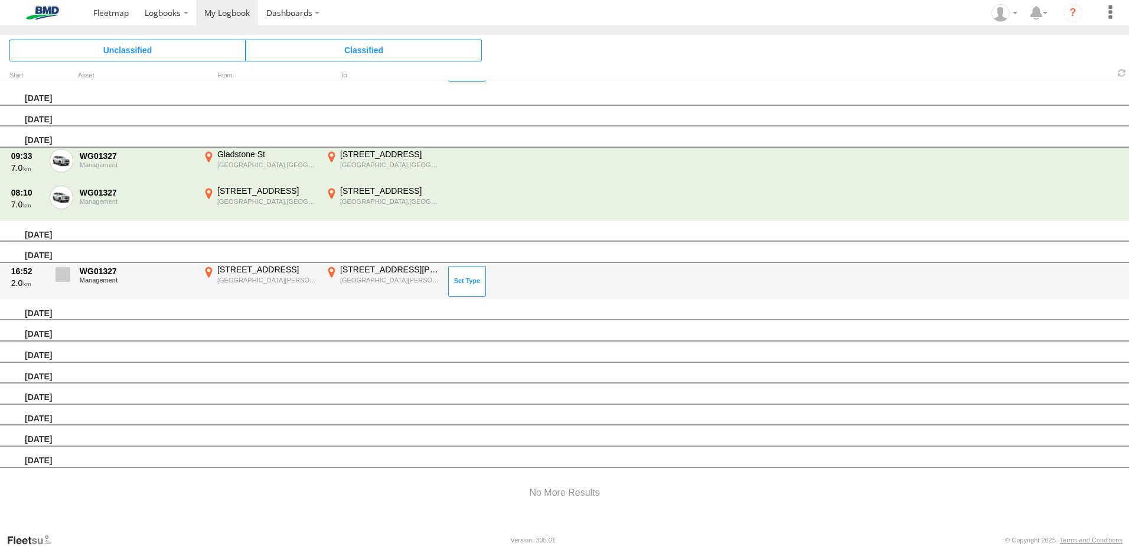
click at [60, 273] on span at bounding box center [63, 274] width 15 height 15
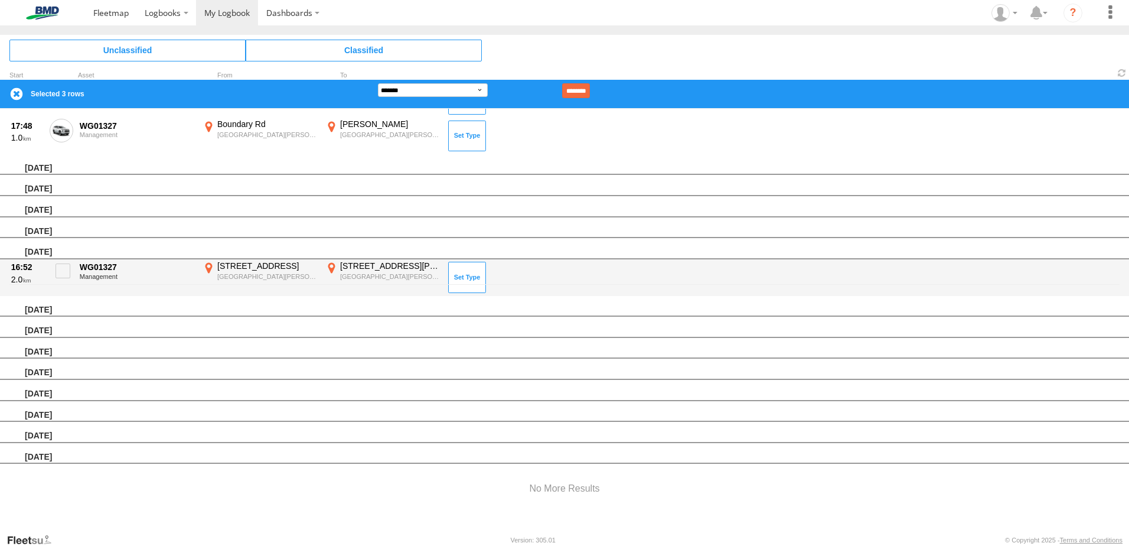
scroll to position [248, 0]
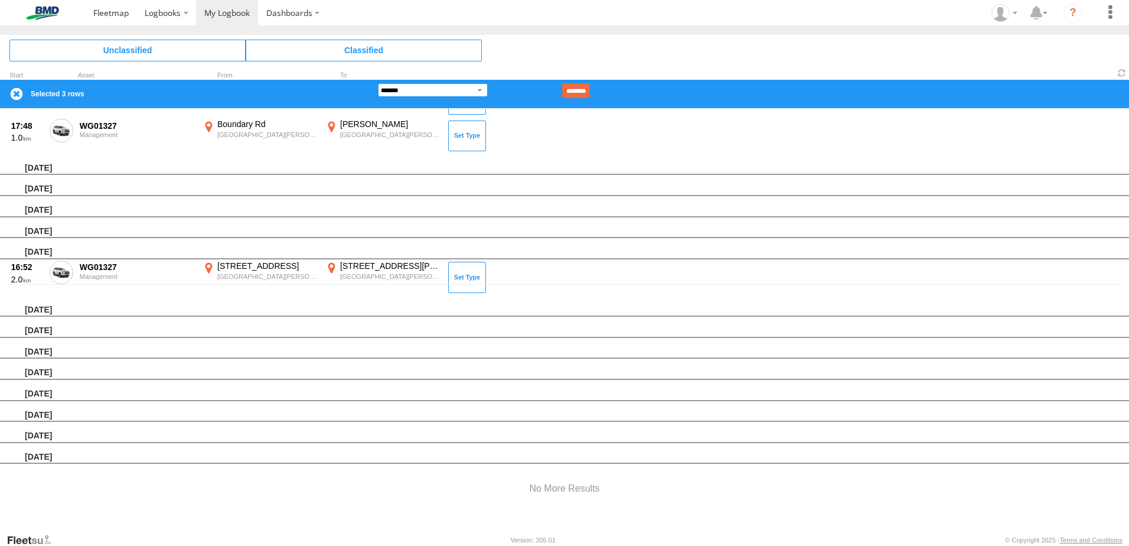
click at [474, 88] on select "**********" at bounding box center [433, 90] width 110 height 14
select select "**"
click at [378, 83] on select "**********" at bounding box center [433, 90] width 110 height 14
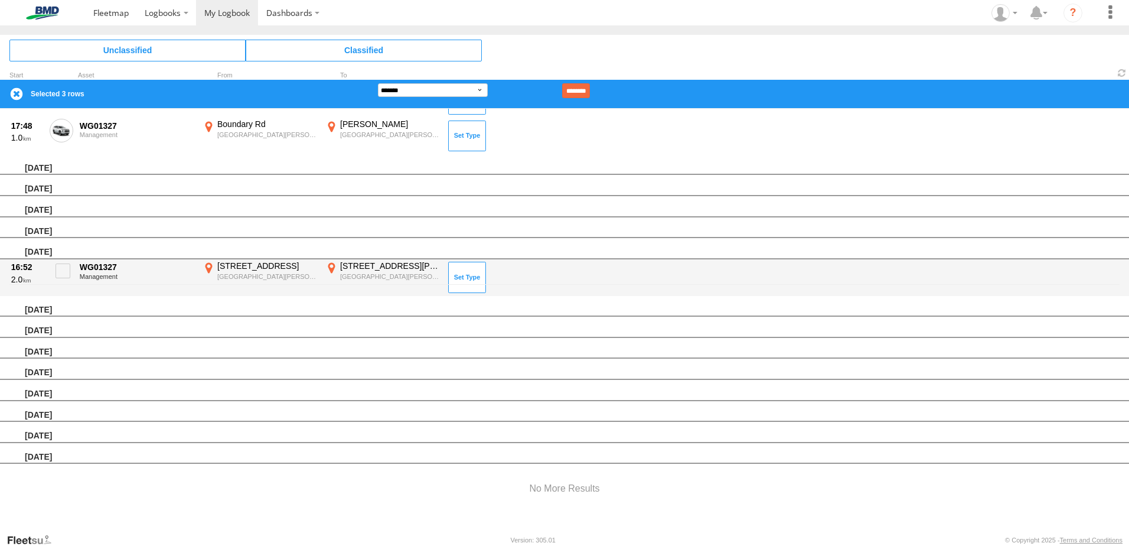
click at [237, 269] on div "[STREET_ADDRESS]" at bounding box center [267, 265] width 100 height 11
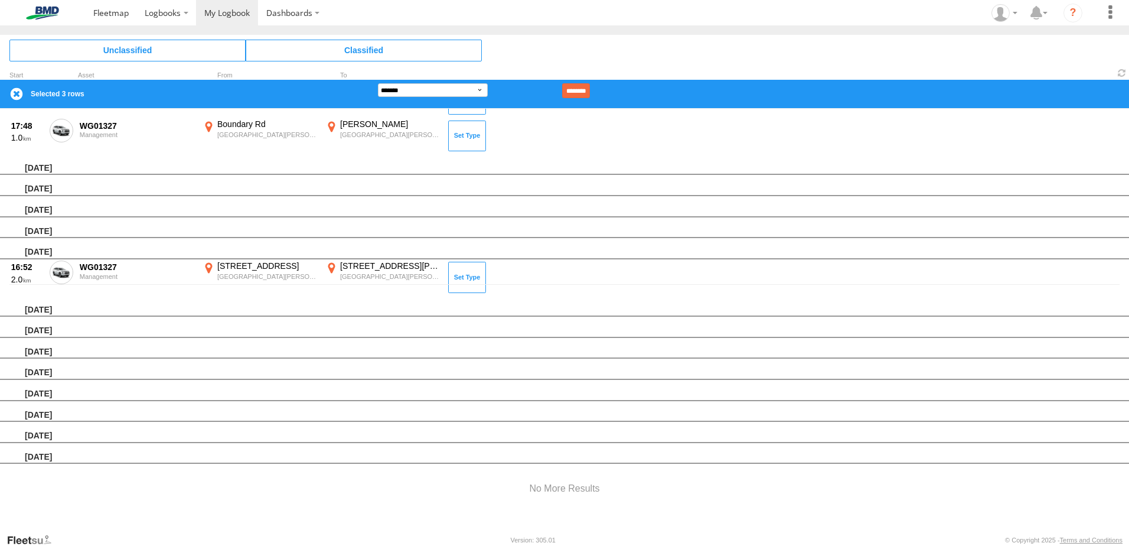
click at [0, 0] on label "×" at bounding box center [0, 0] width 0 height 0
drag, startPoint x: 595, startPoint y: 89, endPoint x: 493, endPoint y: 183, distance: 139.2
click at [590, 89] on input "********" at bounding box center [576, 90] width 28 height 15
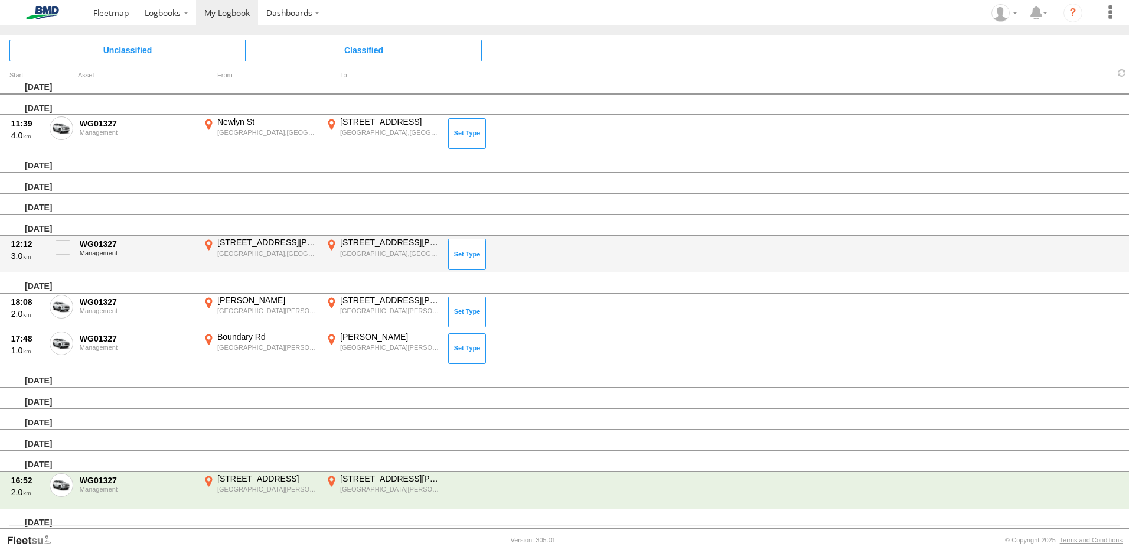
scroll to position [0, 0]
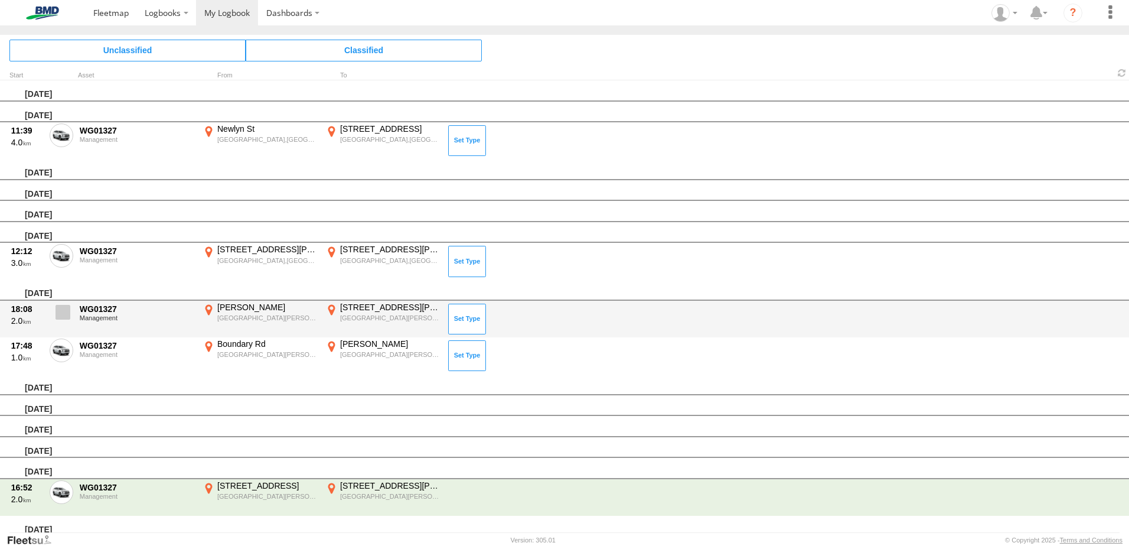
drag, startPoint x: 58, startPoint y: 347, endPoint x: 66, endPoint y: 344, distance: 7.5
click at [0, 0] on span at bounding box center [0, 0] width 0 height 0
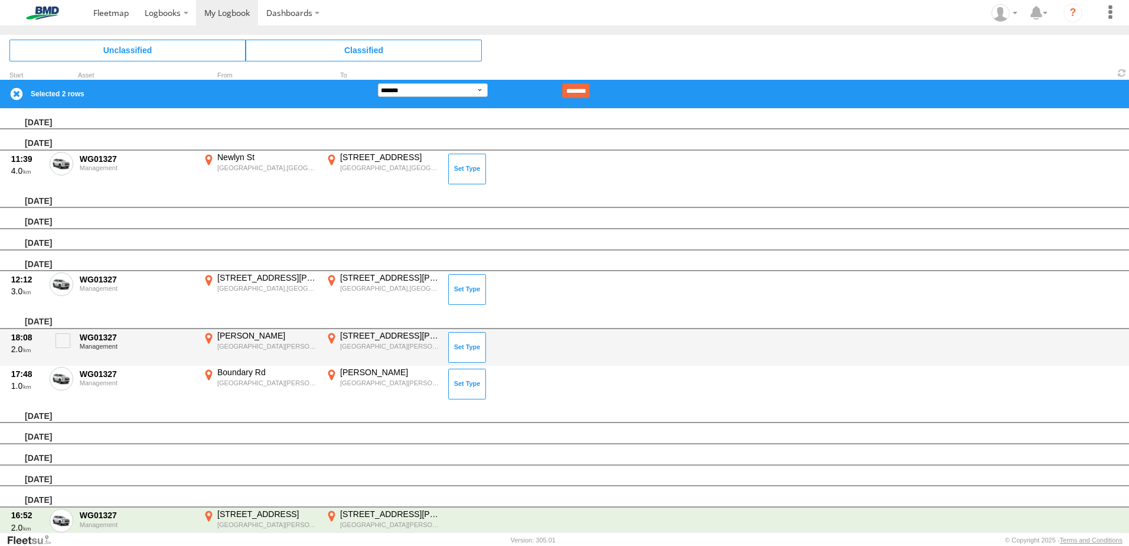
click at [58, 340] on span at bounding box center [63, 340] width 15 height 15
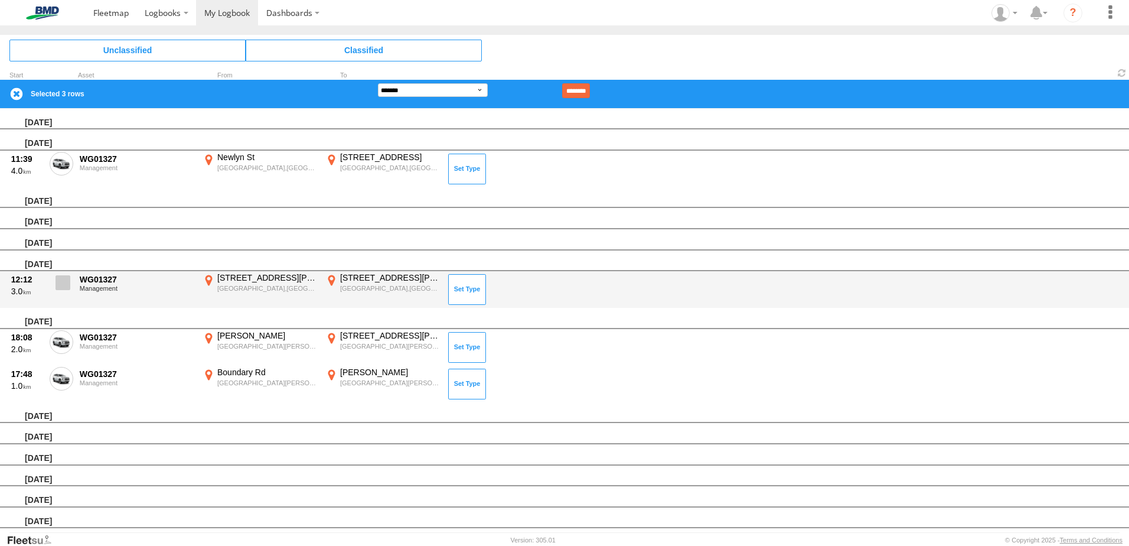
click at [63, 285] on span at bounding box center [63, 282] width 15 height 15
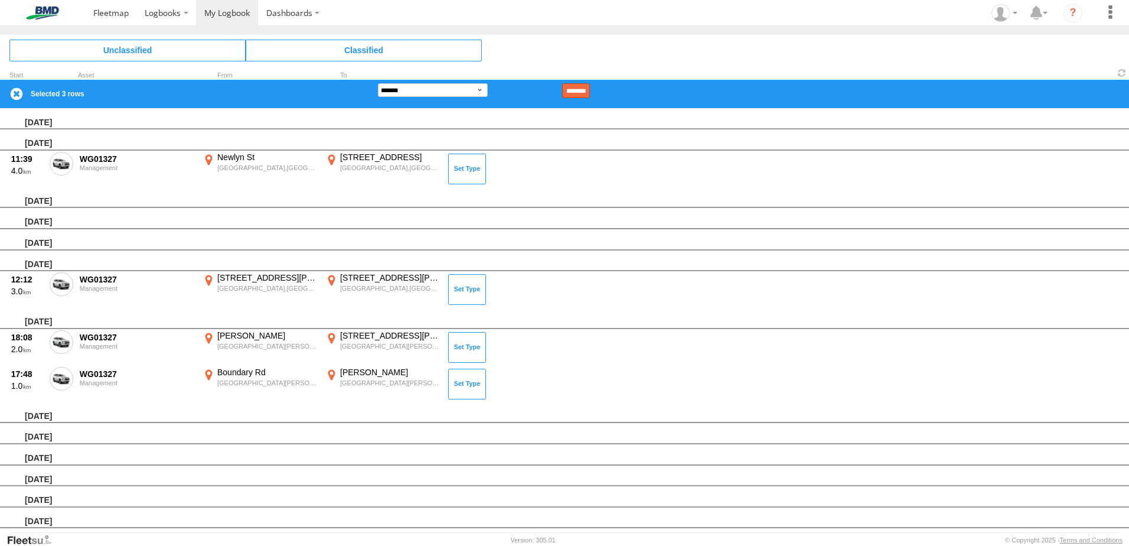
click at [590, 90] on input "********" at bounding box center [576, 90] width 28 height 15
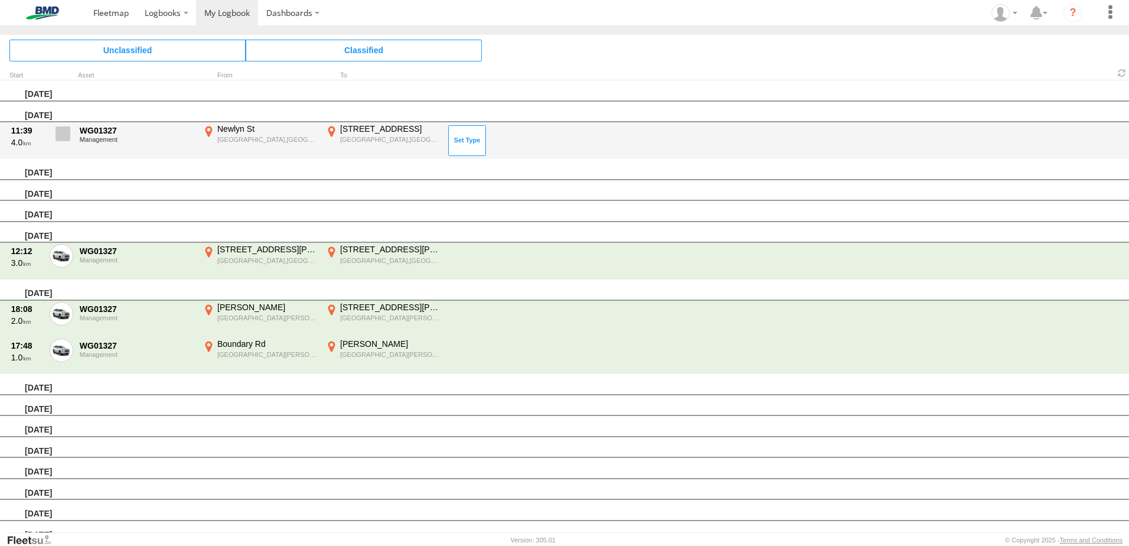
click at [65, 134] on span at bounding box center [63, 133] width 15 height 15
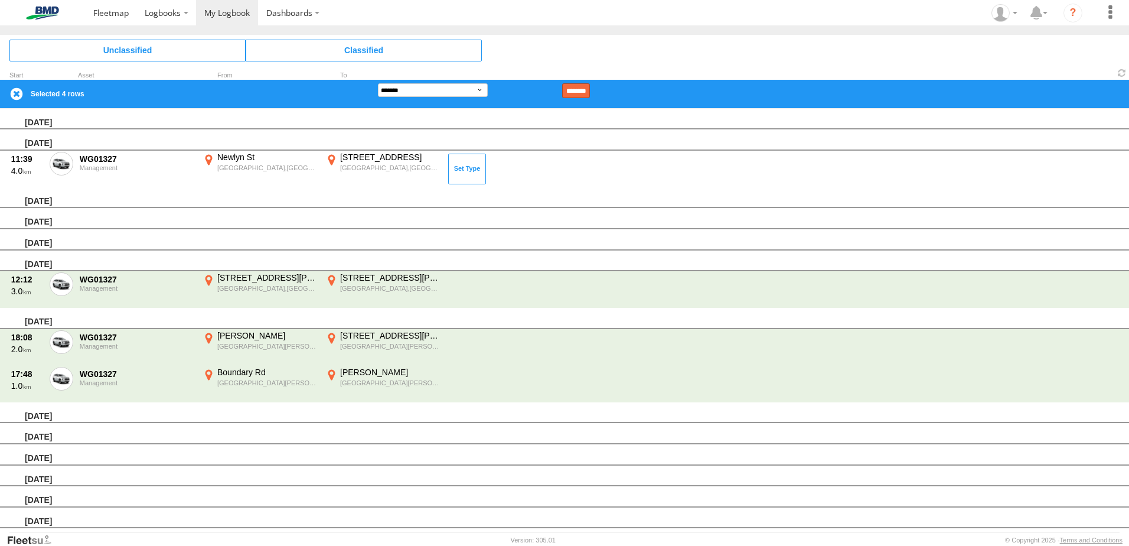
click at [590, 93] on input "********" at bounding box center [576, 90] width 28 height 15
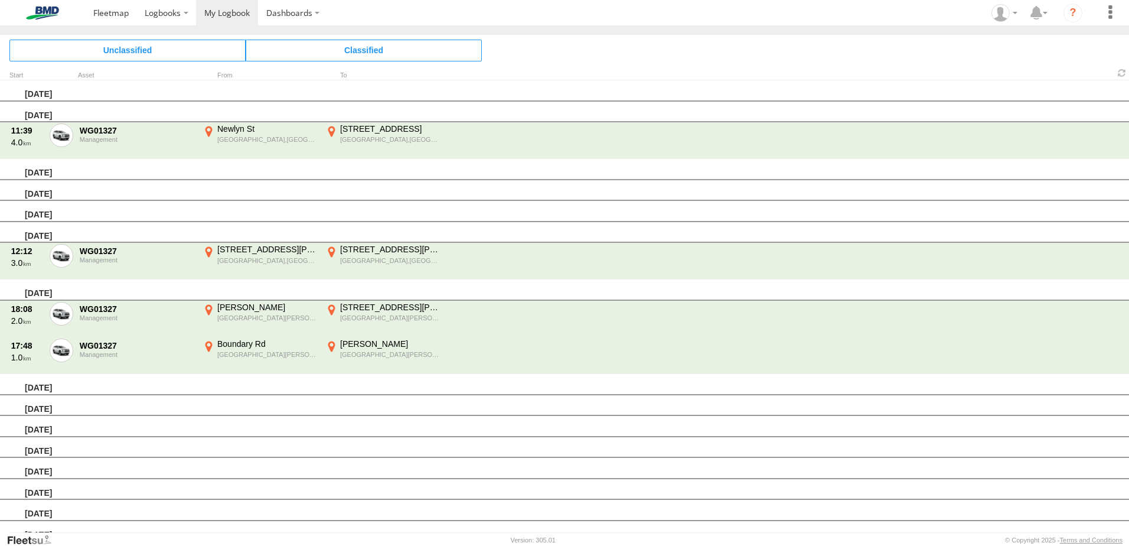
click at [49, 11] on img at bounding box center [42, 12] width 61 height 13
